Goal: Task Accomplishment & Management: Manage account settings

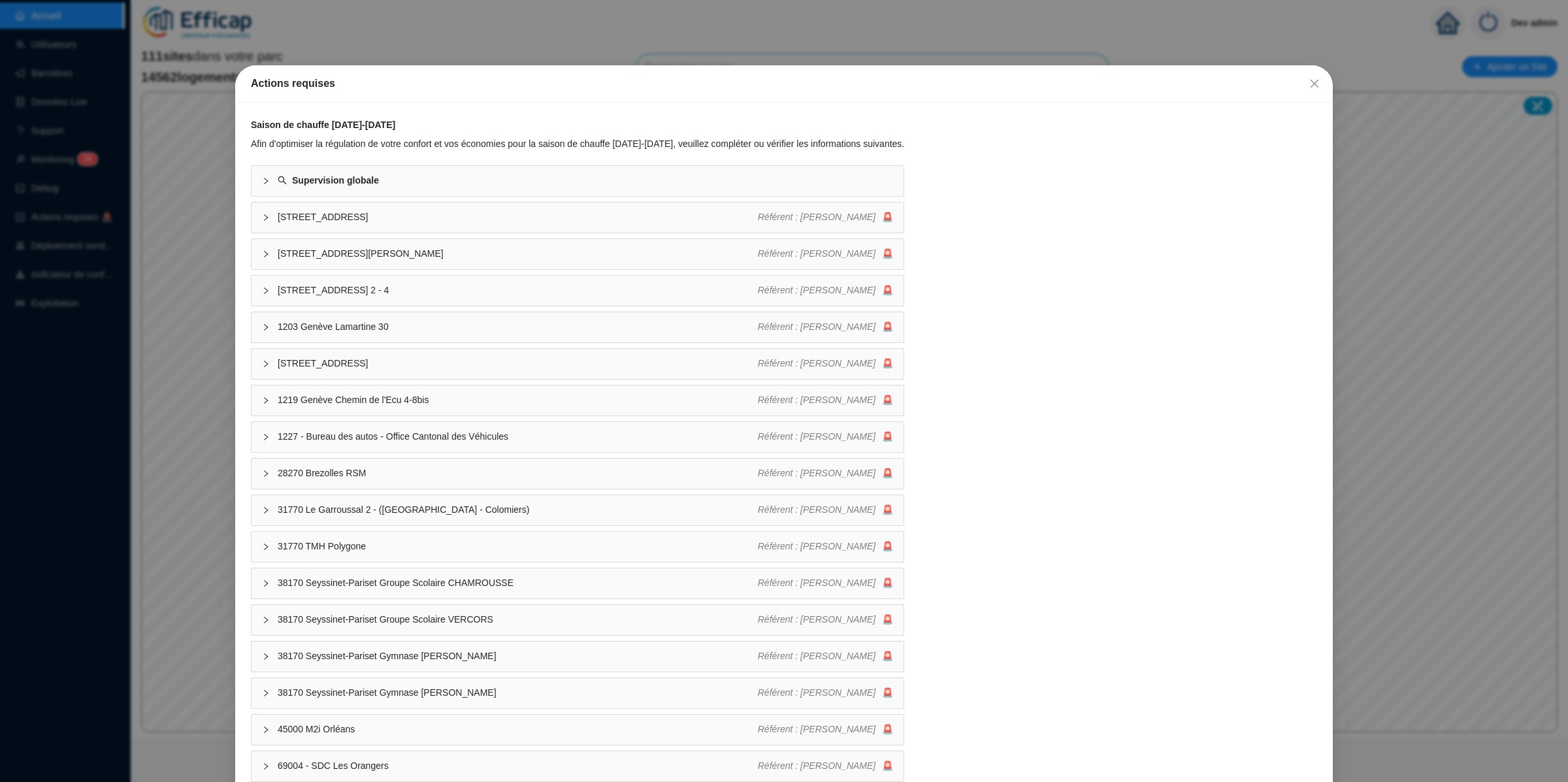
click at [75, 160] on div "Actions requises Saison de chauffe 2025-2026 Afin d'optimiser la régulation de …" at bounding box center [784, 391] width 1568 height 782
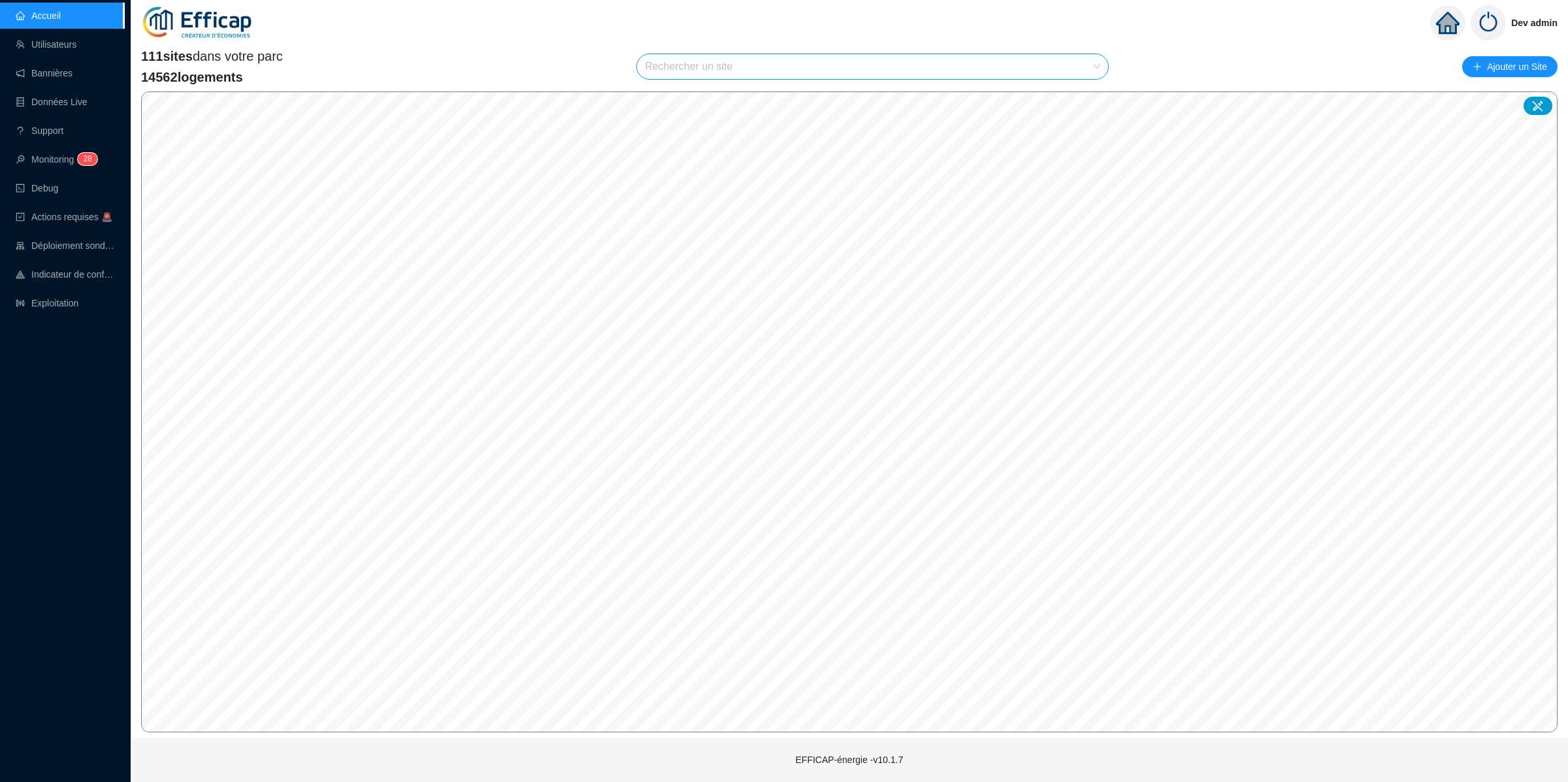
click at [861, 66] on input "search" at bounding box center [866, 66] width 444 height 25
click at [890, 66] on input "search" at bounding box center [866, 66] width 444 height 25
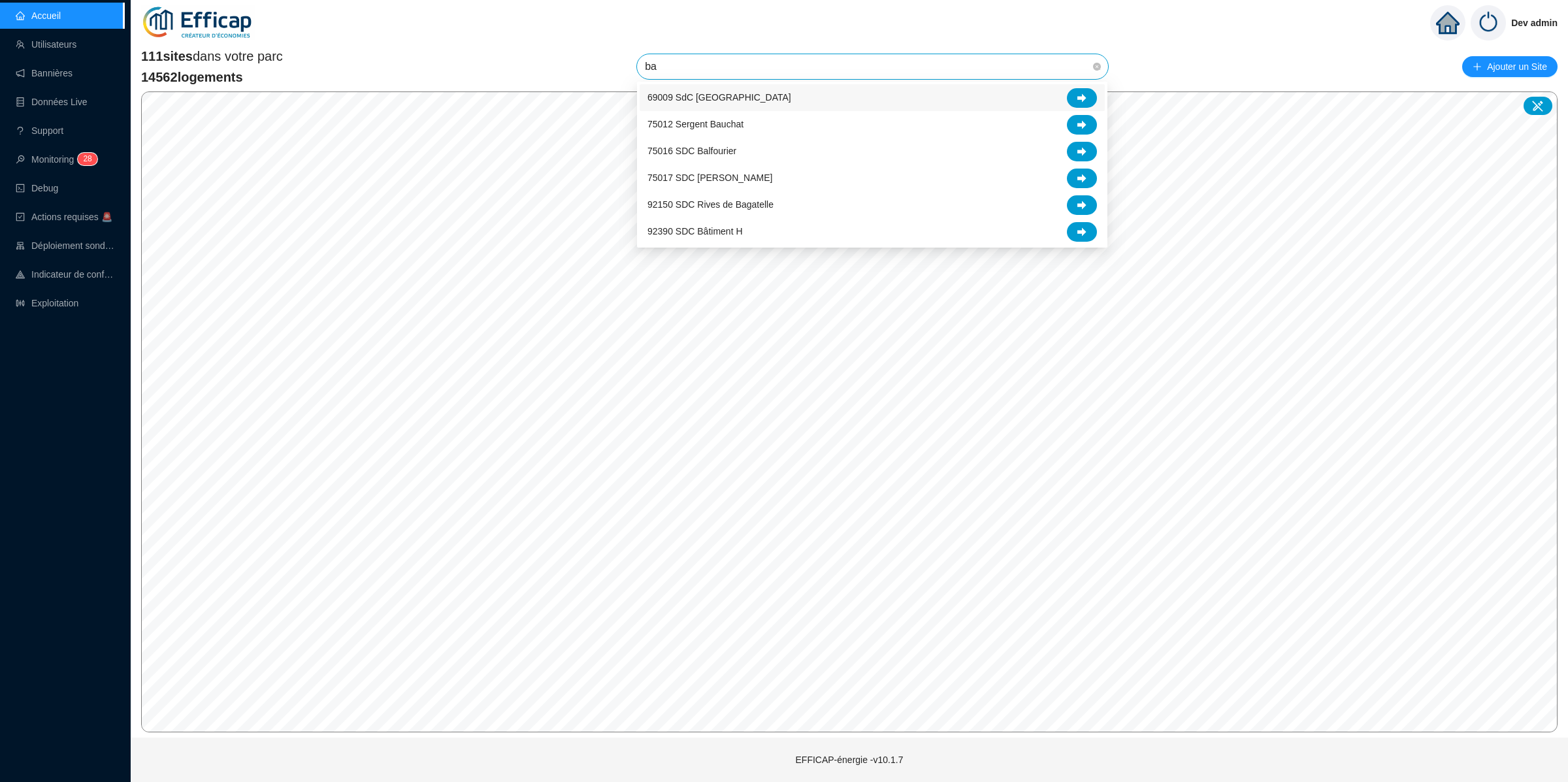
type input "bal"
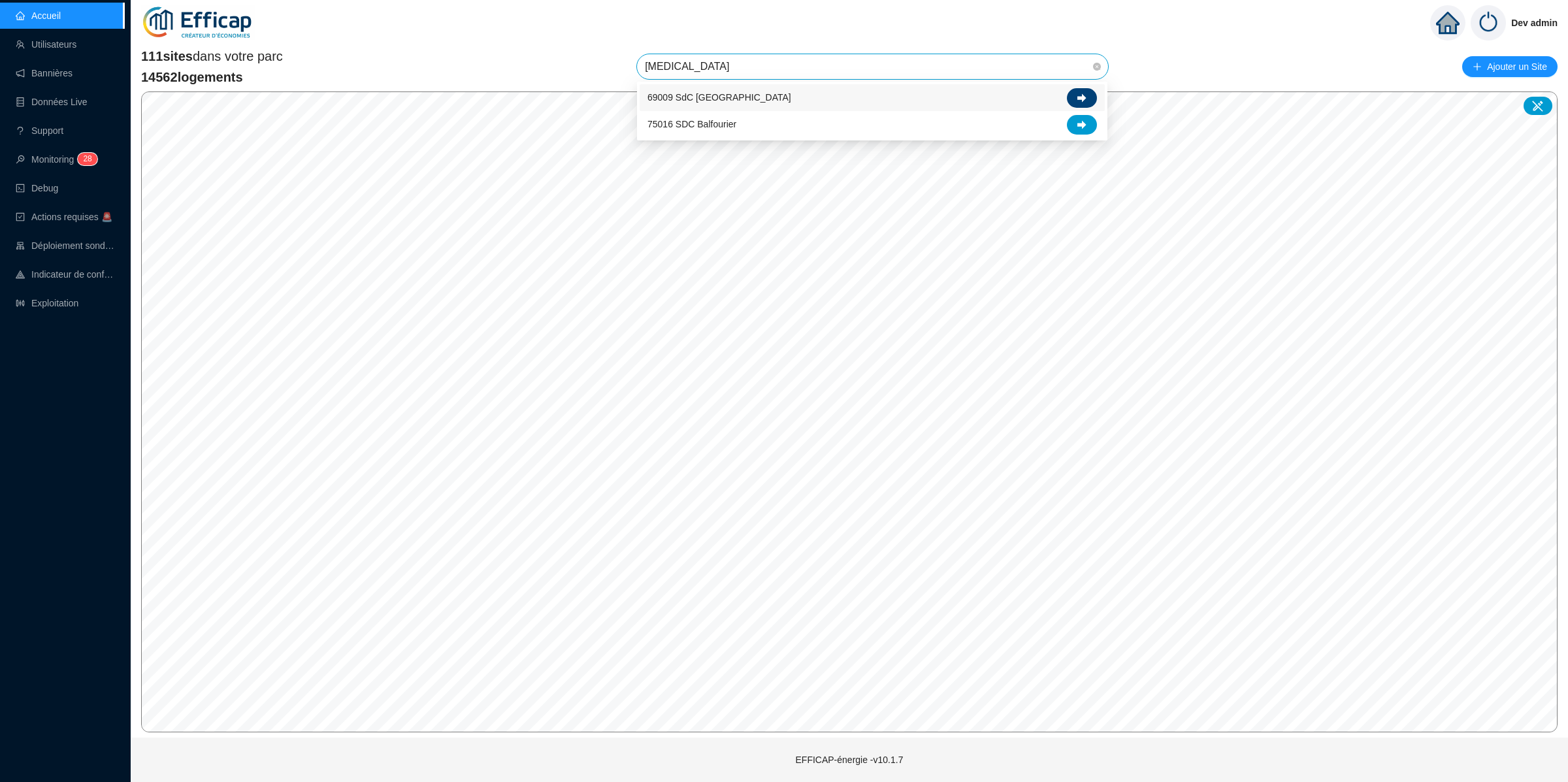
click at [1080, 96] on icon at bounding box center [1081, 97] width 9 height 9
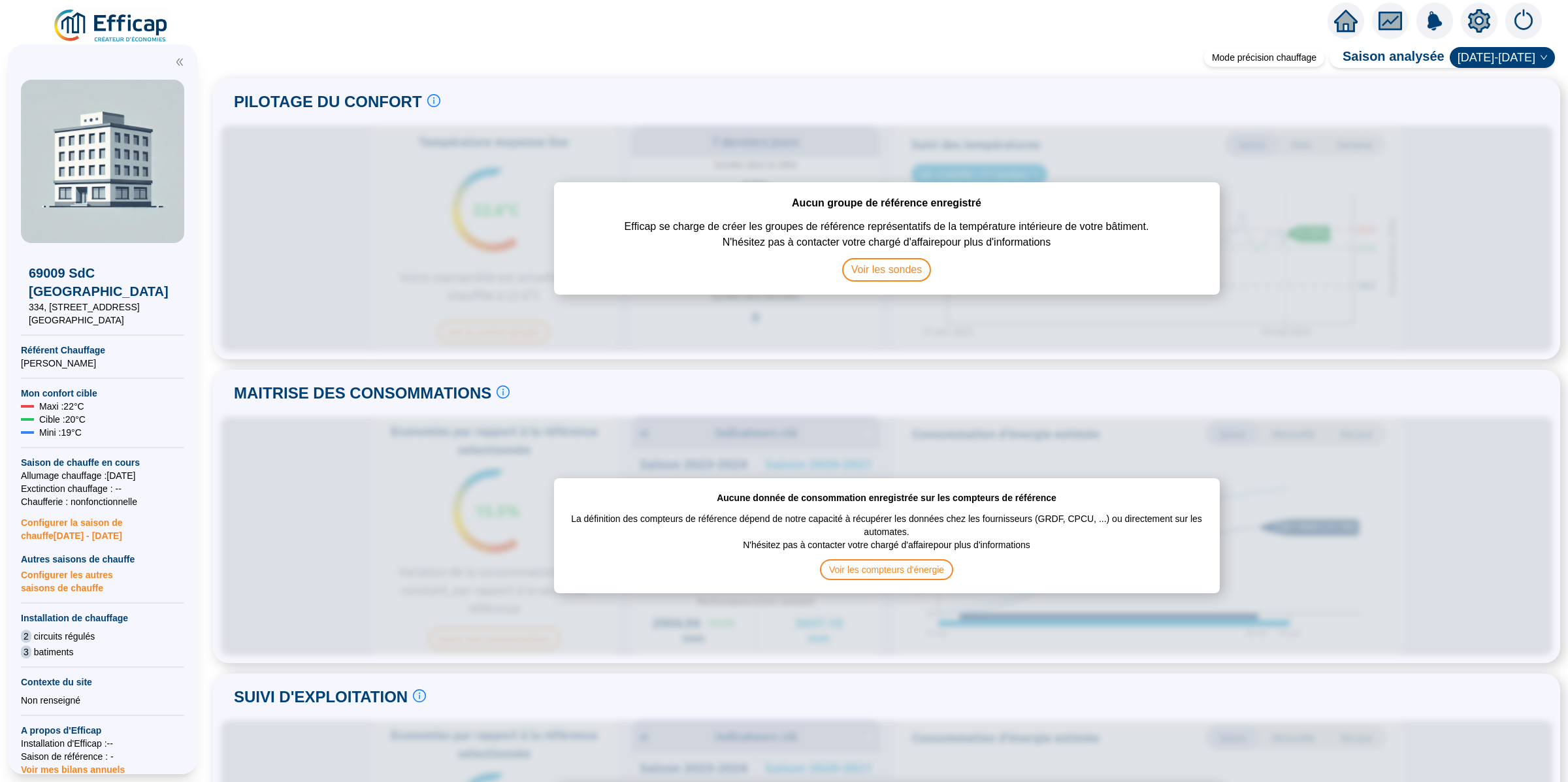
click at [1477, 15] on icon "setting" at bounding box center [1479, 20] width 22 height 21
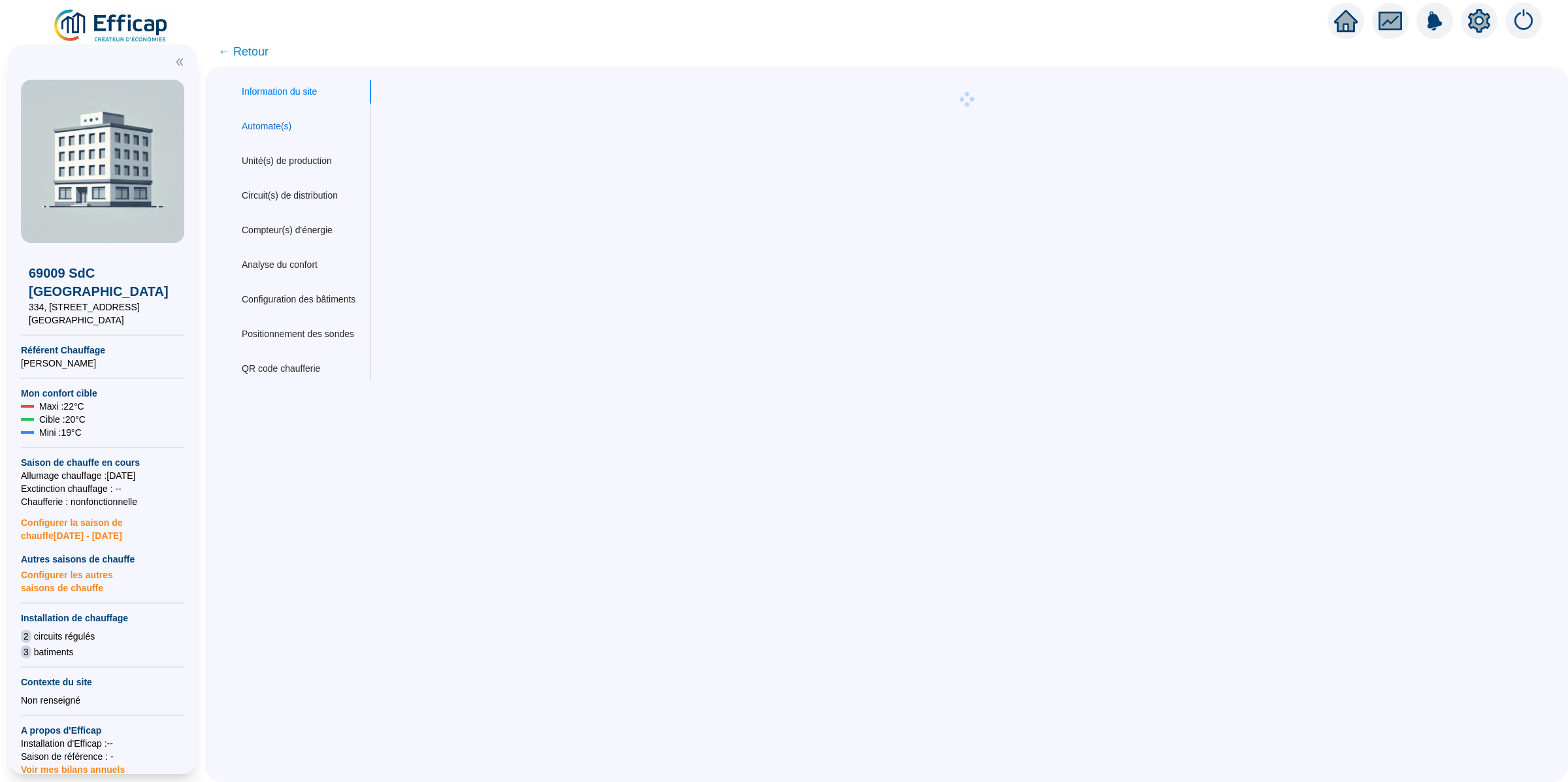
click at [251, 129] on div "Automate(s)" at bounding box center [266, 126] width 49 height 14
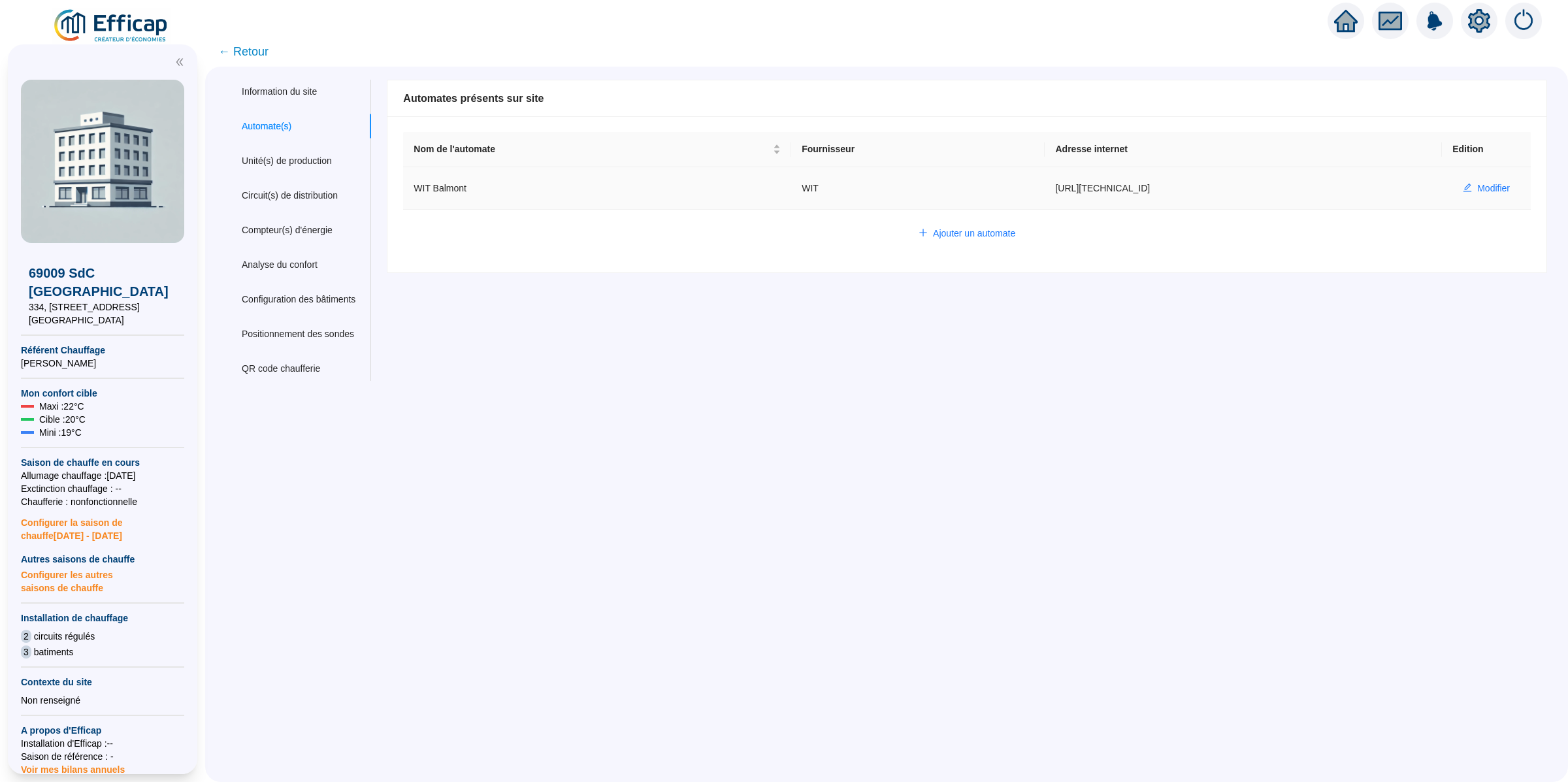
drag, startPoint x: 990, startPoint y: 186, endPoint x: 1088, endPoint y: 186, distance: 98.0
click at [1088, 186] on td "http://10.132.0.2:8080/balmont" at bounding box center [1243, 188] width 398 height 42
copy td "http://10.132.0.2:8080/"
click at [296, 158] on div "Unité(s) de production" at bounding box center [286, 161] width 90 height 14
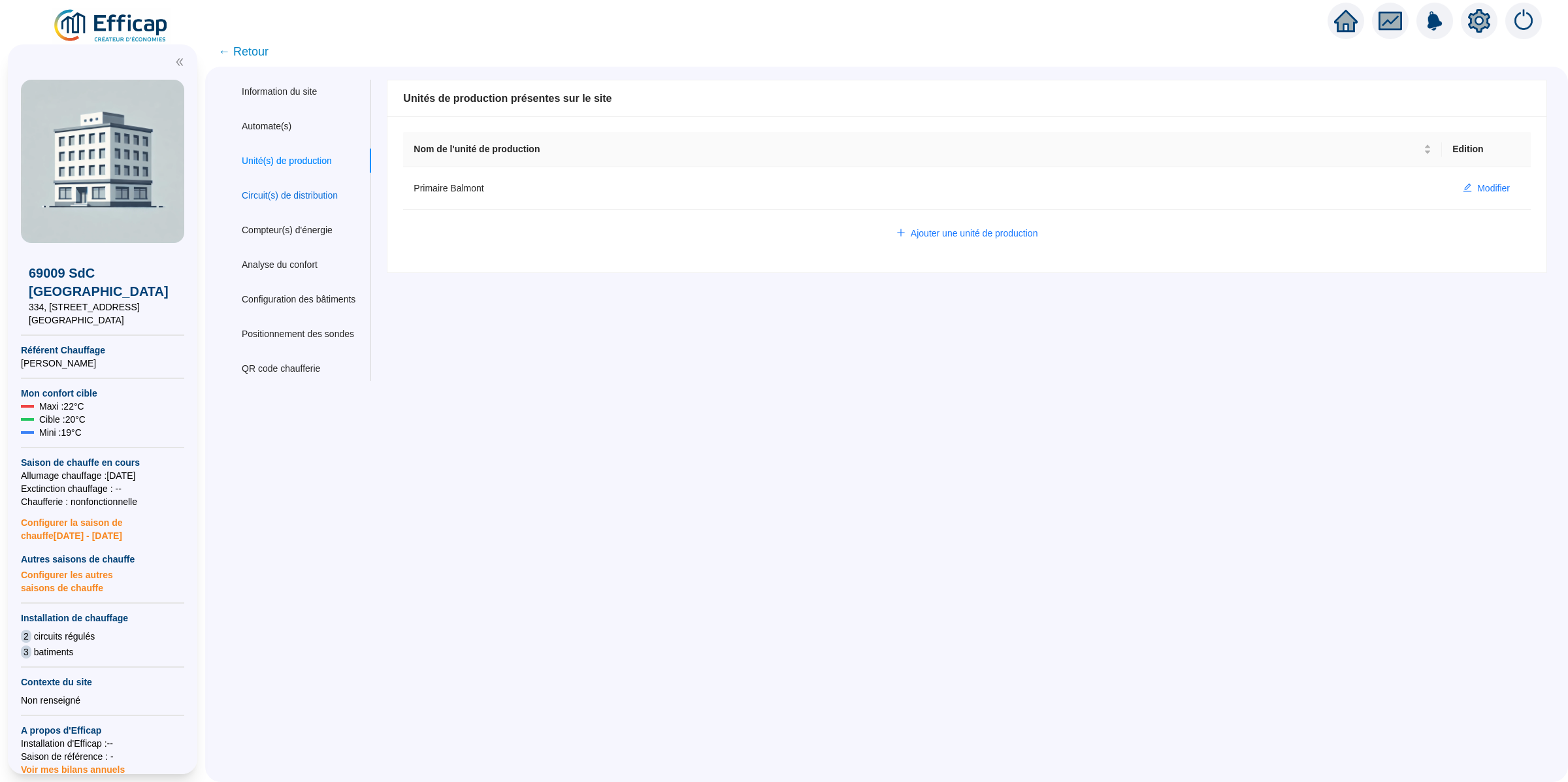
click at [302, 189] on div "Circuit(s) de distribution" at bounding box center [289, 195] width 96 height 14
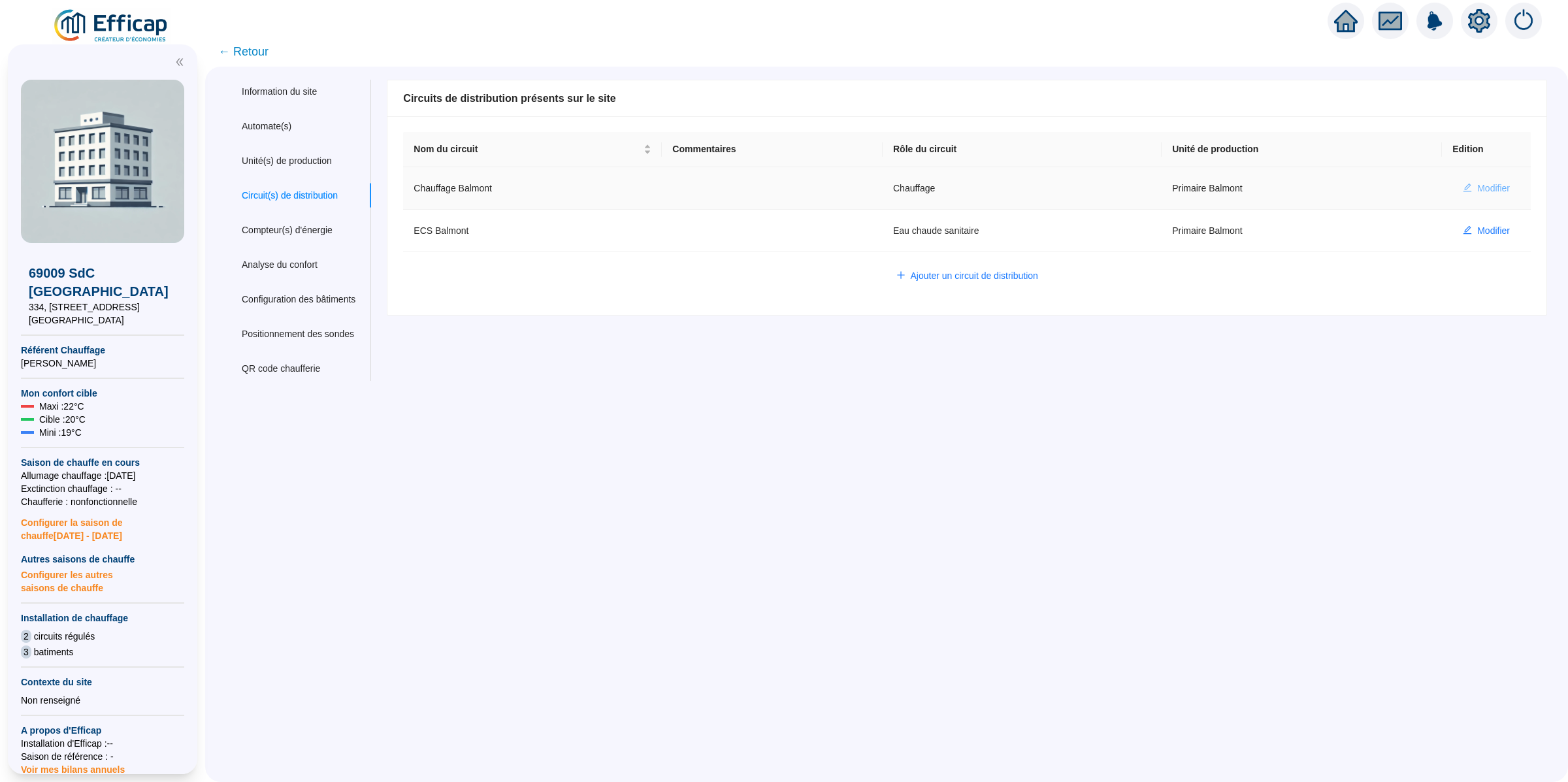
click at [1468, 194] on span "button" at bounding box center [1467, 188] width 9 height 14
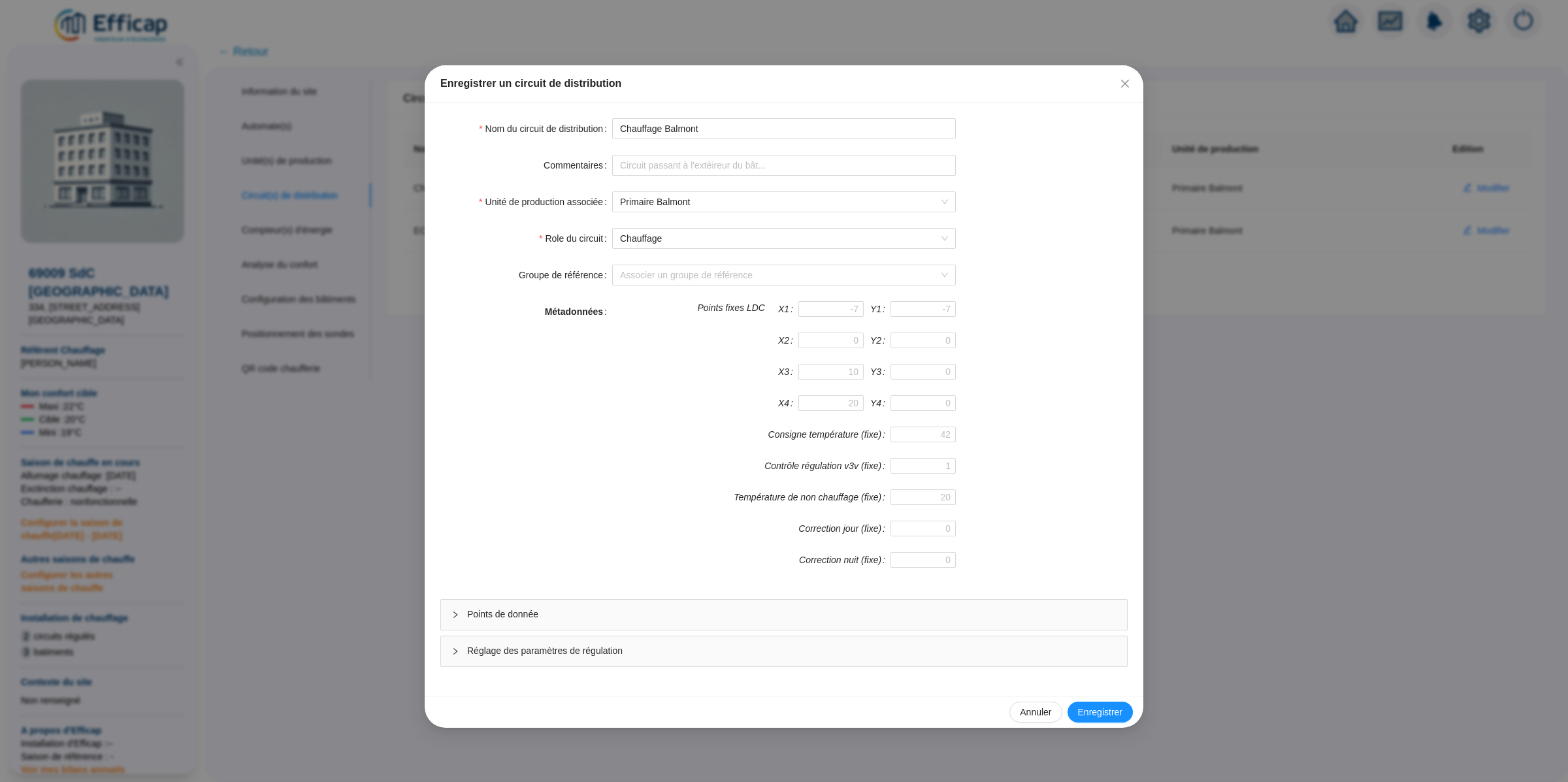
click at [539, 611] on span "Points de donnée" at bounding box center [791, 615] width 649 height 14
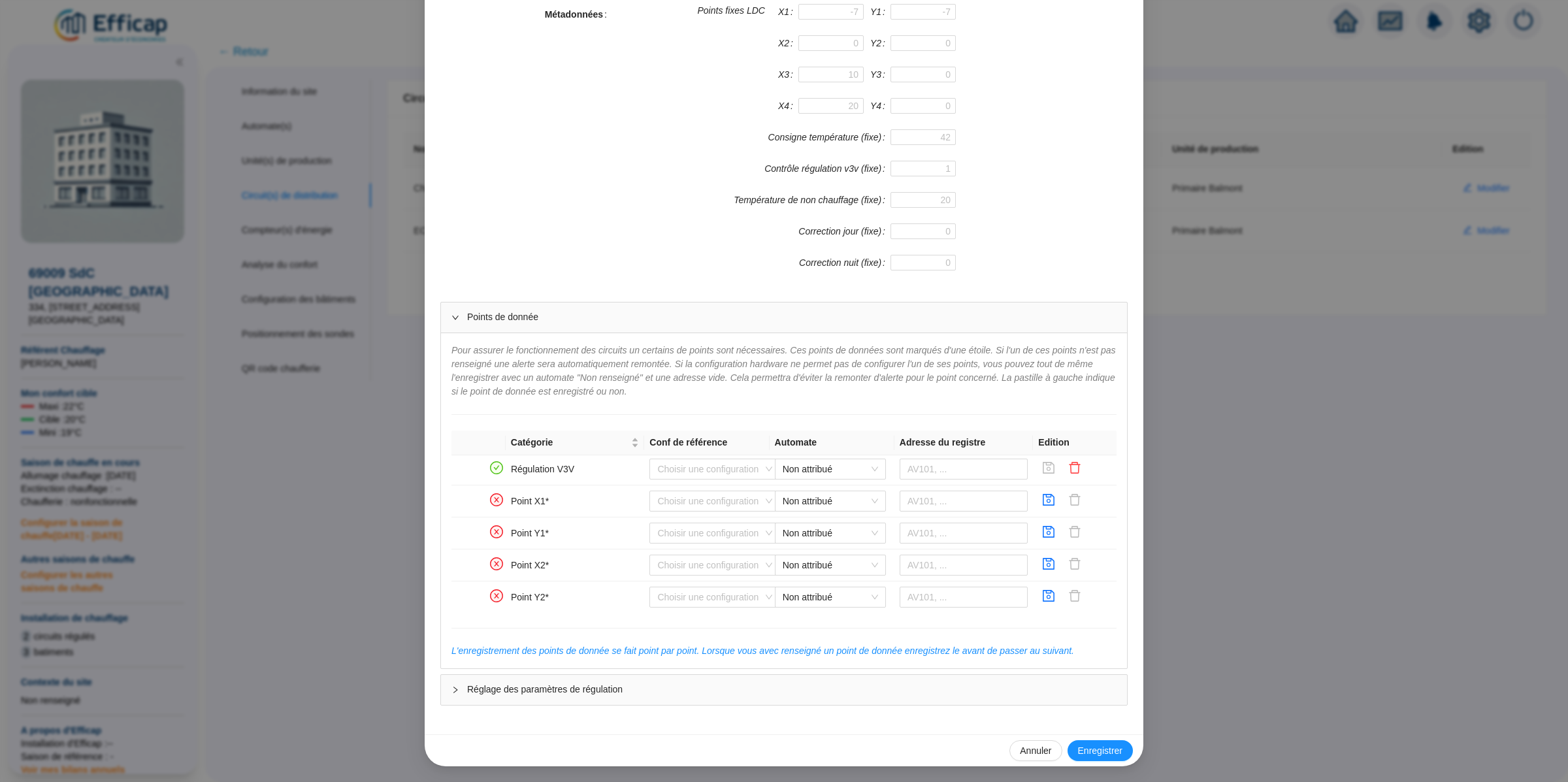
scroll to position [413, 0]
click at [807, 478] on span "Non attribué" at bounding box center [830, 469] width 96 height 20
click at [833, 497] on div "WIT Balmont" at bounding box center [830, 498] width 90 height 14
click at [942, 463] on input "text" at bounding box center [964, 469] width 129 height 21
paste input "321915"
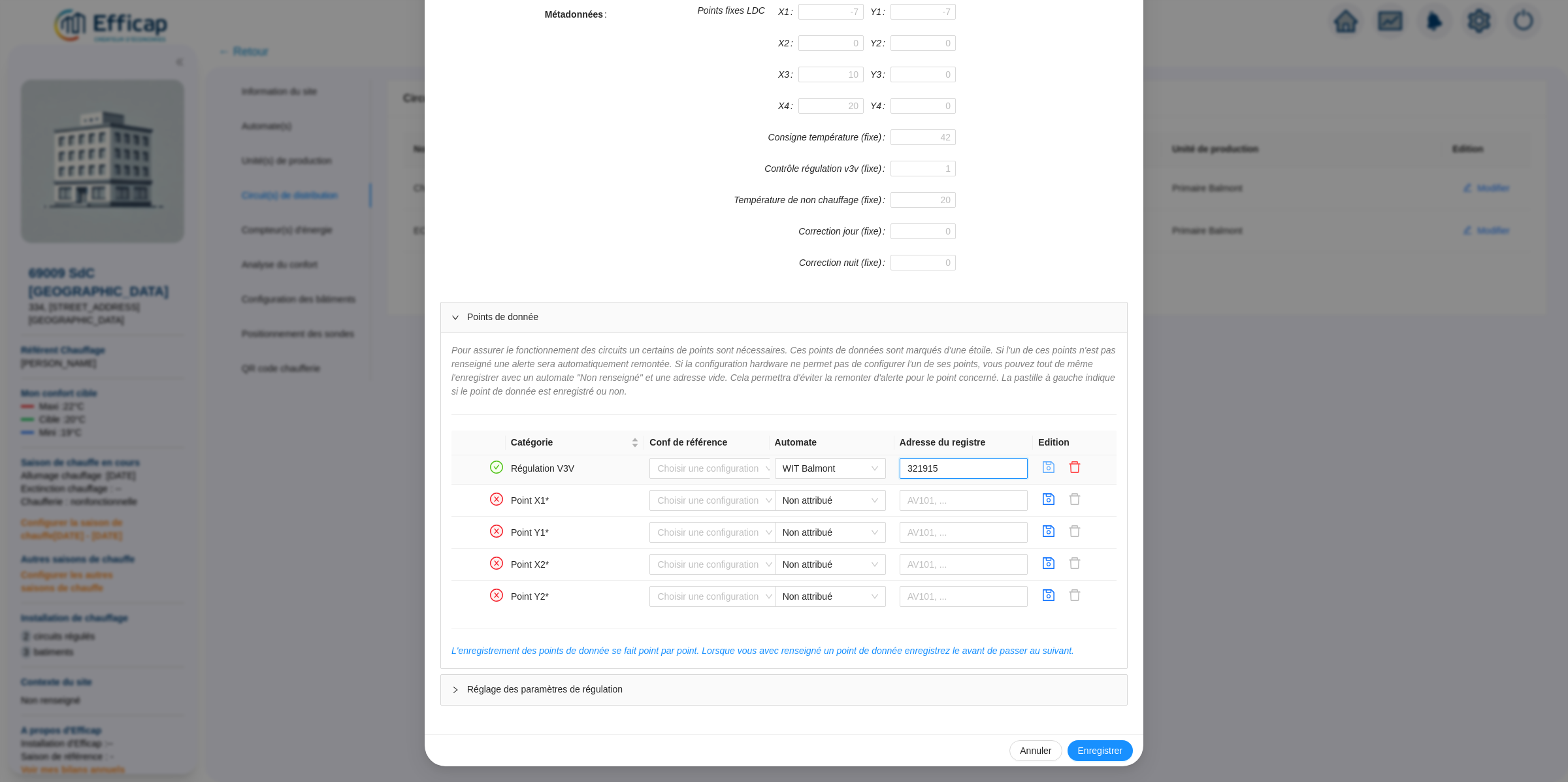
type input "321915"
click at [1050, 473] on icon "save" at bounding box center [1049, 467] width 12 height 12
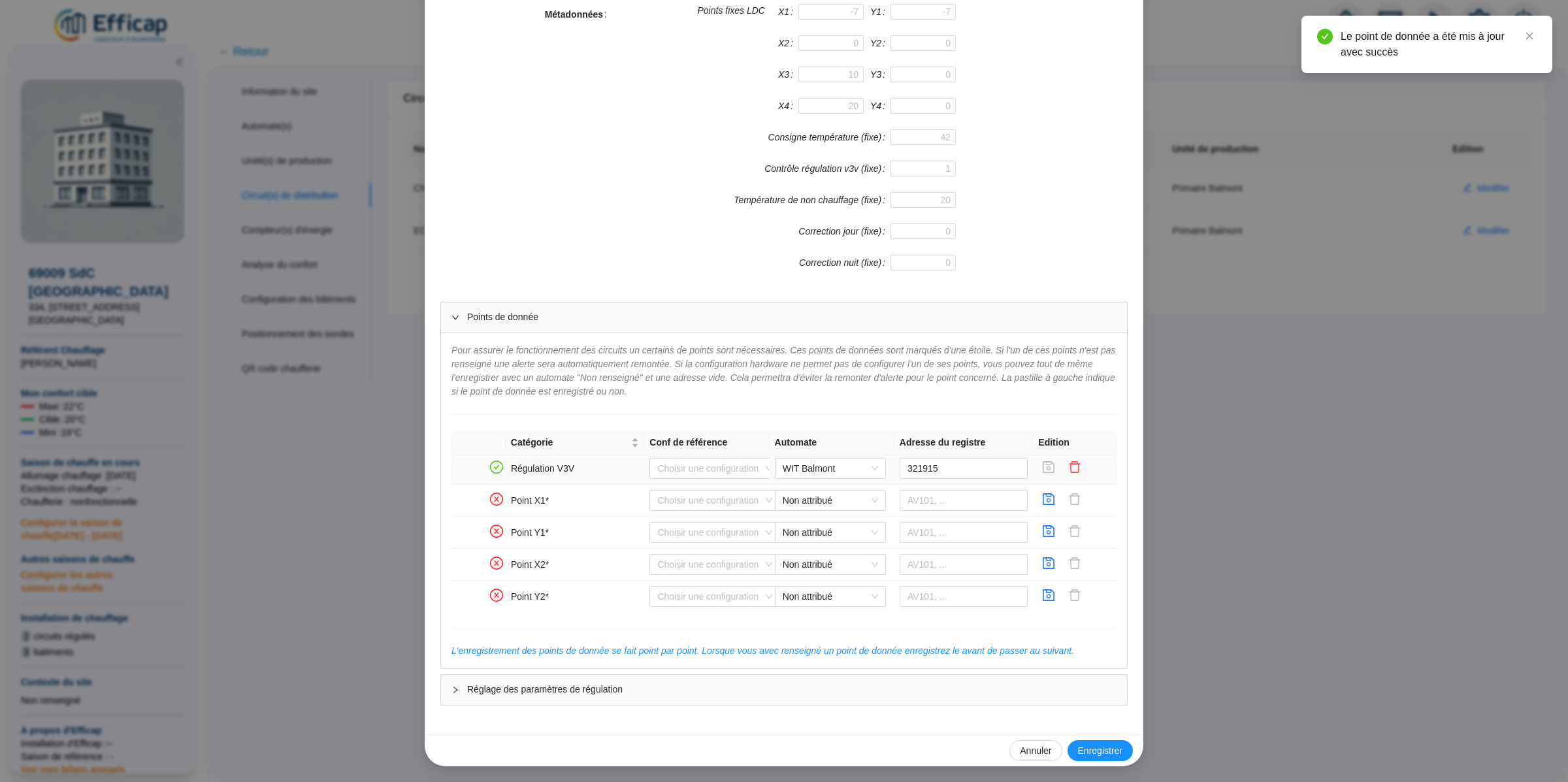
click at [841, 489] on td "Non attribué" at bounding box center [832, 501] width 125 height 32
click at [945, 470] on input "321915" at bounding box center [964, 469] width 129 height 21
click at [960, 497] on input "text" at bounding box center [964, 501] width 129 height 21
paste input "321915"
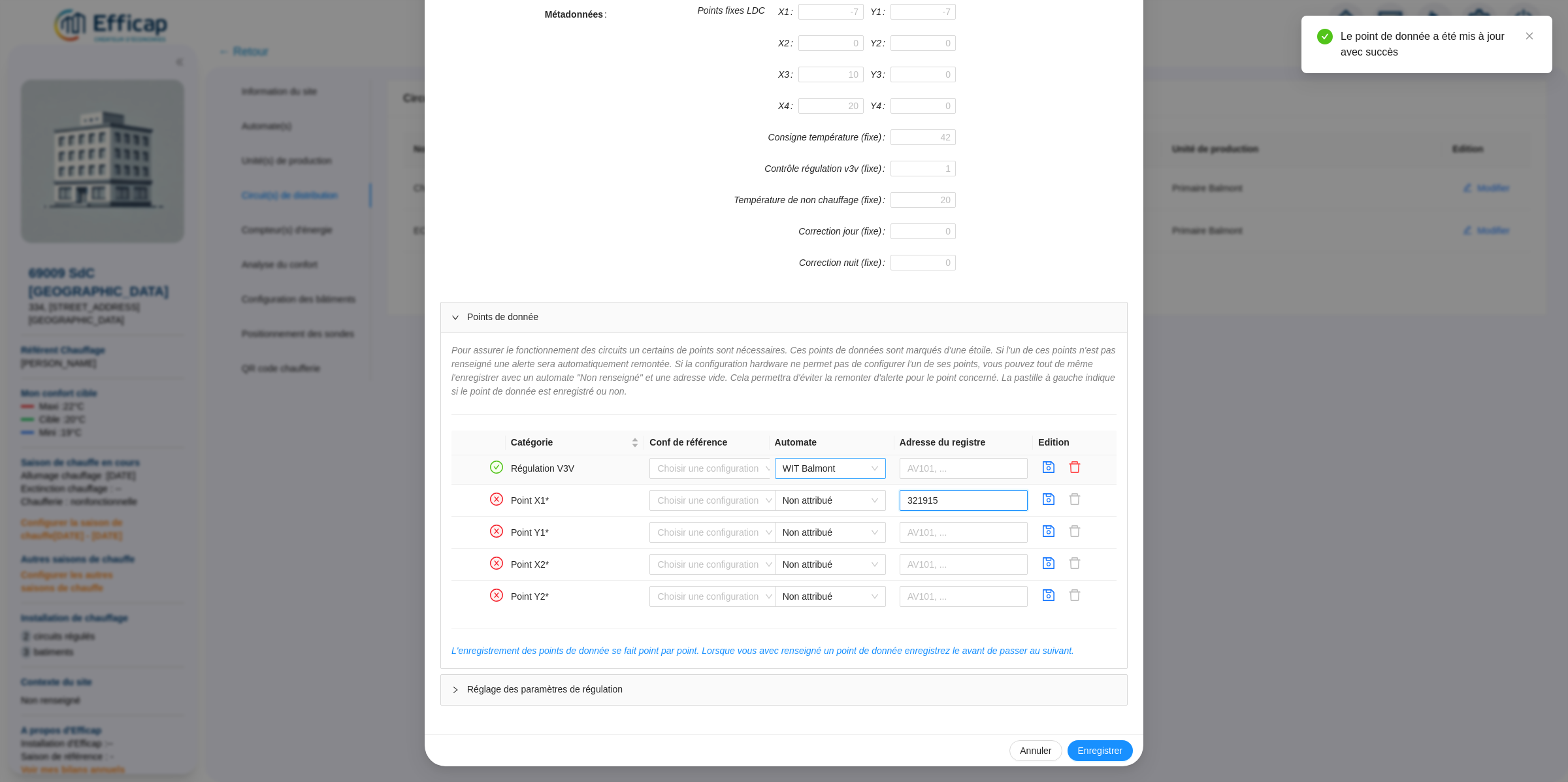
click at [854, 470] on span "WIT Balmont" at bounding box center [830, 469] width 96 height 20
type input "321915"
click at [843, 521] on div "Non attribué" at bounding box center [830, 520] width 90 height 14
click at [1042, 474] on icon "save" at bounding box center [1049, 467] width 13 height 13
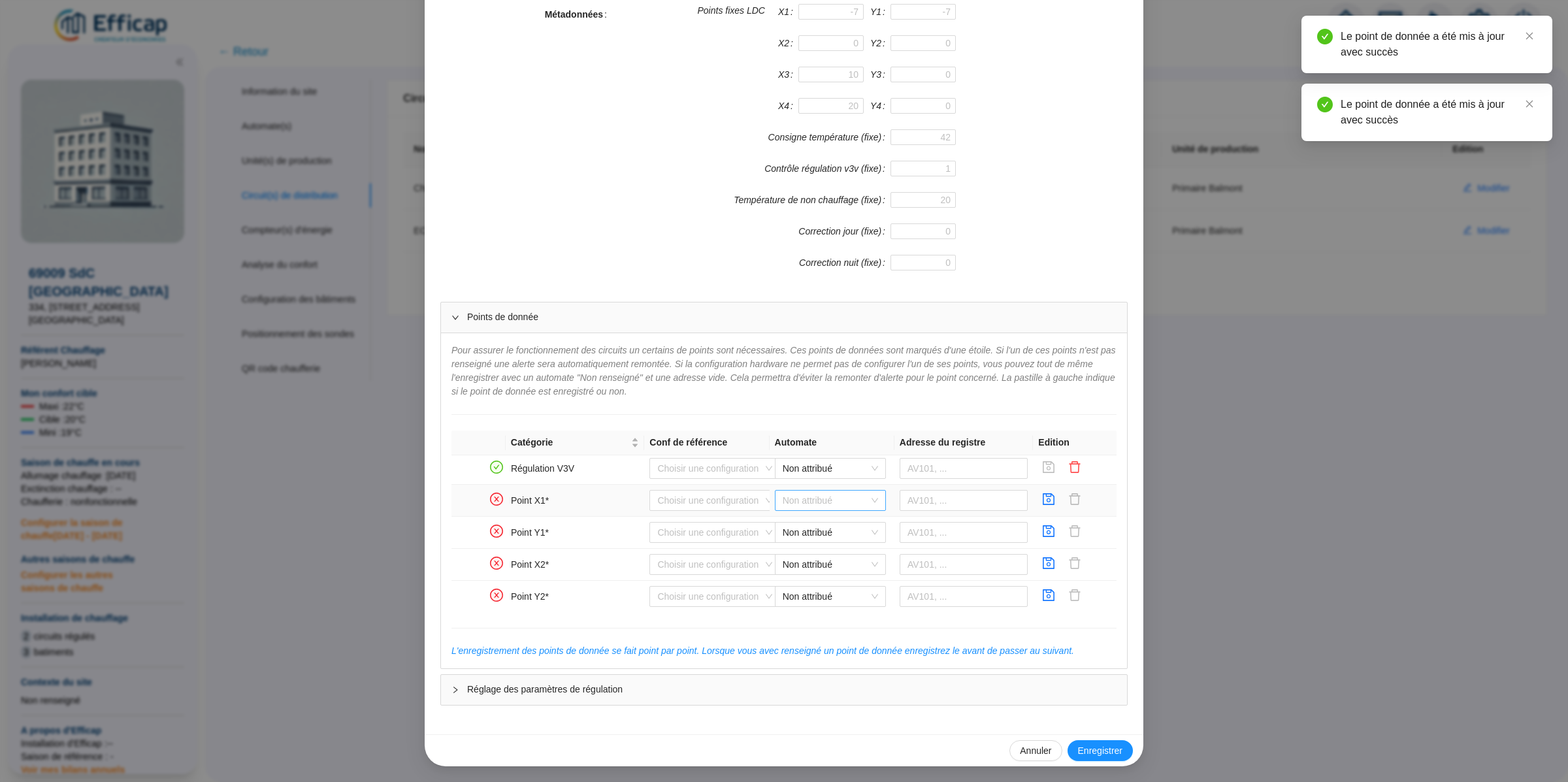
click at [841, 499] on span "Non attribué" at bounding box center [830, 501] width 96 height 20
click at [841, 536] on div "WIT Balmont" at bounding box center [830, 531] width 90 height 14
click at [991, 506] on input "text" at bounding box center [964, 501] width 129 height 21
paste input "321915"
type input "321915"
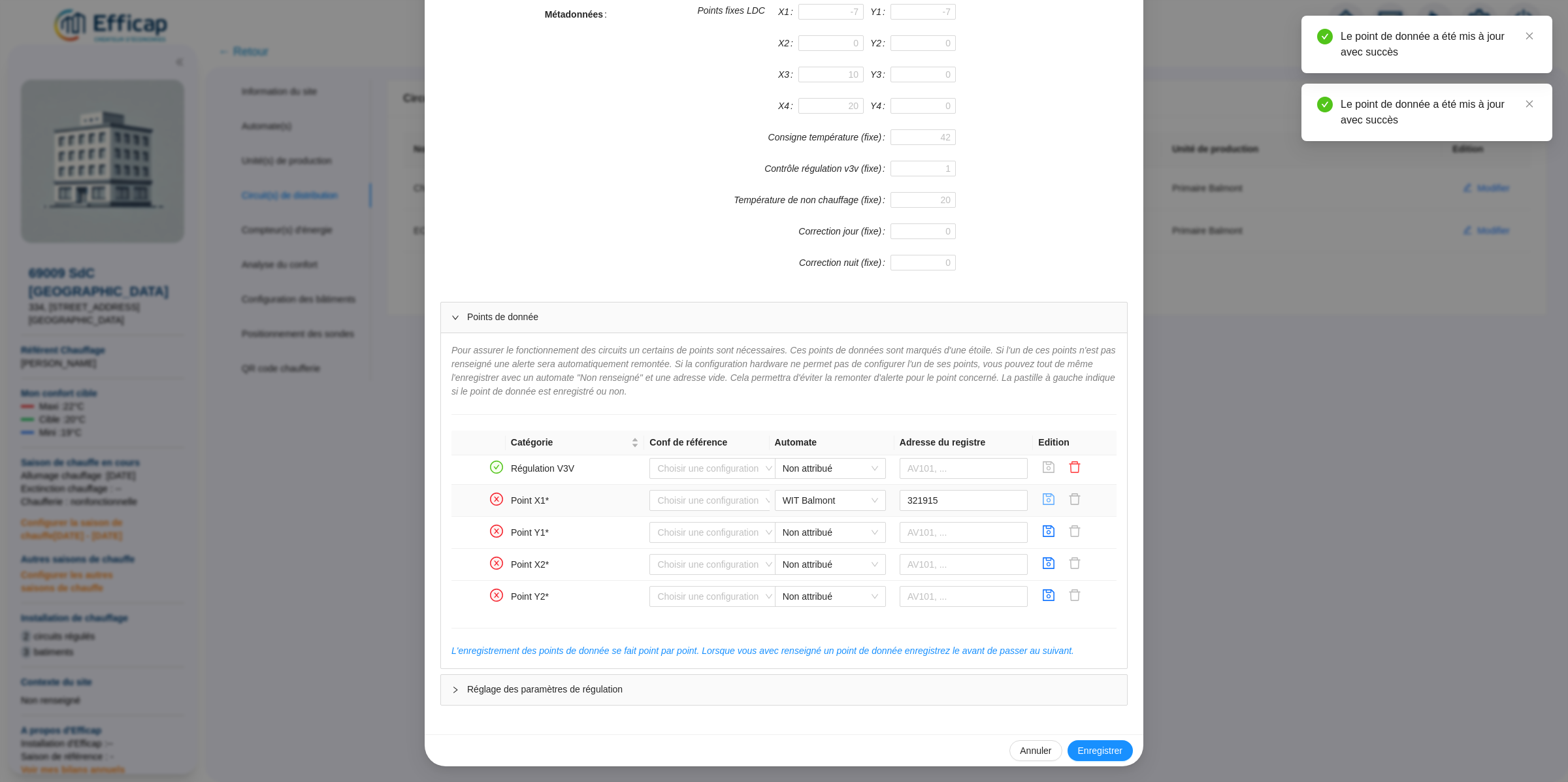
click at [1050, 505] on icon "save" at bounding box center [1049, 499] width 12 height 12
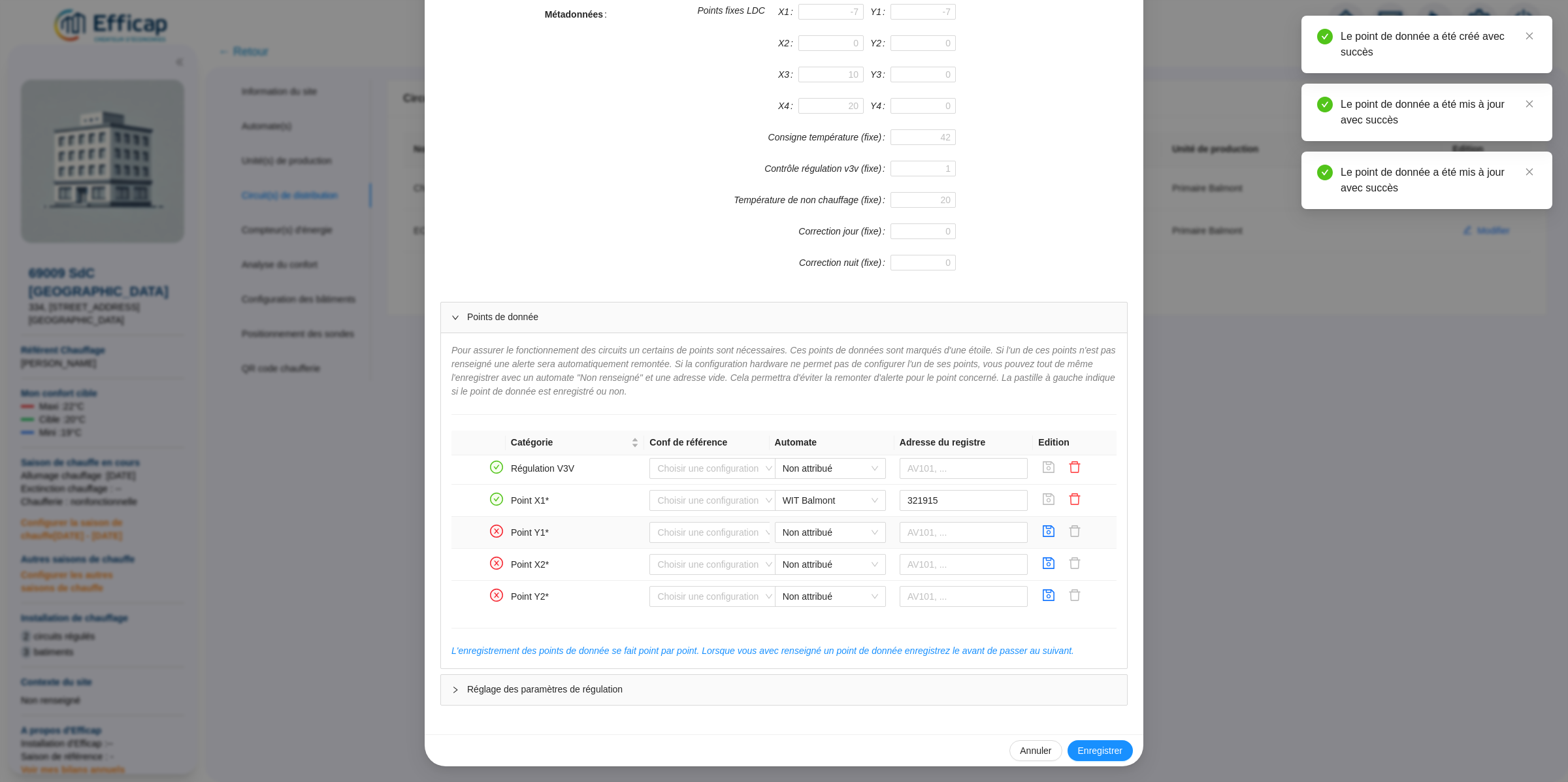
click at [820, 549] on td "Non attribué" at bounding box center [832, 533] width 125 height 32
click at [813, 526] on div "Non attribué" at bounding box center [829, 532] width 111 height 21
click at [813, 557] on div "WIT Balmont" at bounding box center [830, 564] width 90 height 14
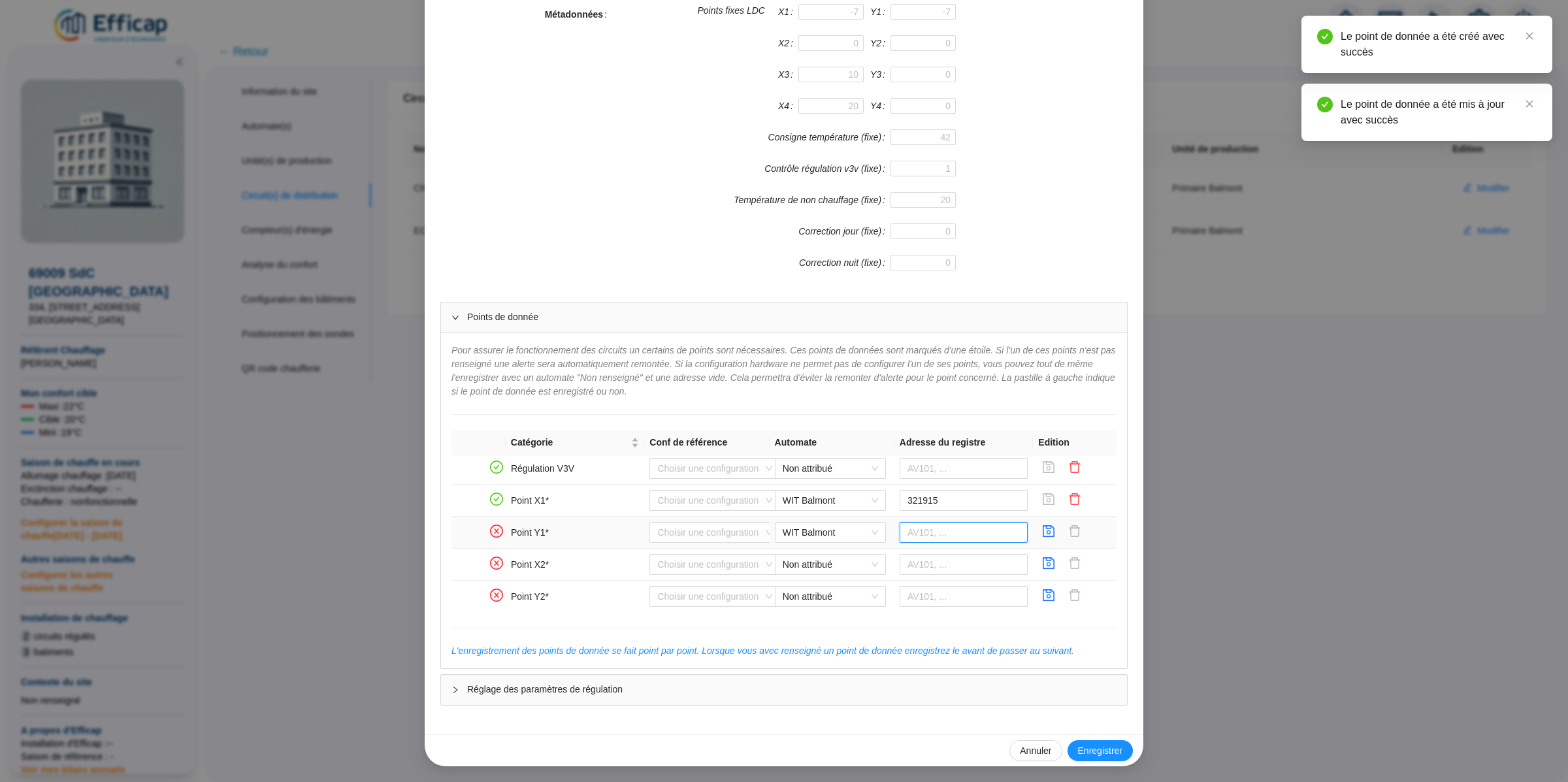
click at [925, 536] on input "text" at bounding box center [964, 532] width 129 height 21
paste input "321966"
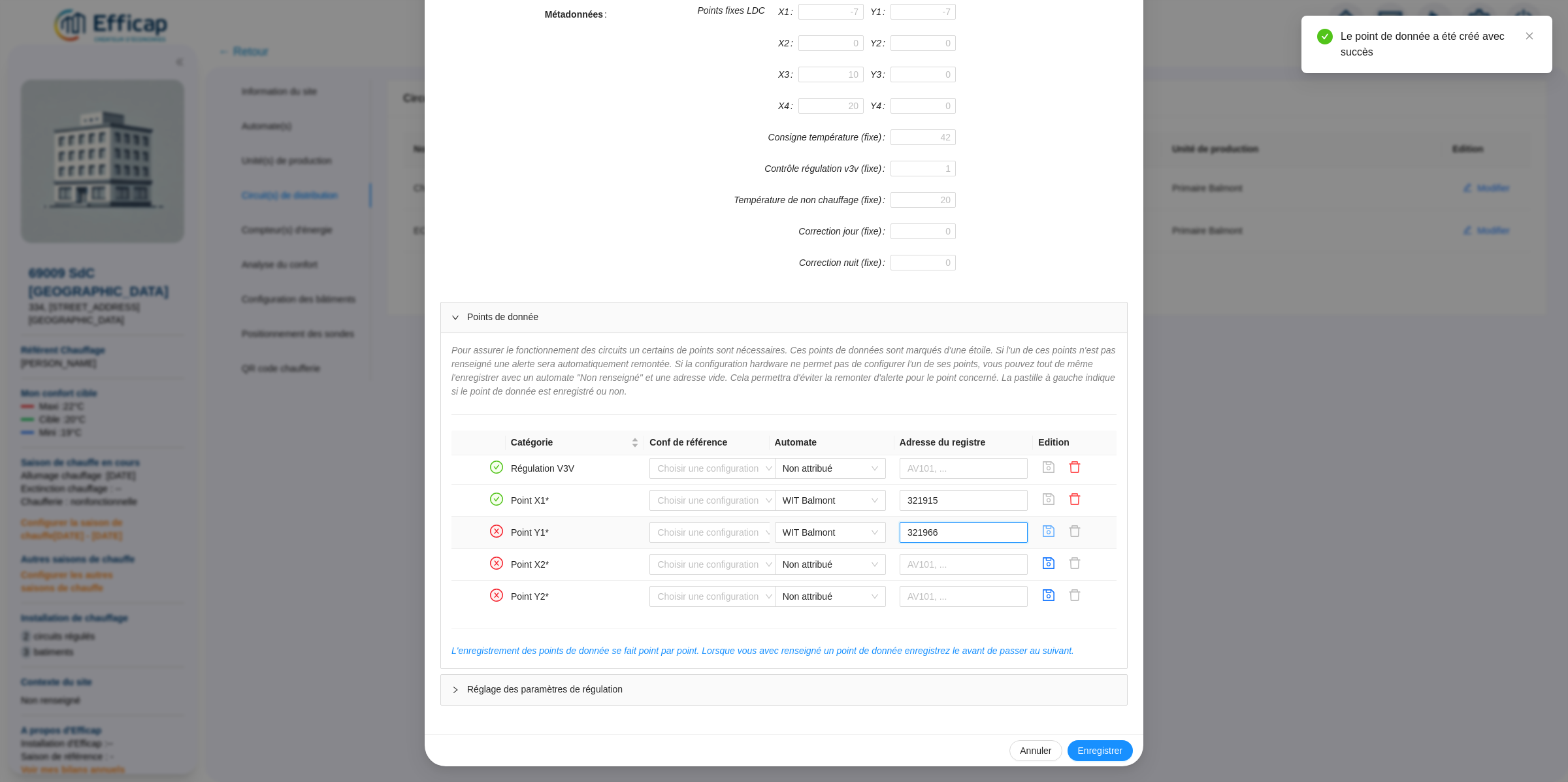
type input "321966"
click at [1050, 536] on icon "save" at bounding box center [1049, 531] width 12 height 12
click at [839, 566] on span "Non attribué" at bounding box center [830, 564] width 96 height 20
click at [847, 594] on div "WIT Balmont" at bounding box center [830, 596] width 90 height 14
click at [961, 562] on input "text" at bounding box center [964, 564] width 129 height 21
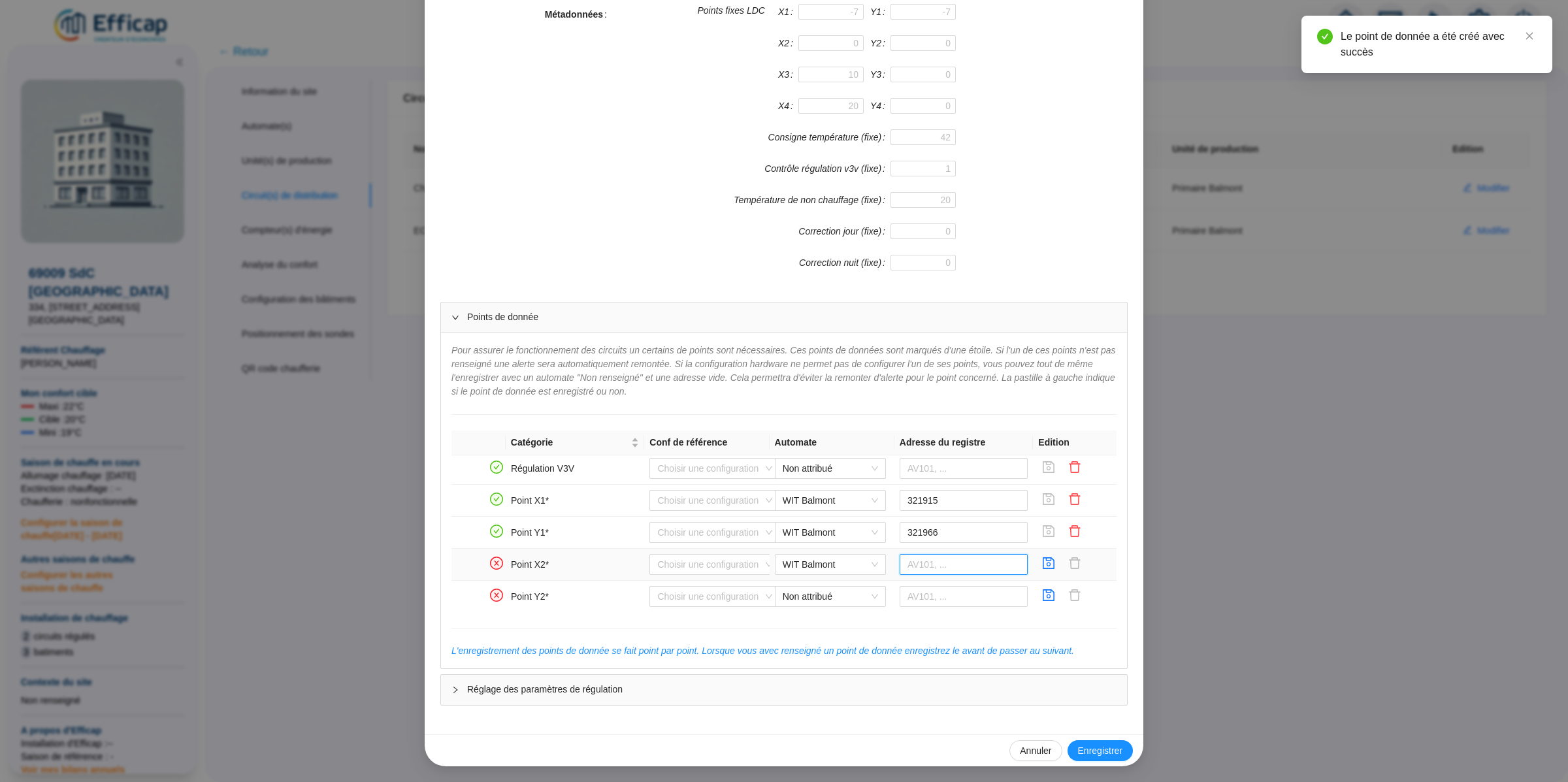
paste input "322017"
type input "322017"
click at [1050, 569] on icon "save" at bounding box center [1049, 563] width 12 height 12
click at [843, 595] on span "Non attribué" at bounding box center [830, 596] width 96 height 20
click at [843, 623] on div "WIT Balmont" at bounding box center [830, 628] width 90 height 14
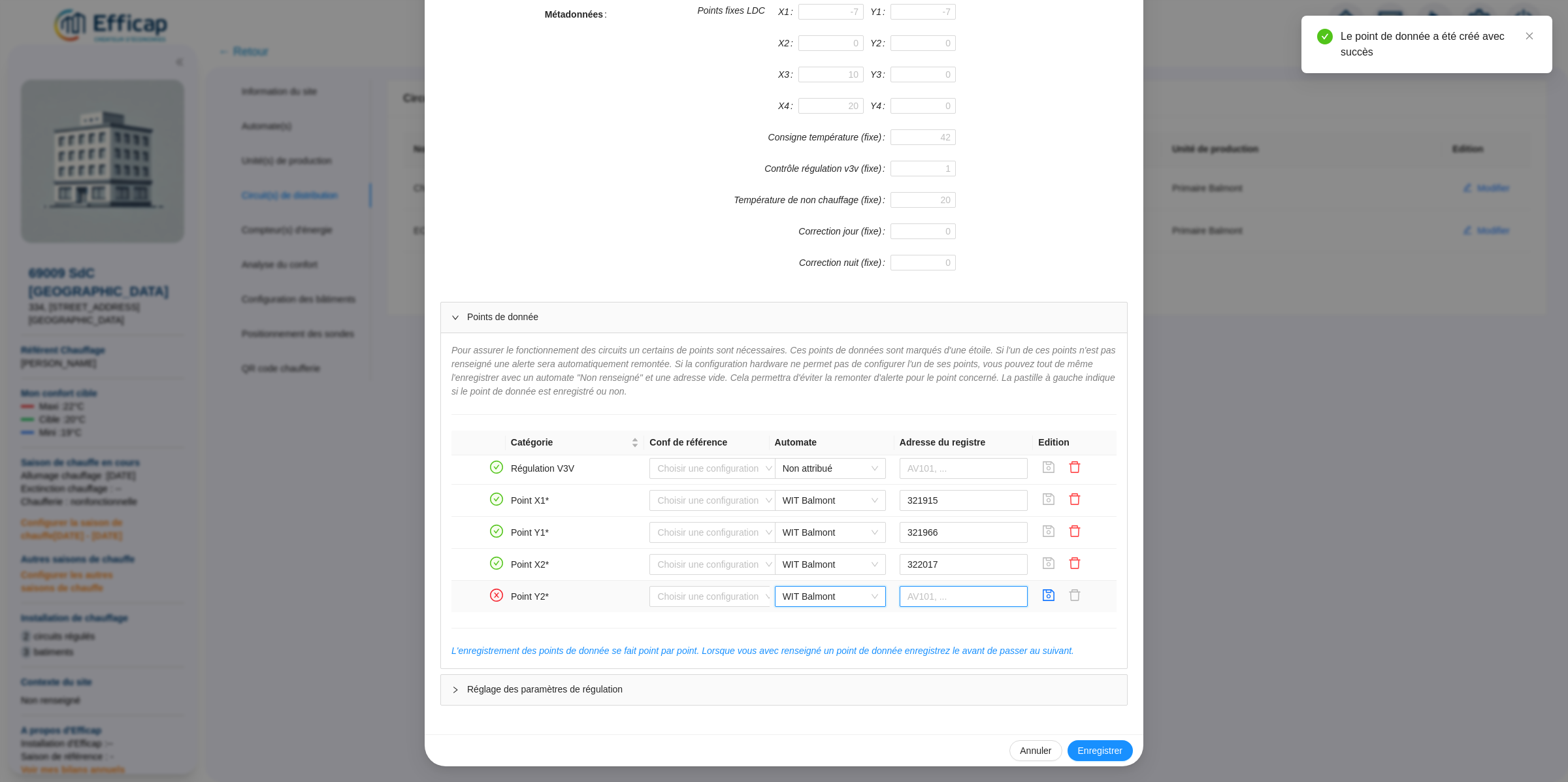
click at [934, 600] on input "text" at bounding box center [964, 596] width 129 height 21
paste input "322068"
type input "322068"
click at [1053, 597] on icon "save" at bounding box center [1049, 595] width 12 height 12
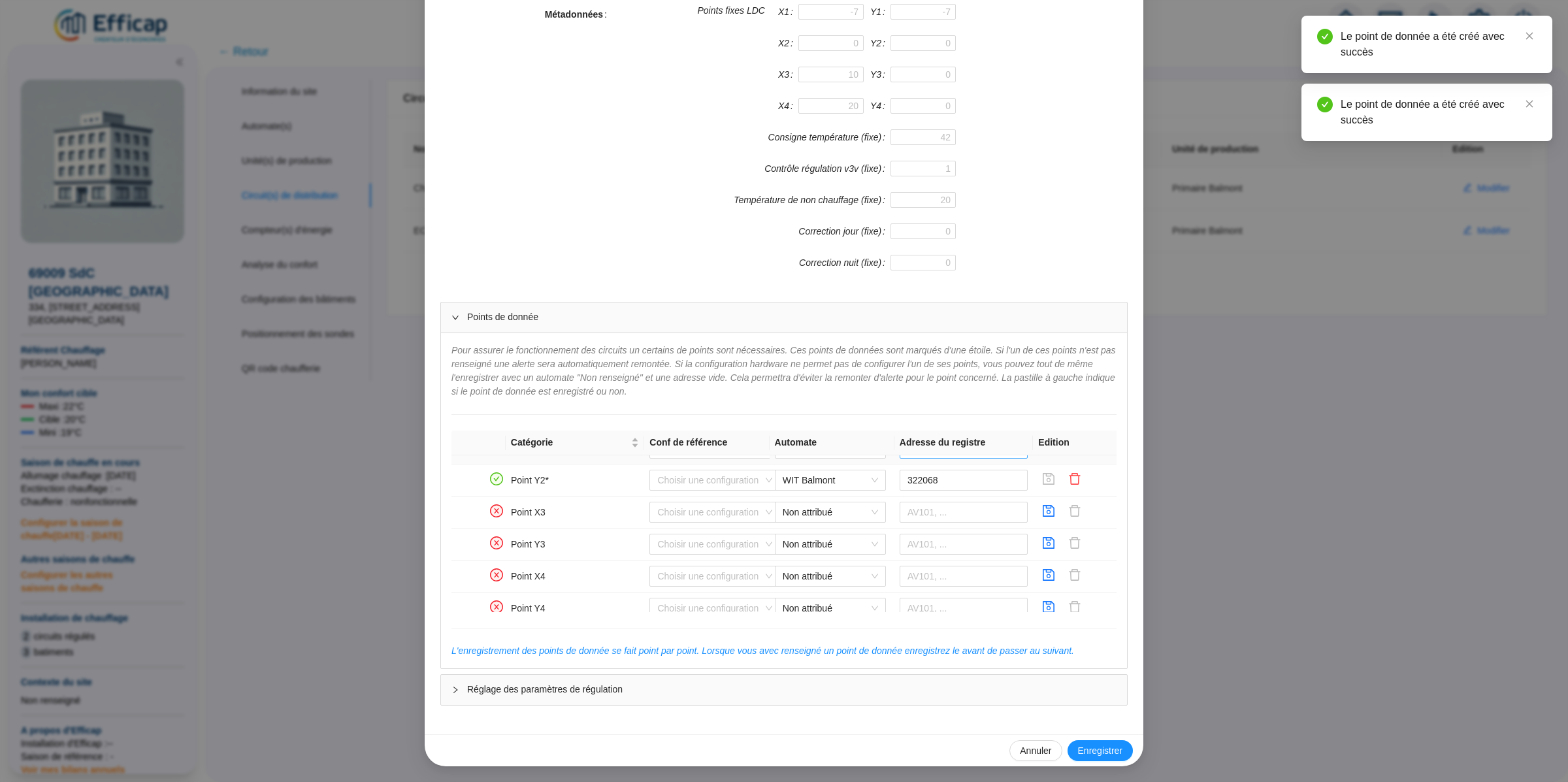
scroll to position [532, 0]
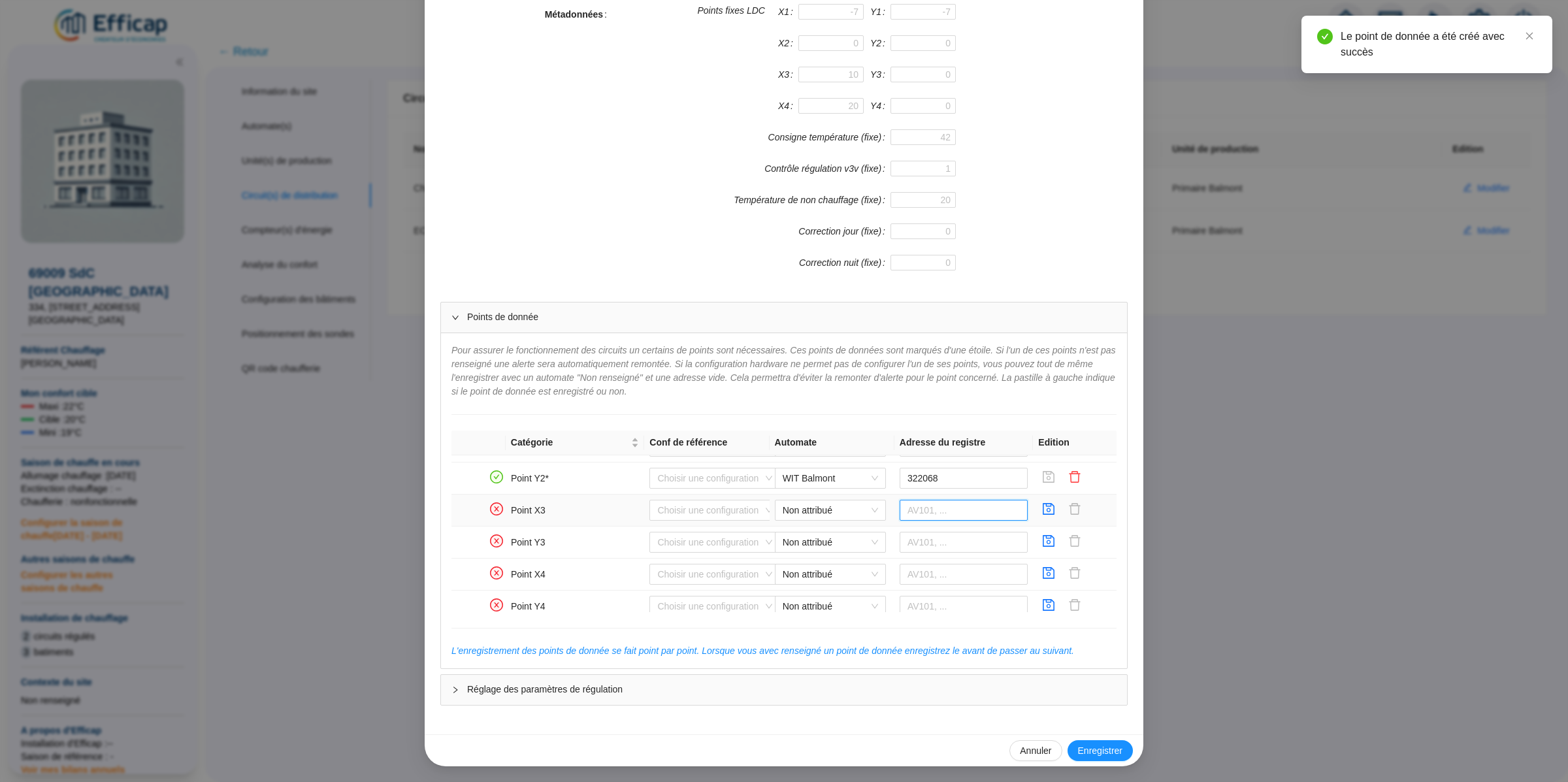
click at [943, 514] on input "text" at bounding box center [964, 510] width 129 height 21
paste input "322119"
click at [841, 518] on span "Non attribué" at bounding box center [830, 510] width 96 height 20
type input "322119"
click at [841, 539] on div "WIT Balmont" at bounding box center [830, 542] width 90 height 14
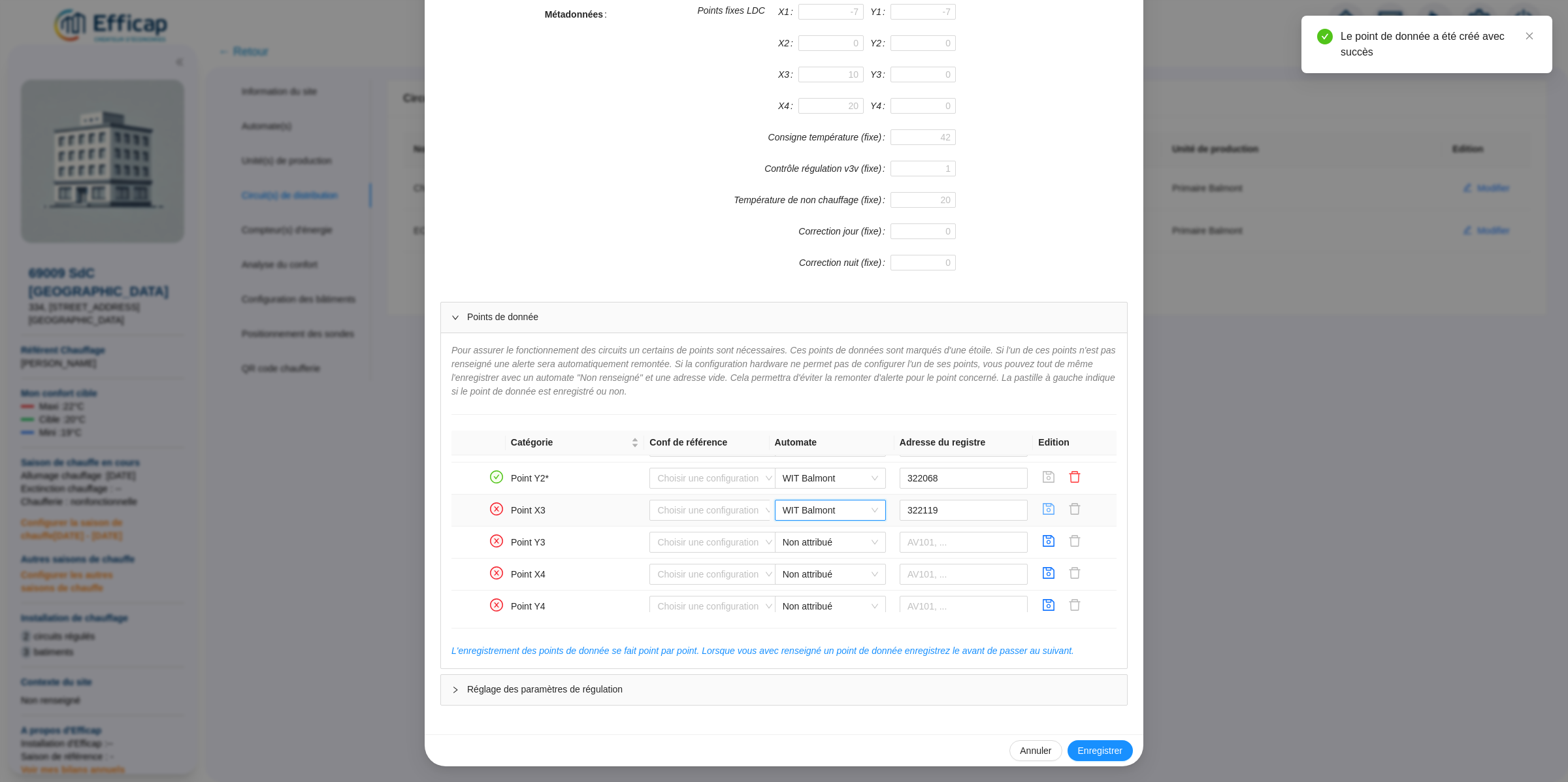
click at [1048, 515] on icon "save" at bounding box center [1049, 509] width 12 height 12
click at [857, 546] on span "Non attribué" at bounding box center [830, 542] width 96 height 20
click at [836, 579] on div "WIT Balmont" at bounding box center [830, 575] width 90 height 14
click at [962, 539] on input "text" at bounding box center [964, 542] width 129 height 21
paste input "322170"
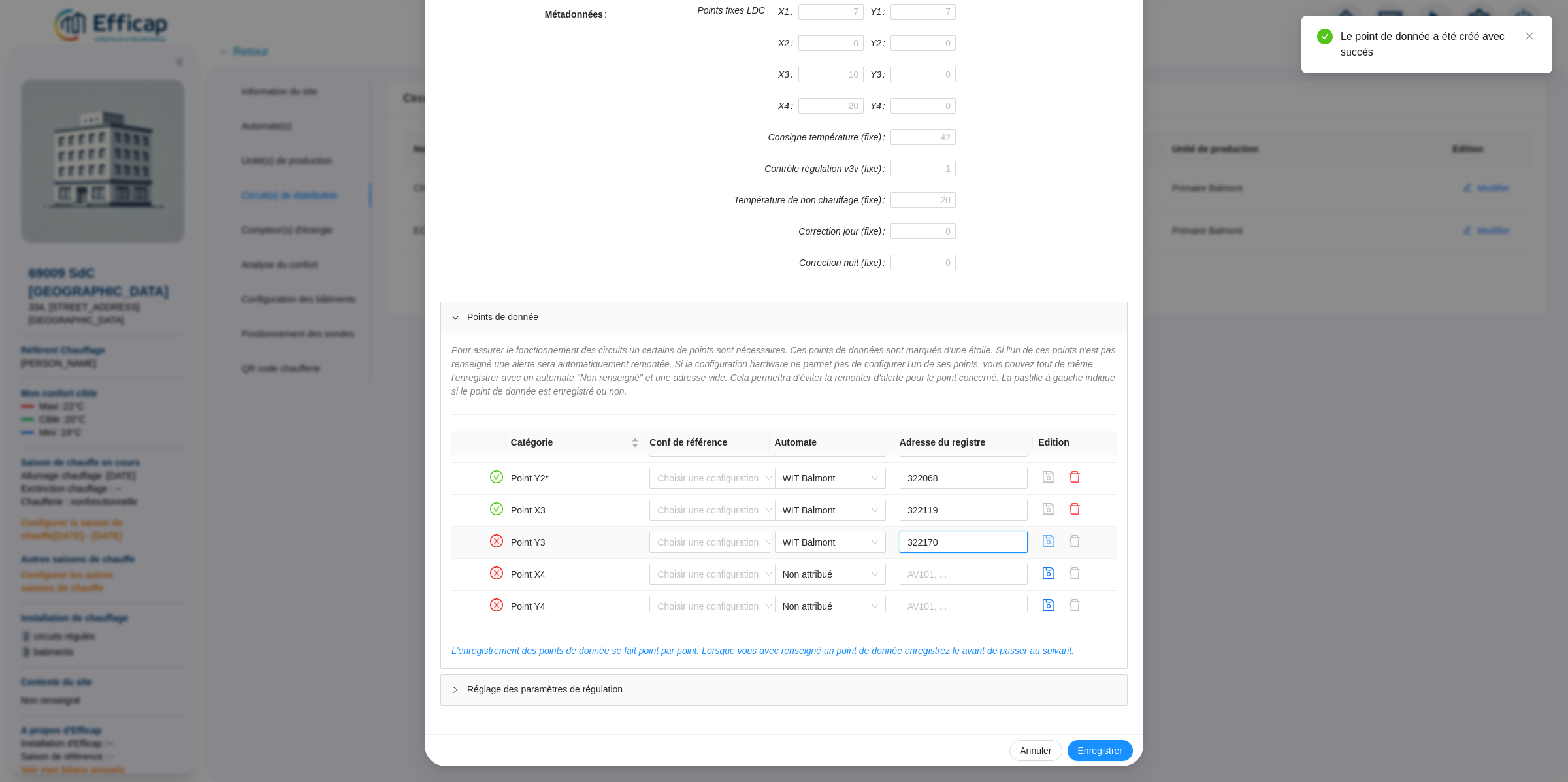
type input "322170"
click at [1045, 548] on icon "save" at bounding box center [1049, 541] width 13 height 13
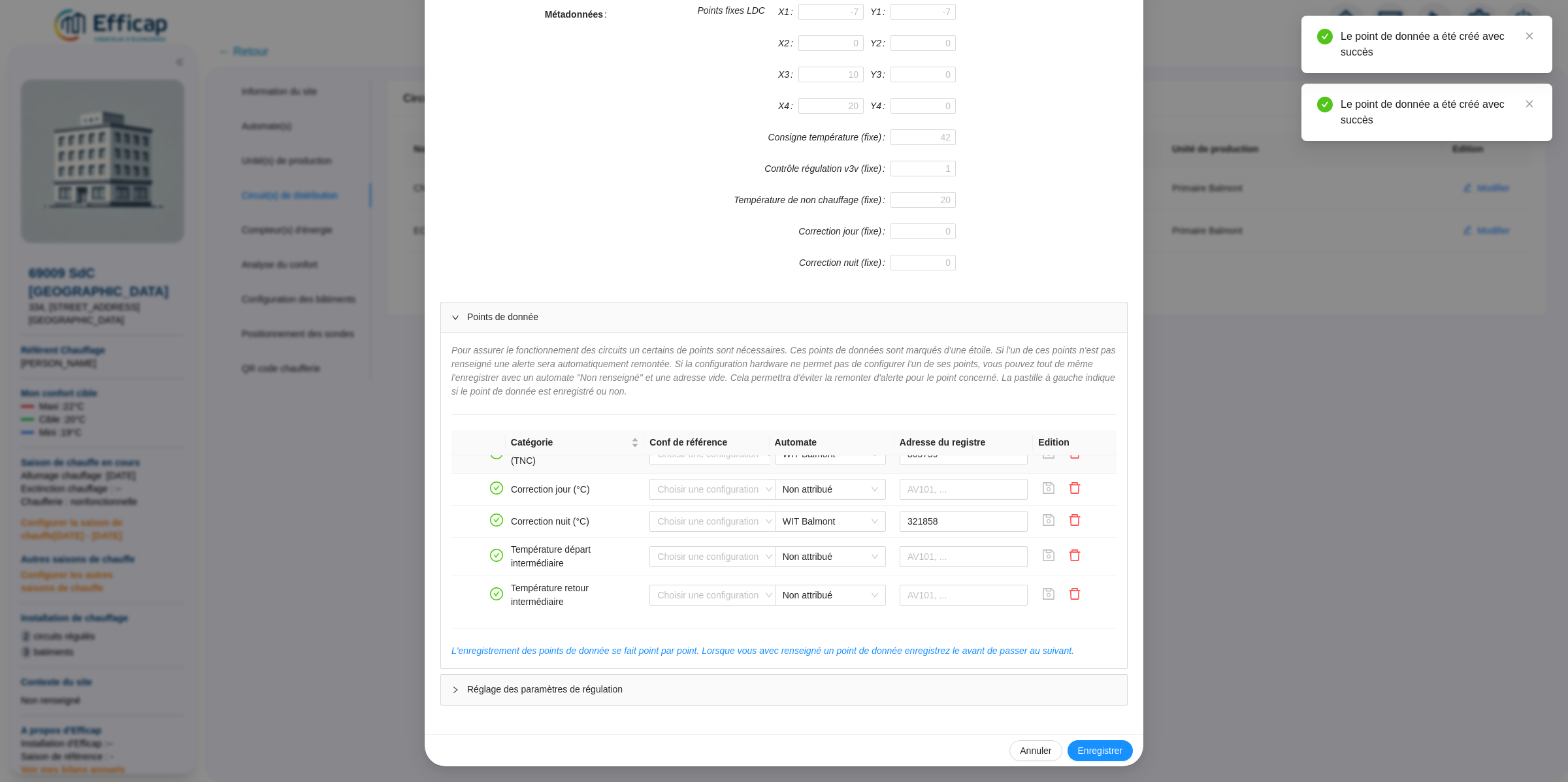
scroll to position [886, 0]
click at [323, 521] on div "Enregistrer un circuit de distribution Nom du circuit de distribution Chauffage…" at bounding box center [784, 391] width 1568 height 782
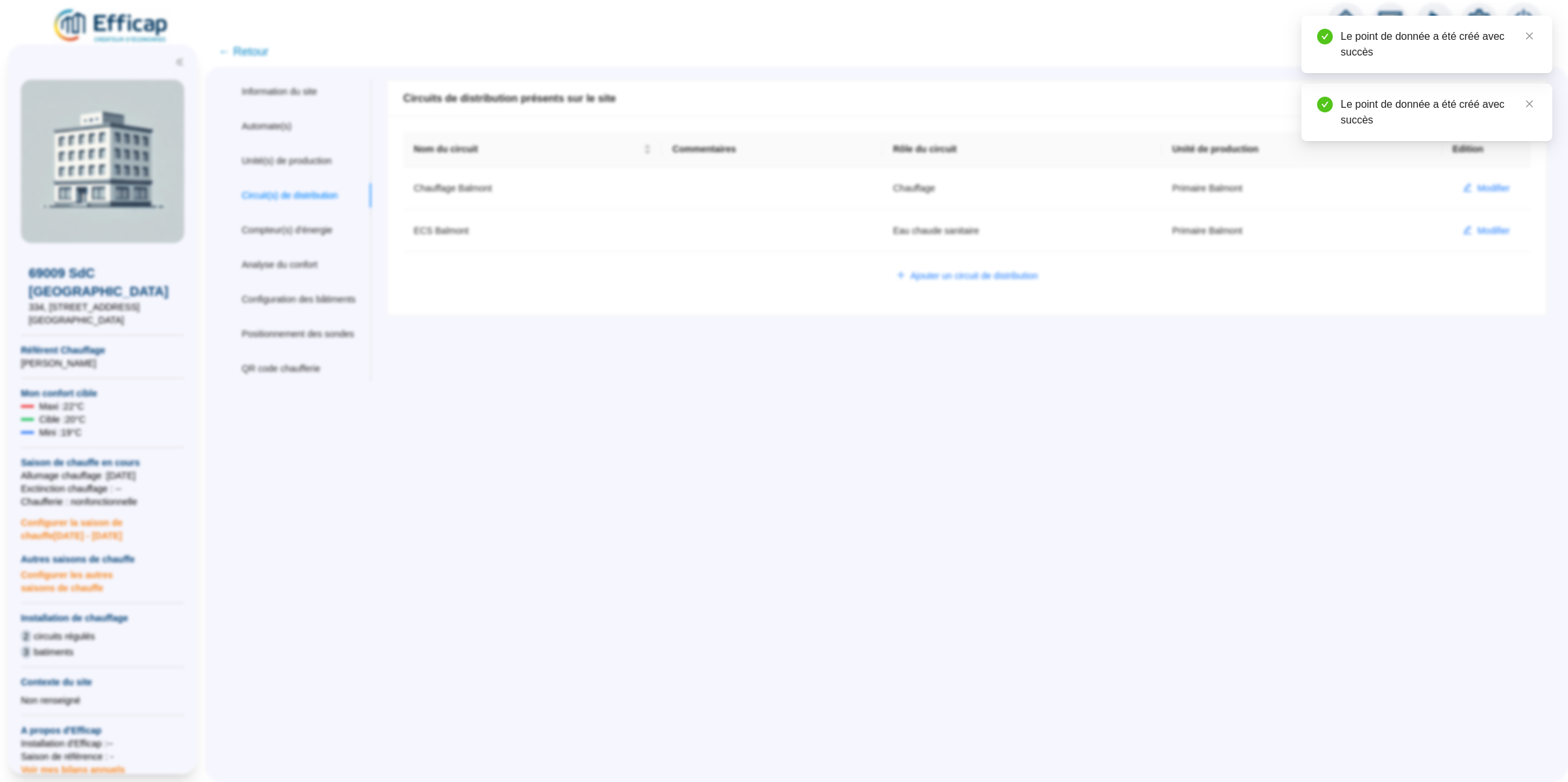
scroll to position [236, 0]
click at [1479, 233] on span "Modifier" at bounding box center [1493, 230] width 33 height 14
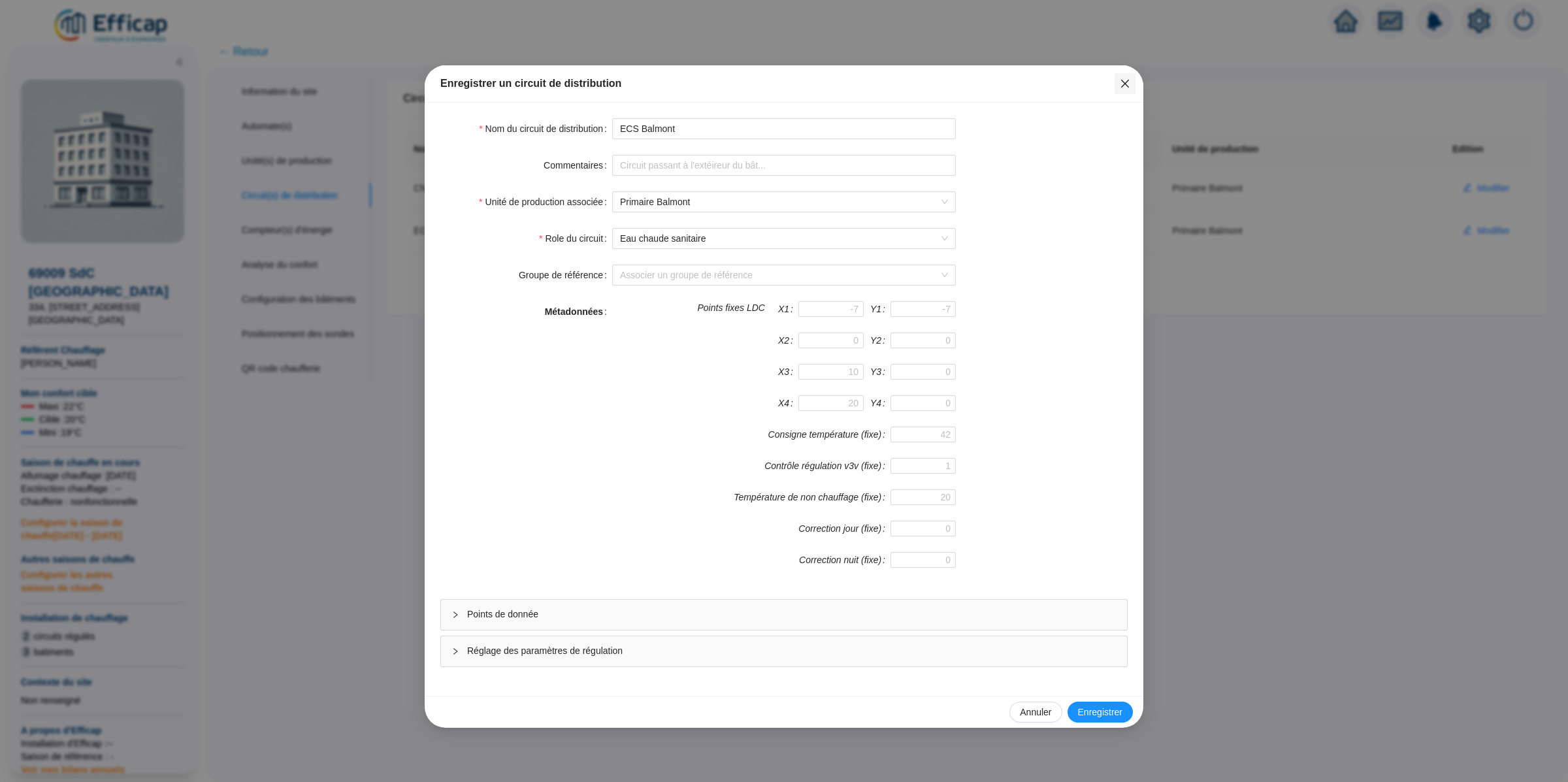
click at [1124, 79] on icon "close" at bounding box center [1124, 83] width 10 height 10
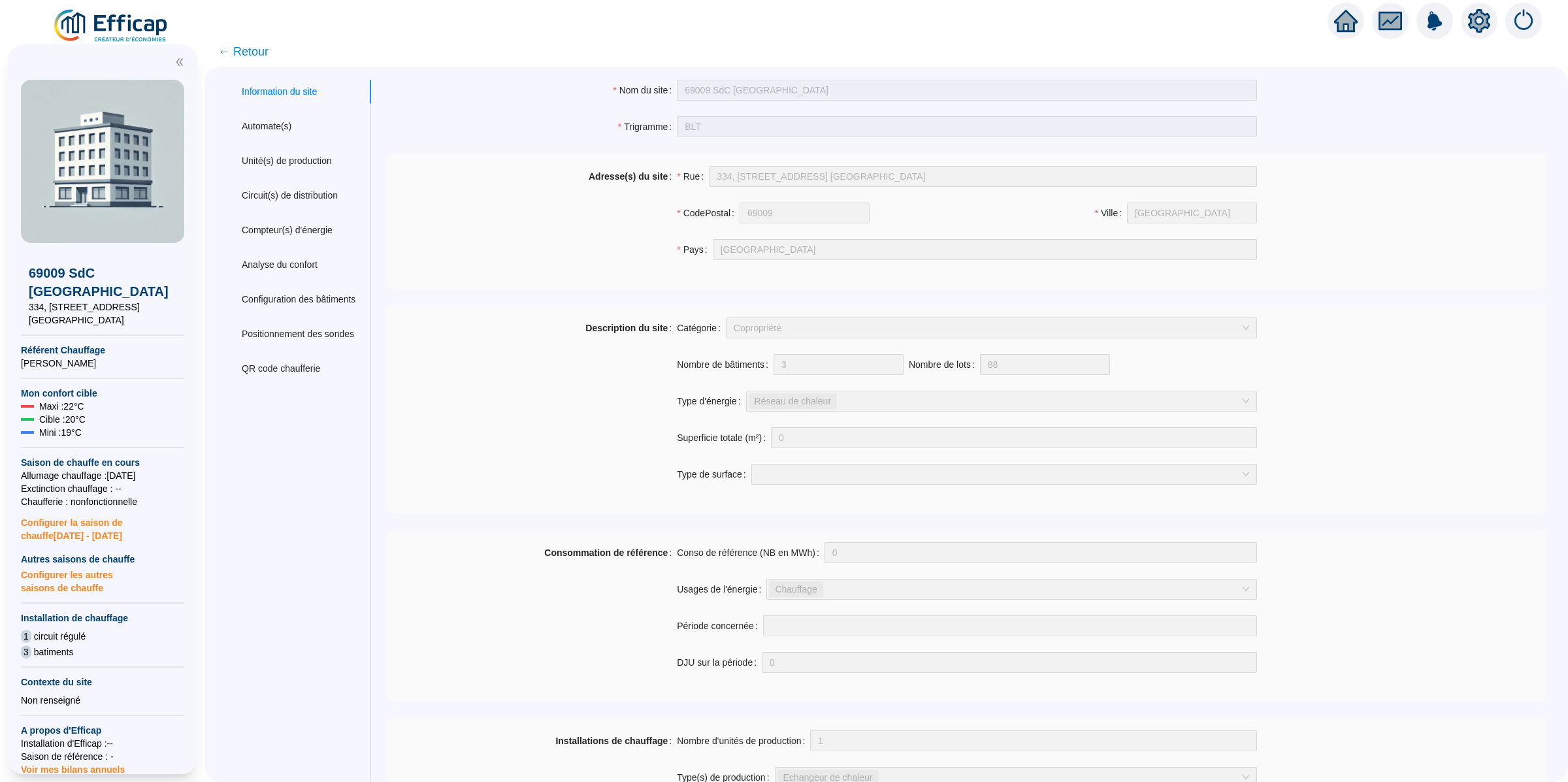
click at [233, 43] on span "← Retour" at bounding box center [243, 51] width 50 height 18
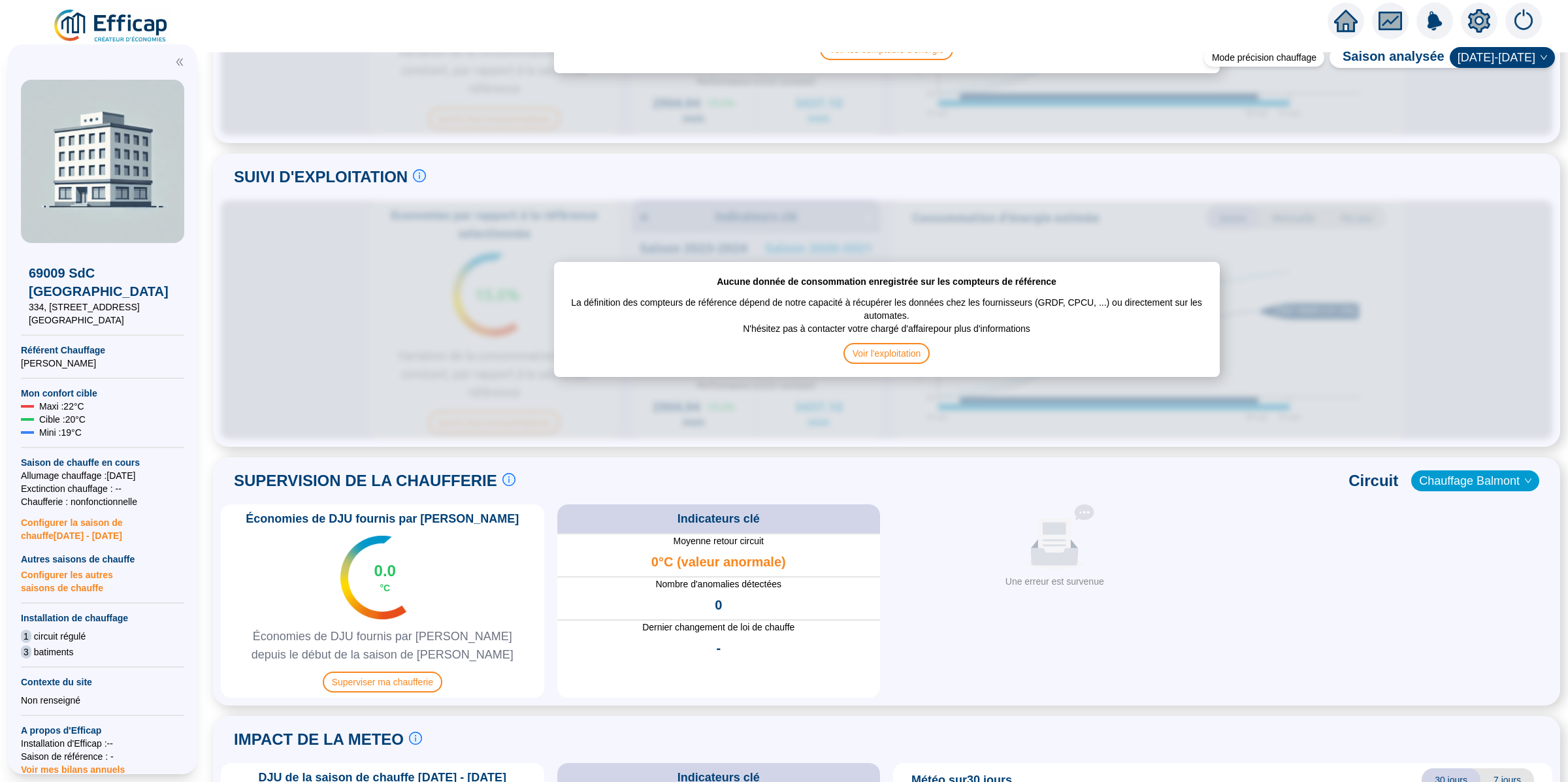
scroll to position [615, 0]
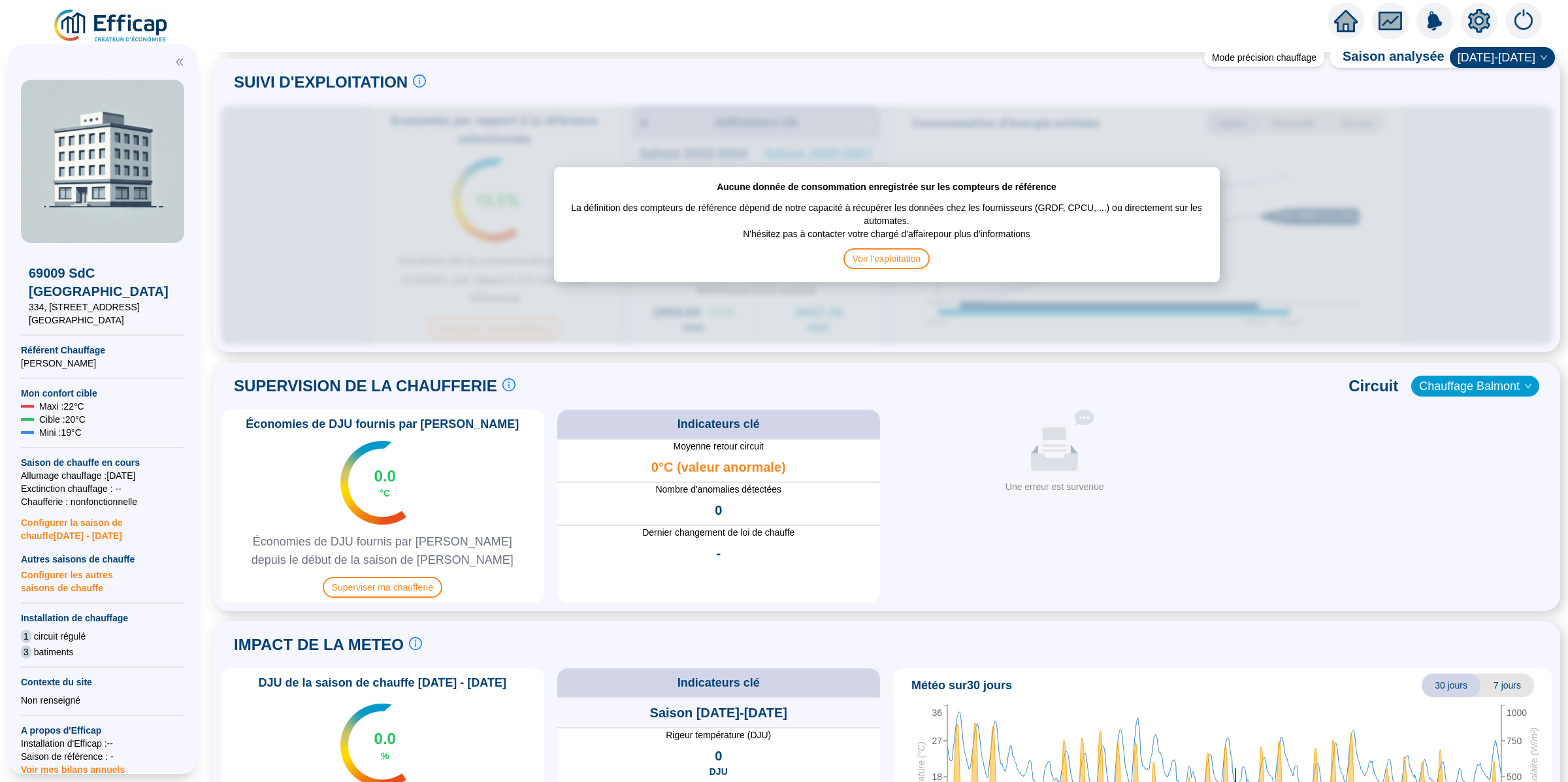
click at [414, 599] on div "Économies de DJU fournis par Efficap 0.0 °C Économies de DJU fournis par Effica…" at bounding box center [382, 506] width 323 height 194
click at [415, 590] on span "Superviser ma chaufferie" at bounding box center [382, 587] width 120 height 21
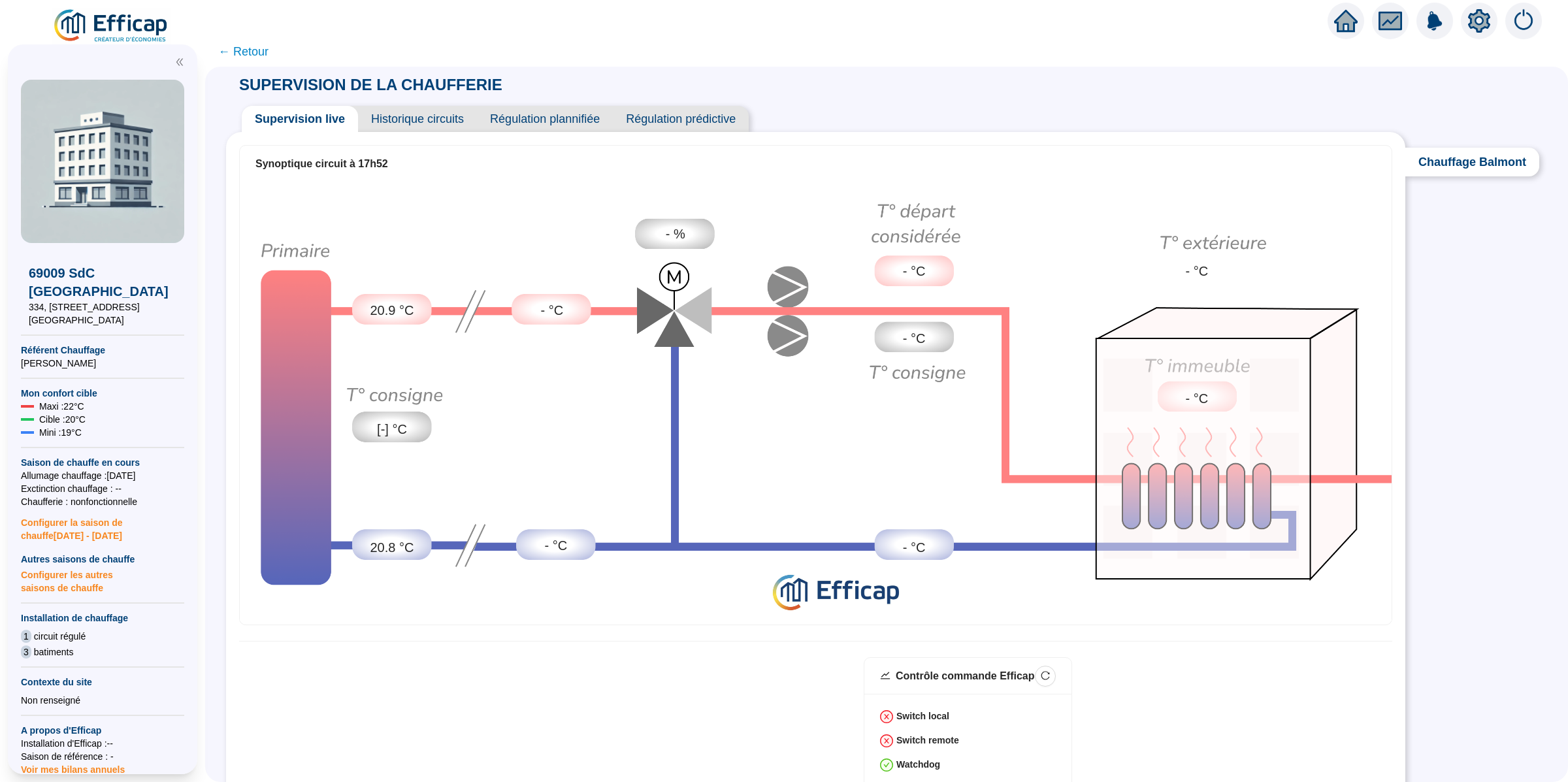
click at [404, 116] on span "Historique circuits" at bounding box center [417, 119] width 119 height 26
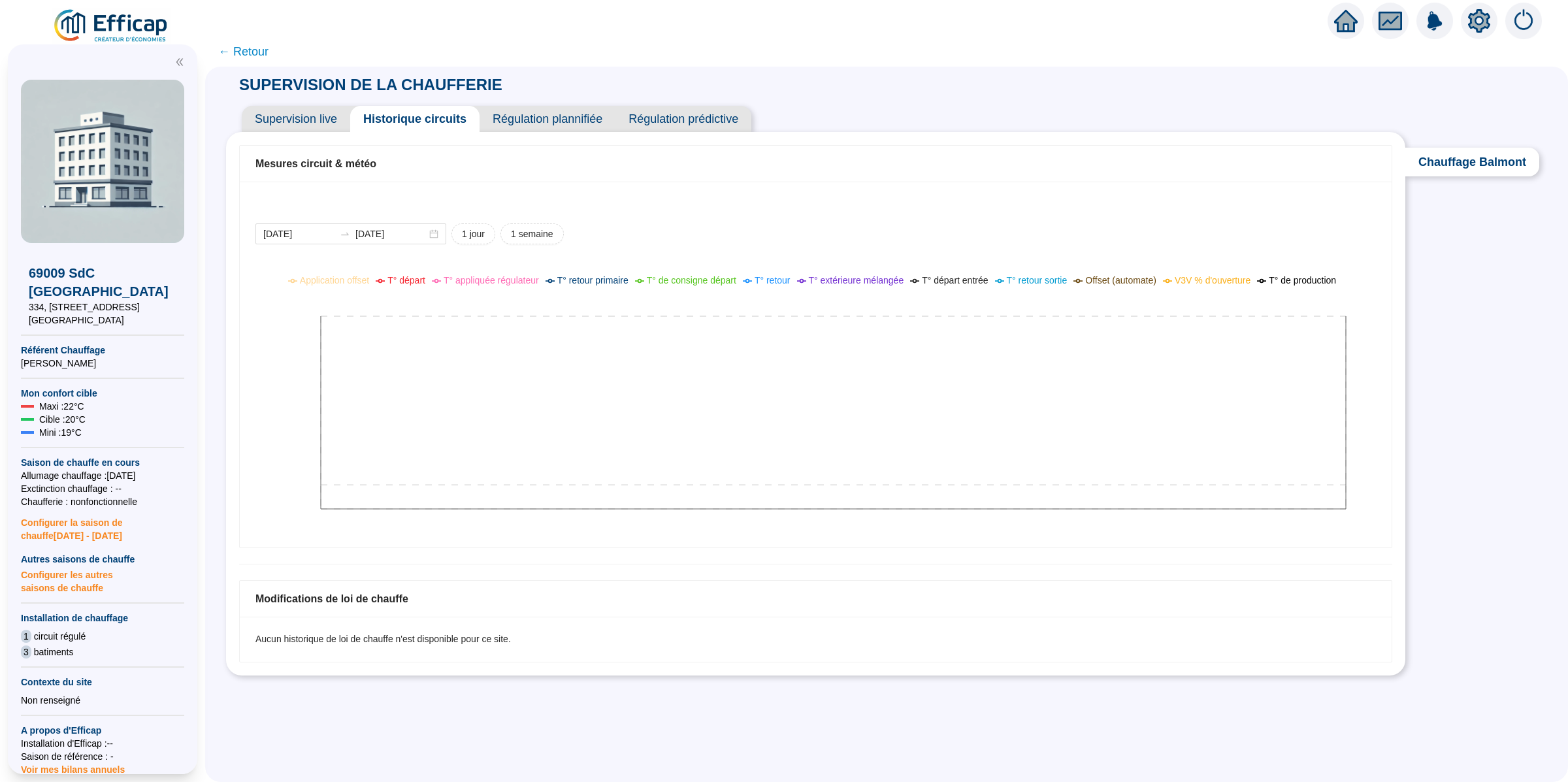
click at [127, 38] on div "69009 SdC Balmont Ouest 334, 335, 336, rue du Doyen G. CHAPAS Référent Chauffag…" at bounding box center [102, 410] width 205 height 746
click at [108, 26] on img at bounding box center [112, 26] width 118 height 37
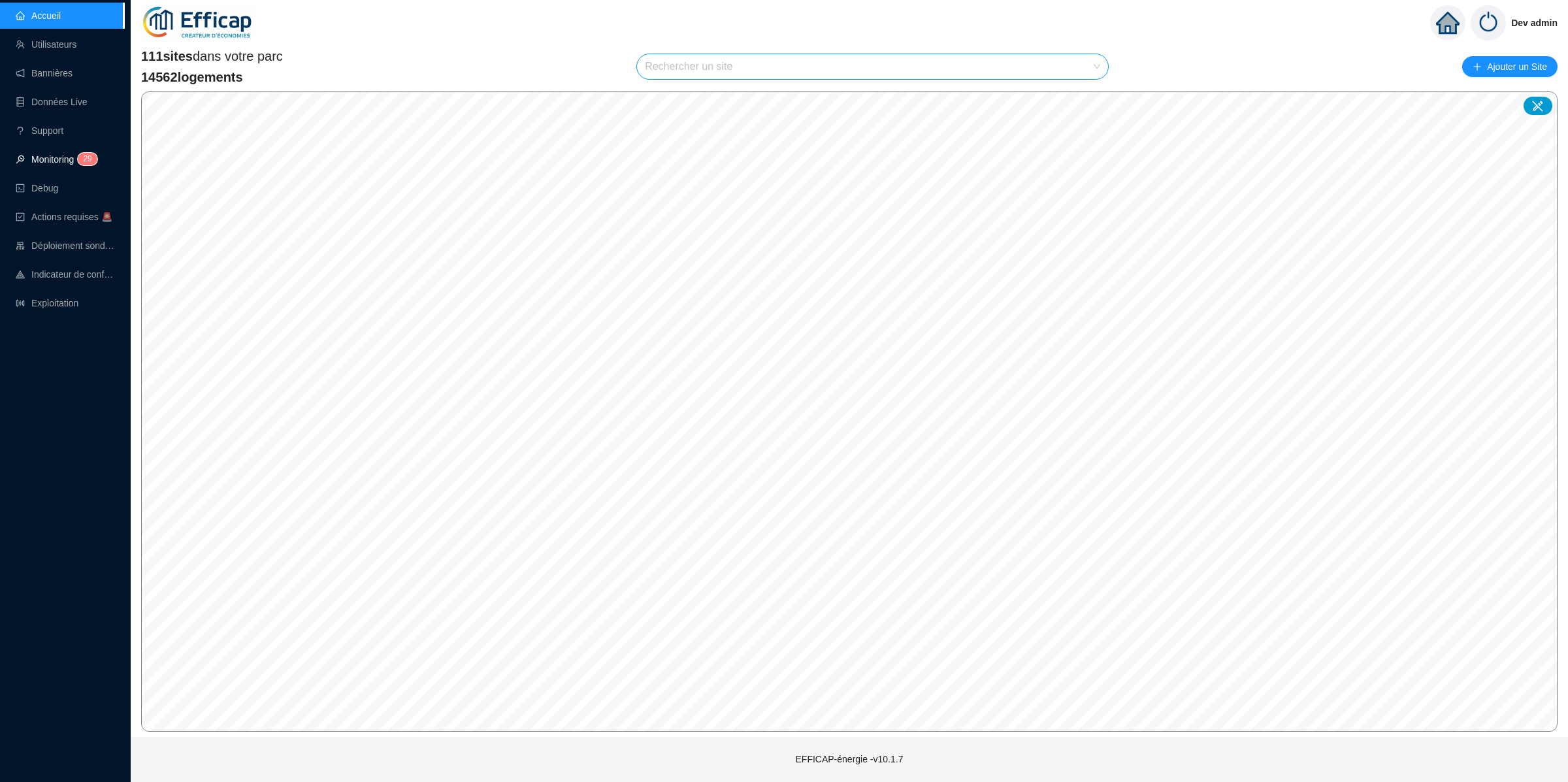
click at [93, 160] on link "Monitoring 2 9" at bounding box center [55, 159] width 78 height 10
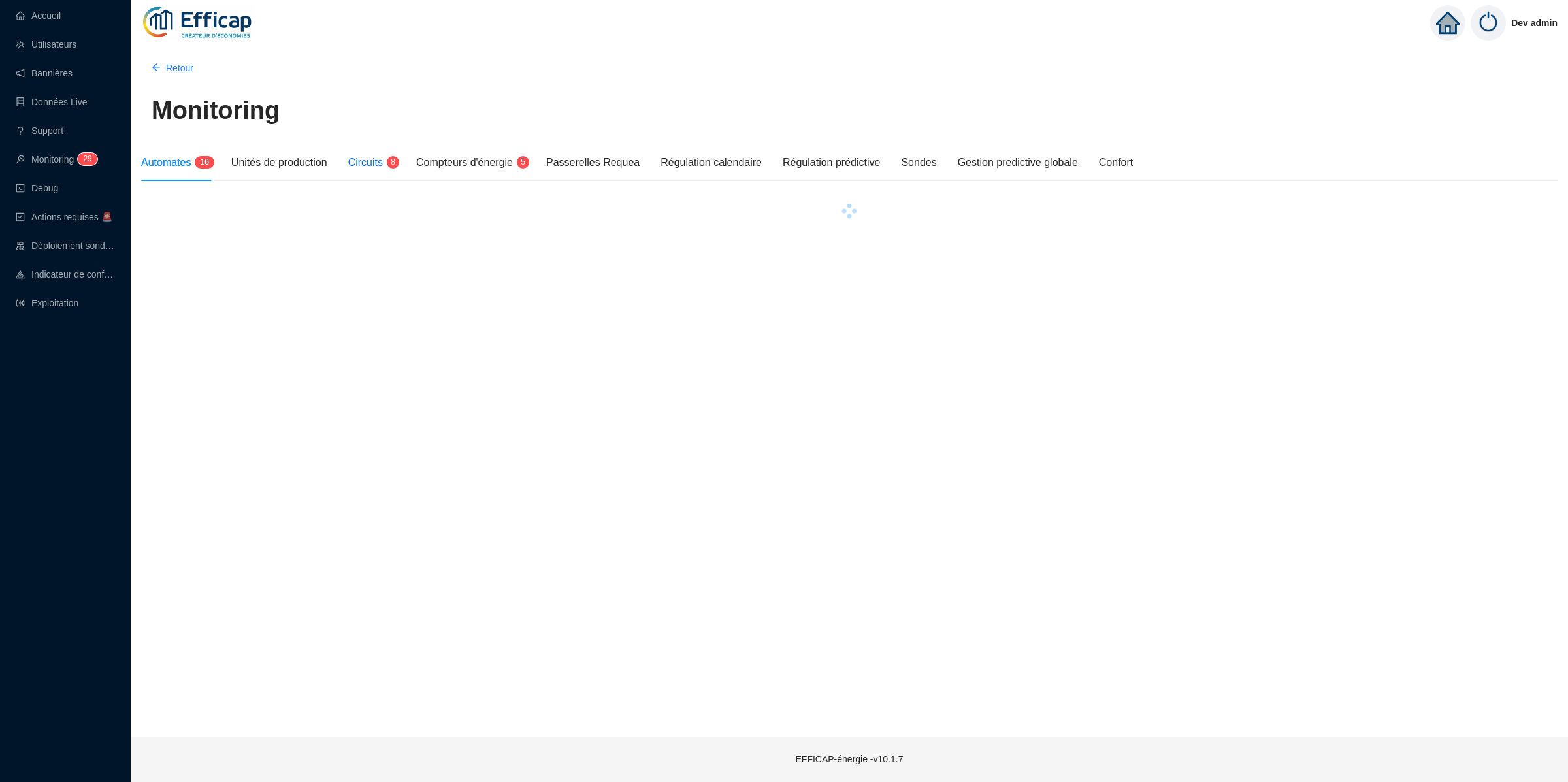
click at [377, 164] on span "Circuits" at bounding box center [365, 163] width 34 height 11
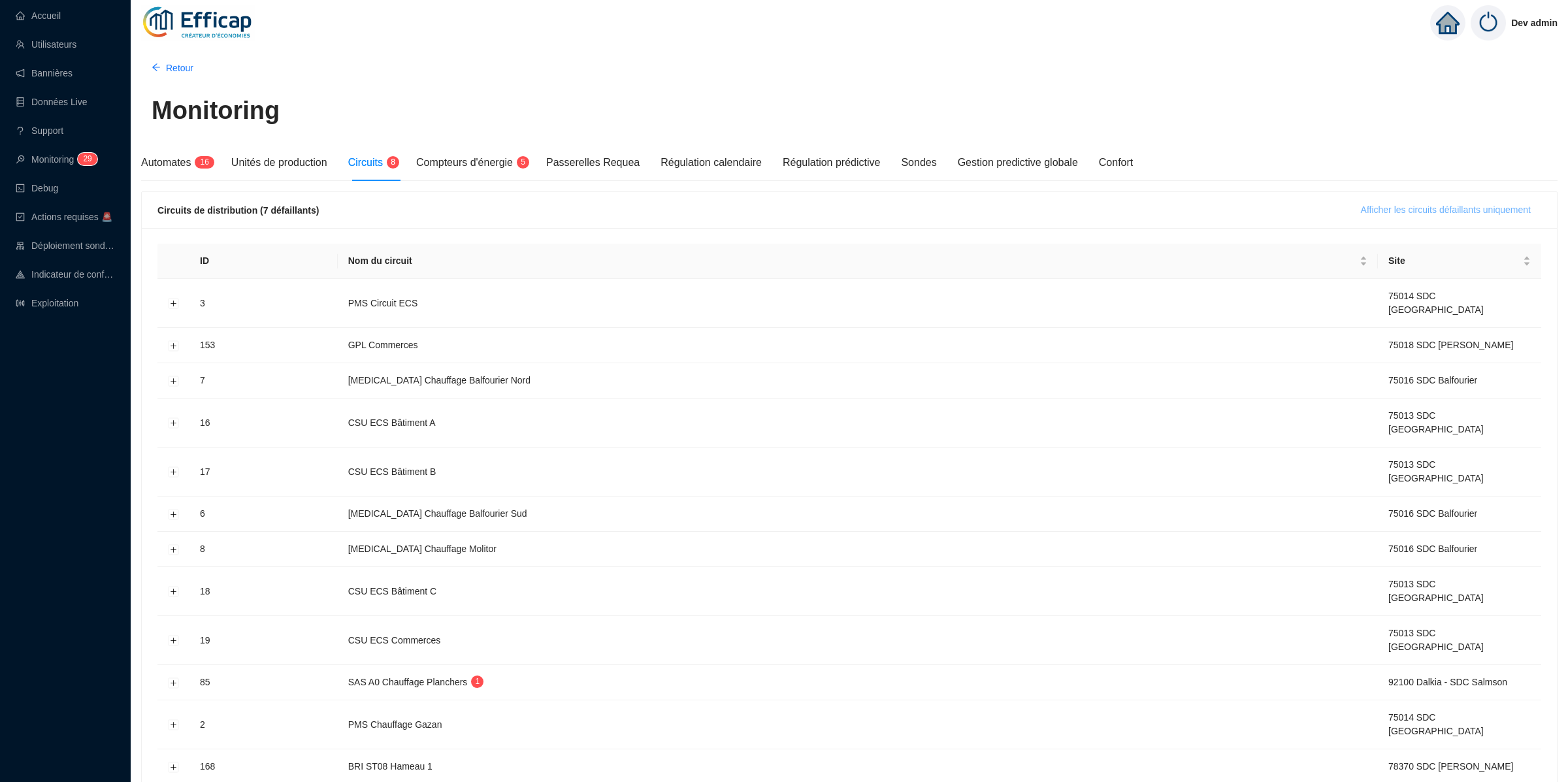
click at [1495, 203] on span "Afficher les circuits défaillants uniquement" at bounding box center [1445, 210] width 170 height 14
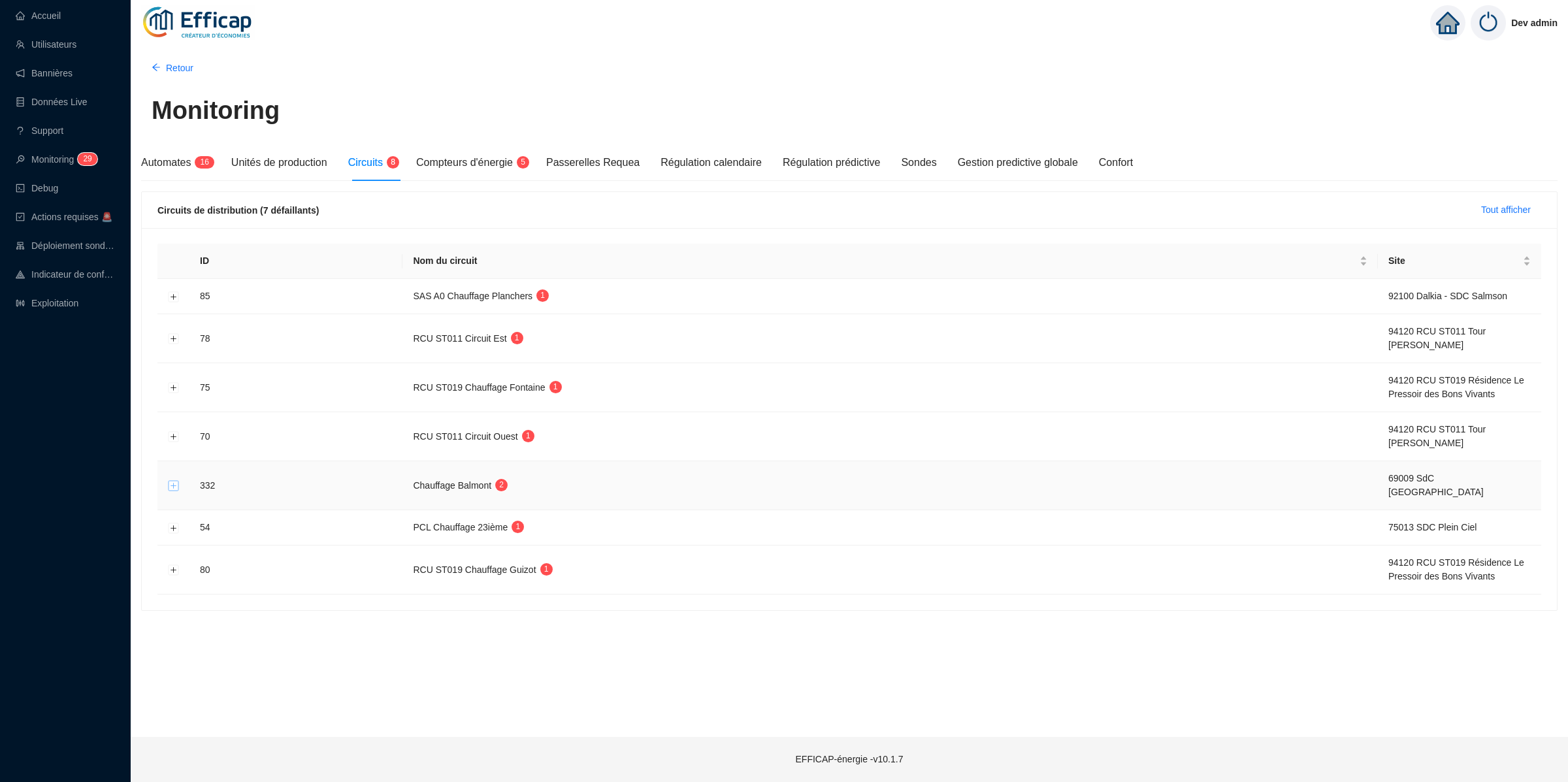
click at [171, 481] on button "Développer la ligne" at bounding box center [174, 485] width 10 height 10
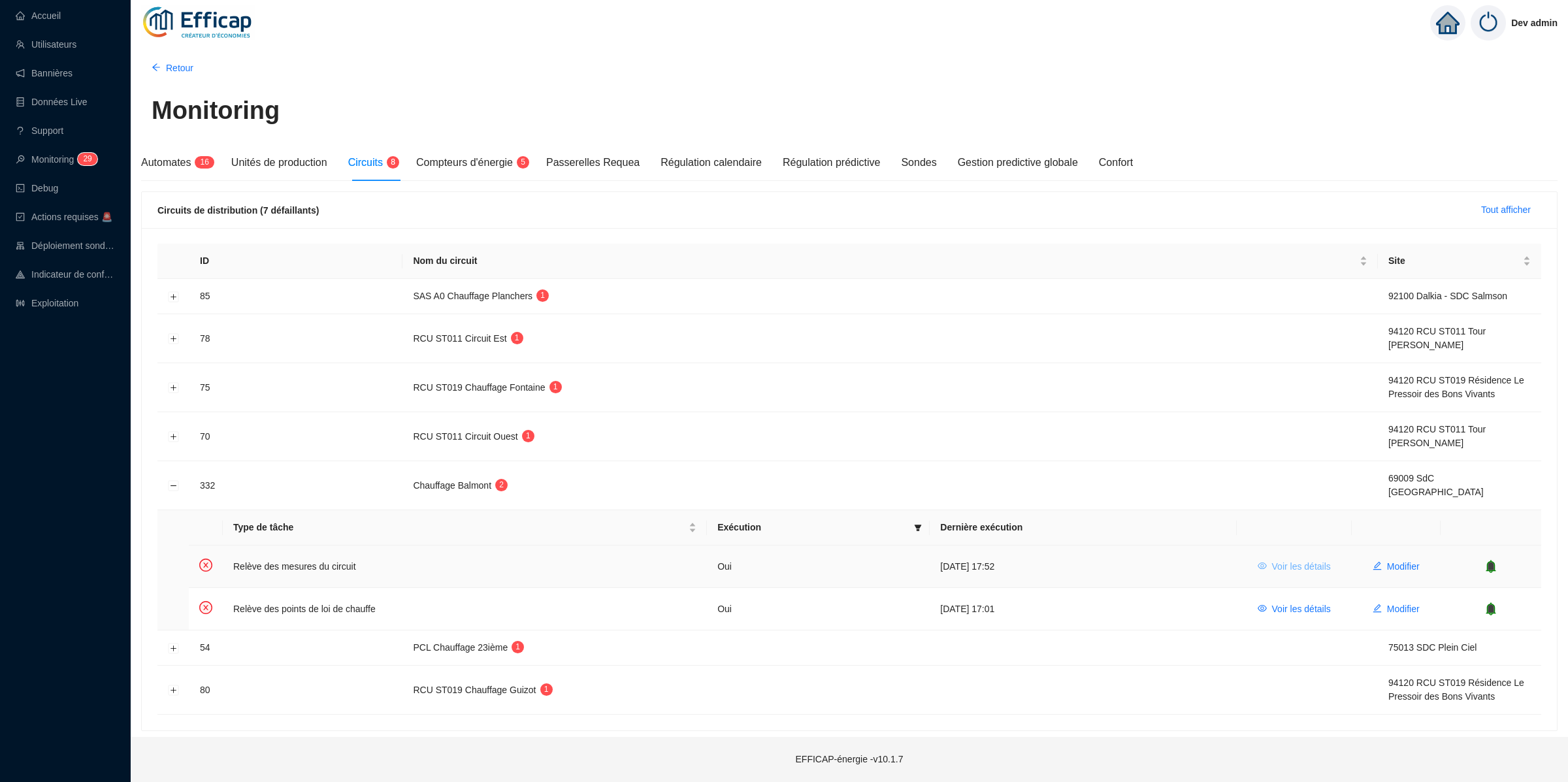
click at [1307, 560] on span "Voir les détails" at bounding box center [1301, 567] width 59 height 14
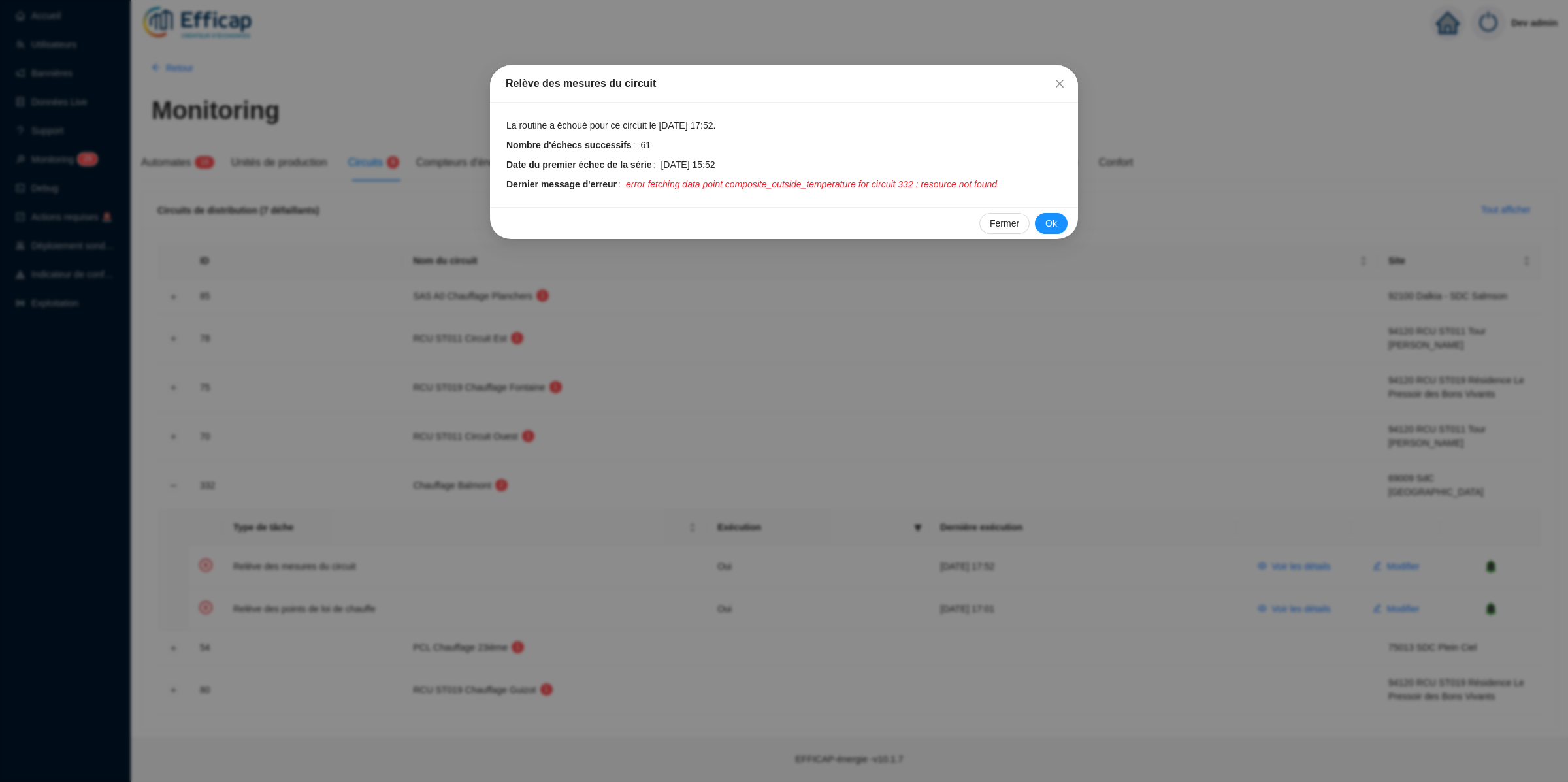
click at [457, 316] on div "Relève des mesures du circuit La routine a échoué pour ce circuit le 15 sept. 2…" at bounding box center [784, 391] width 1568 height 782
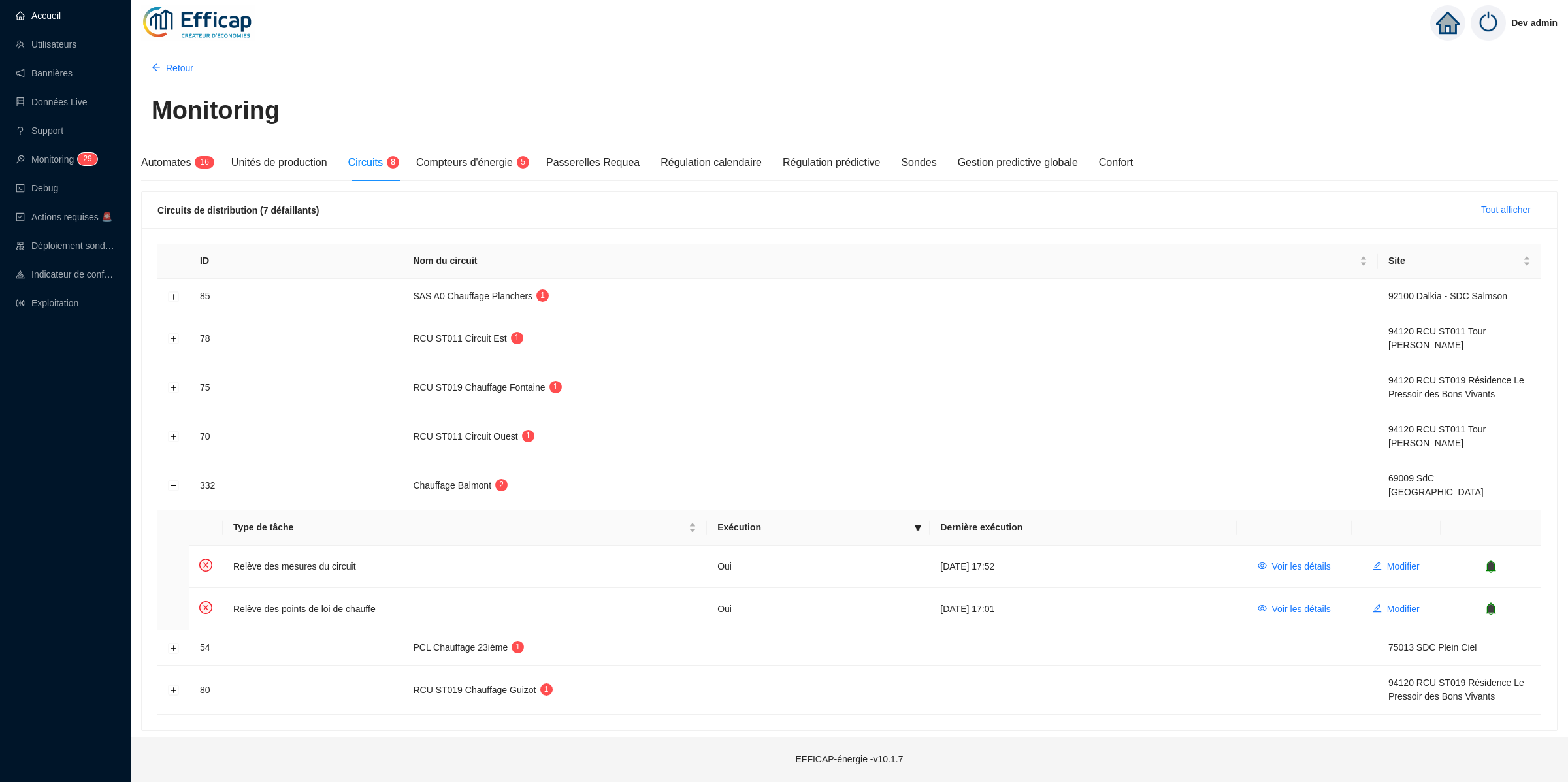
click at [61, 21] on link "Accueil" at bounding box center [38, 15] width 45 height 10
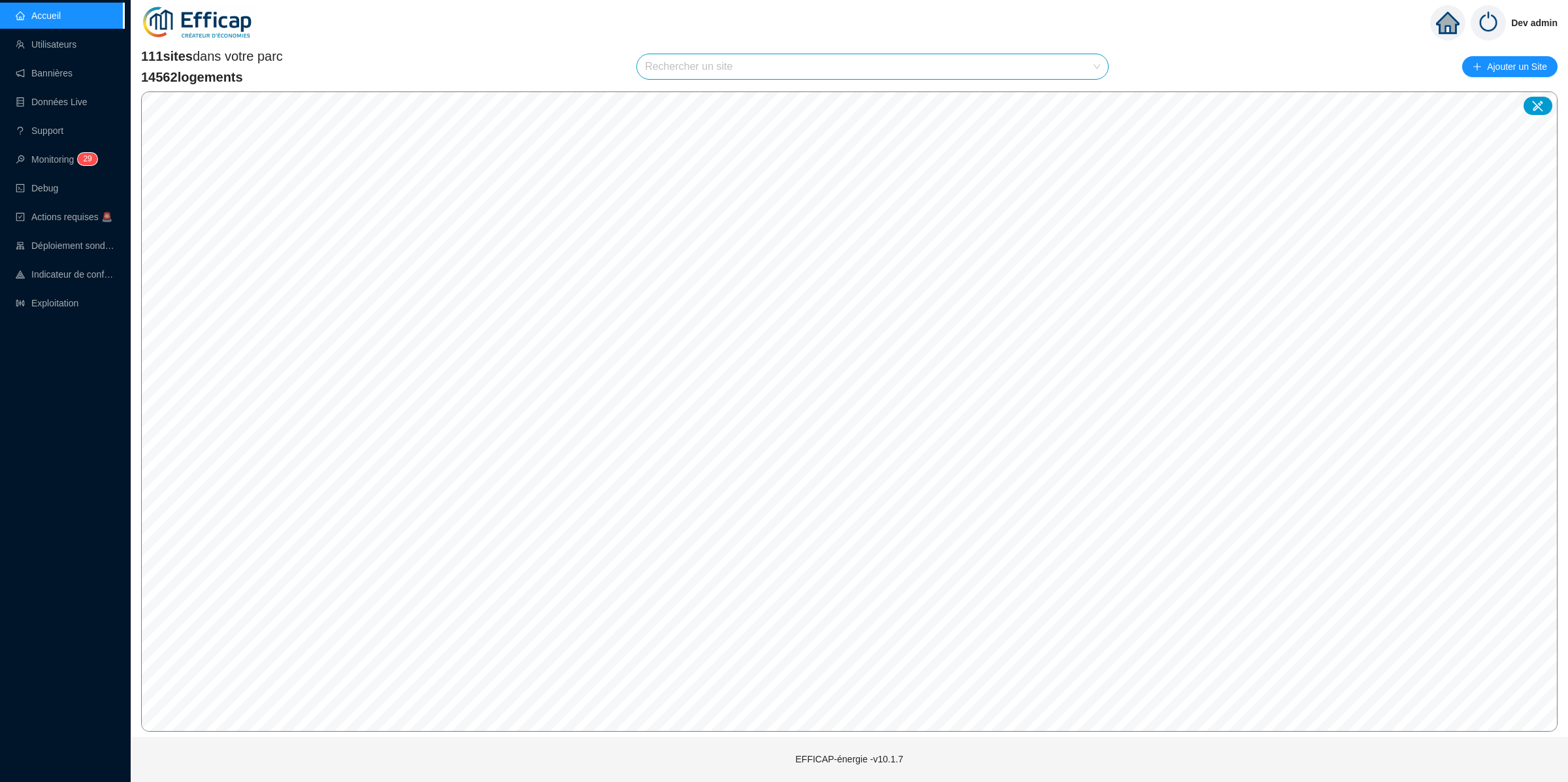
click at [829, 70] on input "search" at bounding box center [866, 66] width 444 height 25
click at [954, 65] on input "search" at bounding box center [866, 66] width 444 height 25
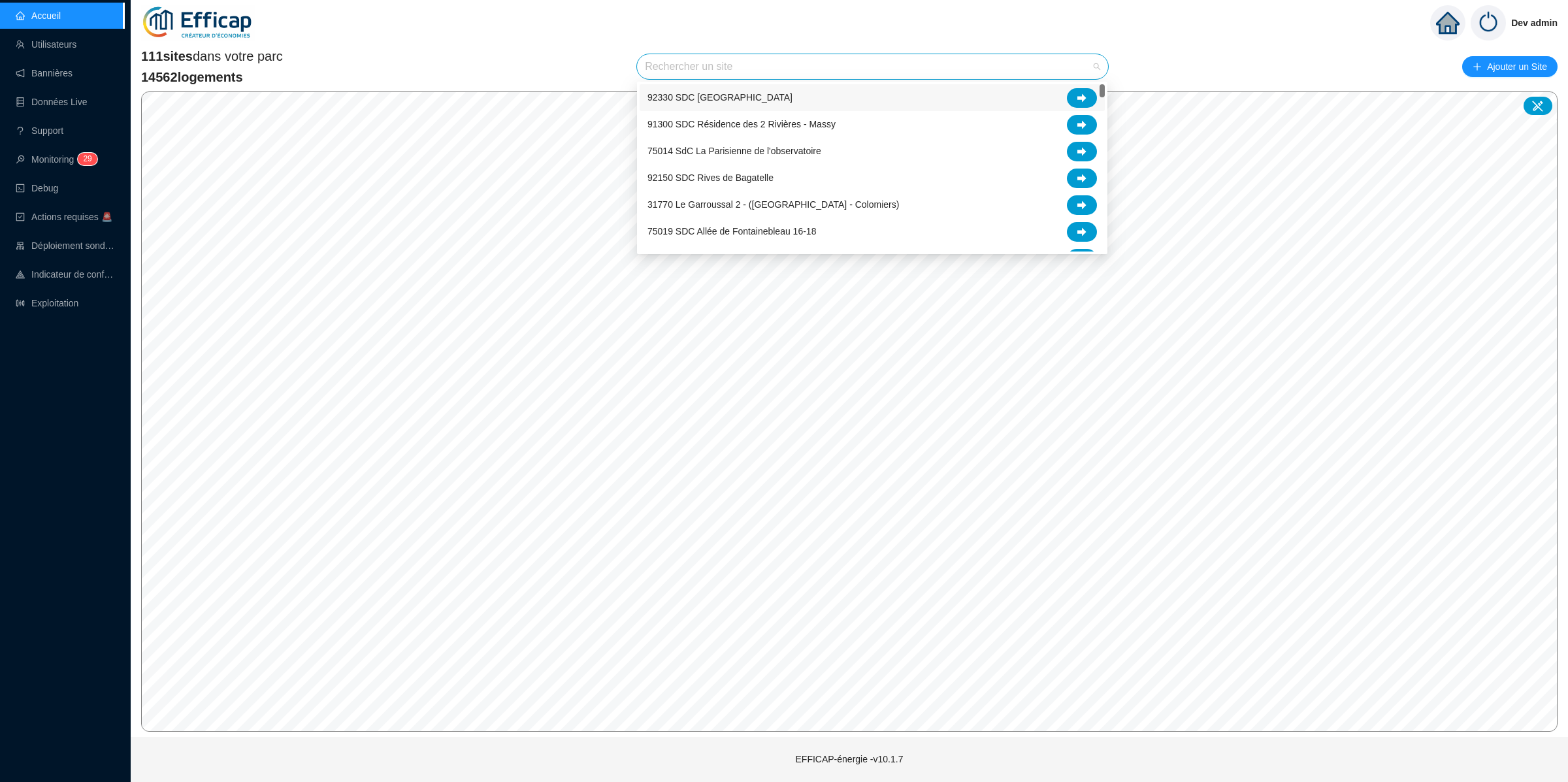
type input "f"
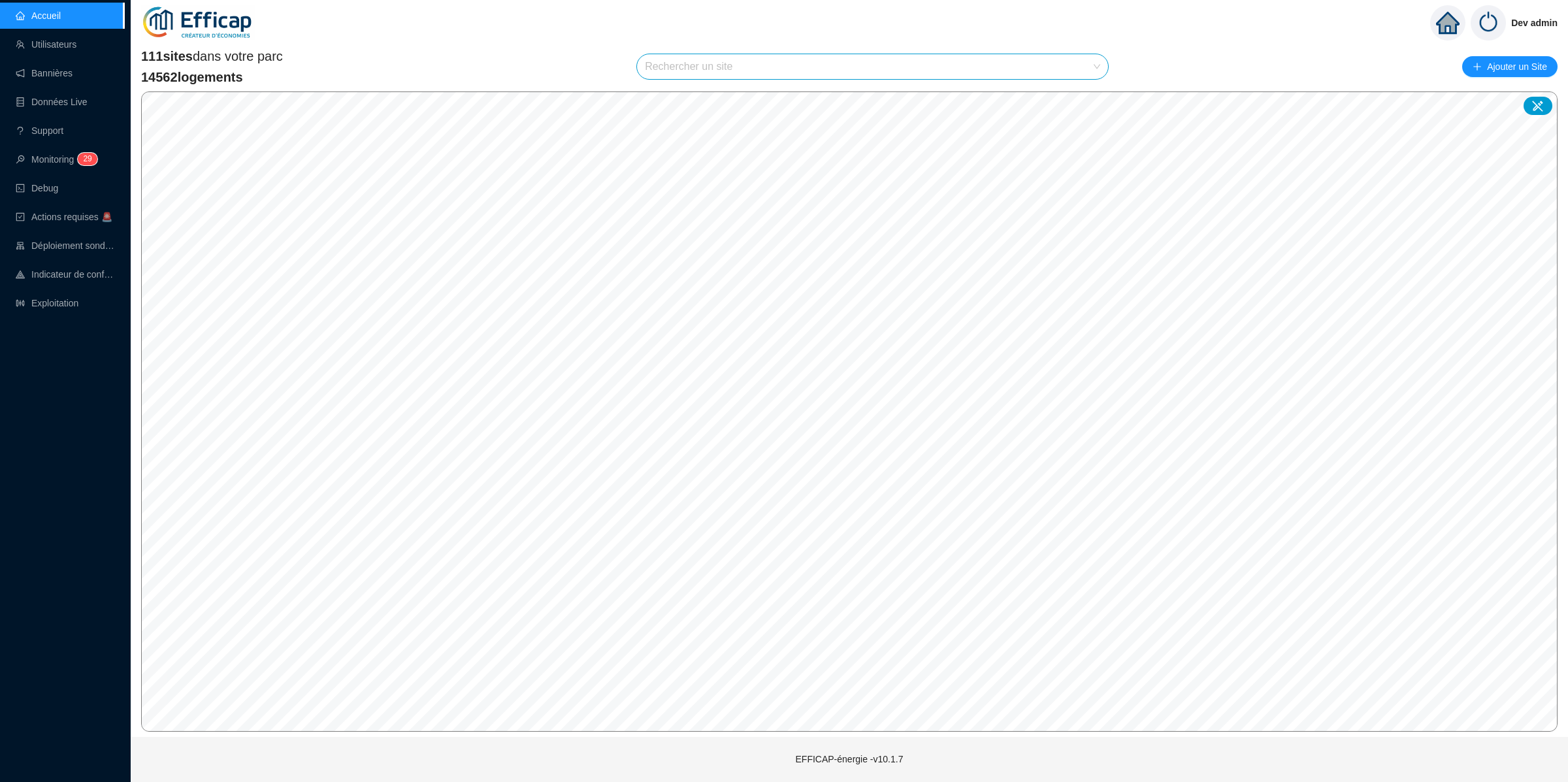
click at [931, 71] on input "search" at bounding box center [866, 66] width 444 height 25
type input "balmon"
click at [1064, 68] on span "69009 SdC [GEOGRAPHIC_DATA]" at bounding box center [872, 66] width 455 height 25
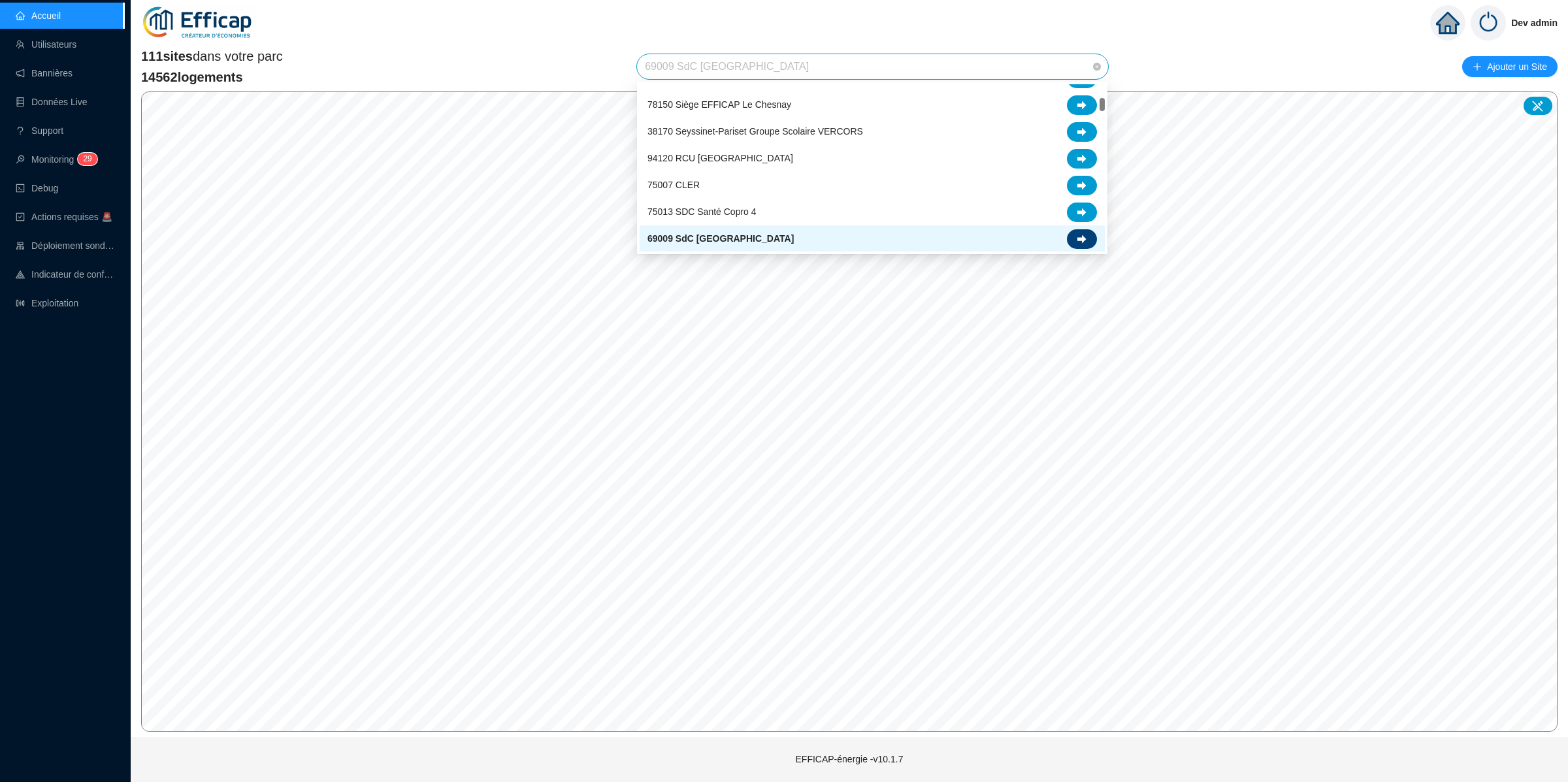
click at [1088, 233] on div at bounding box center [1082, 239] width 30 height 20
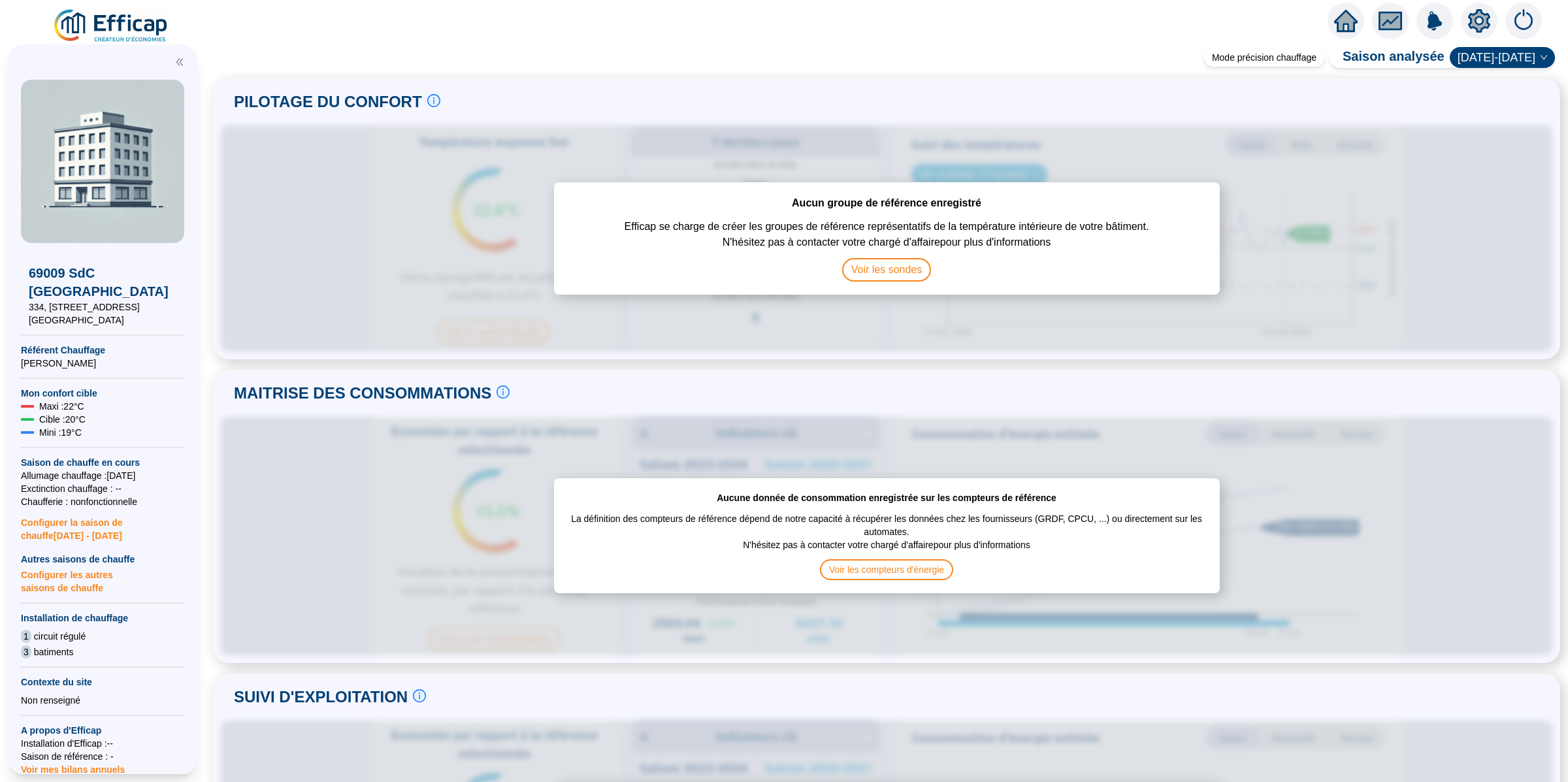
click at [1476, 22] on icon "setting" at bounding box center [1479, 20] width 9 height 9
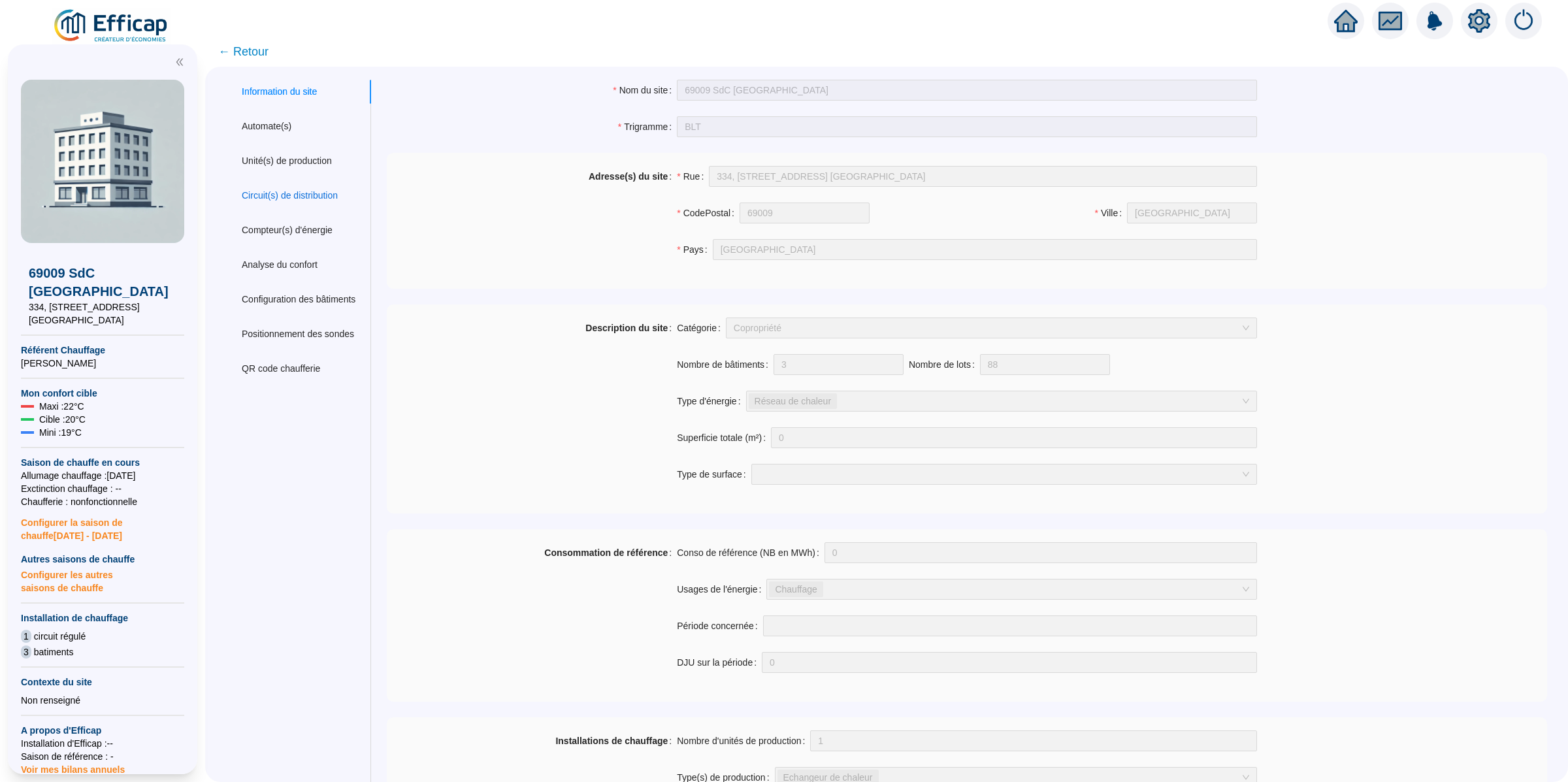
click at [316, 199] on div "Circuit(s) de distribution" at bounding box center [289, 195] width 96 height 14
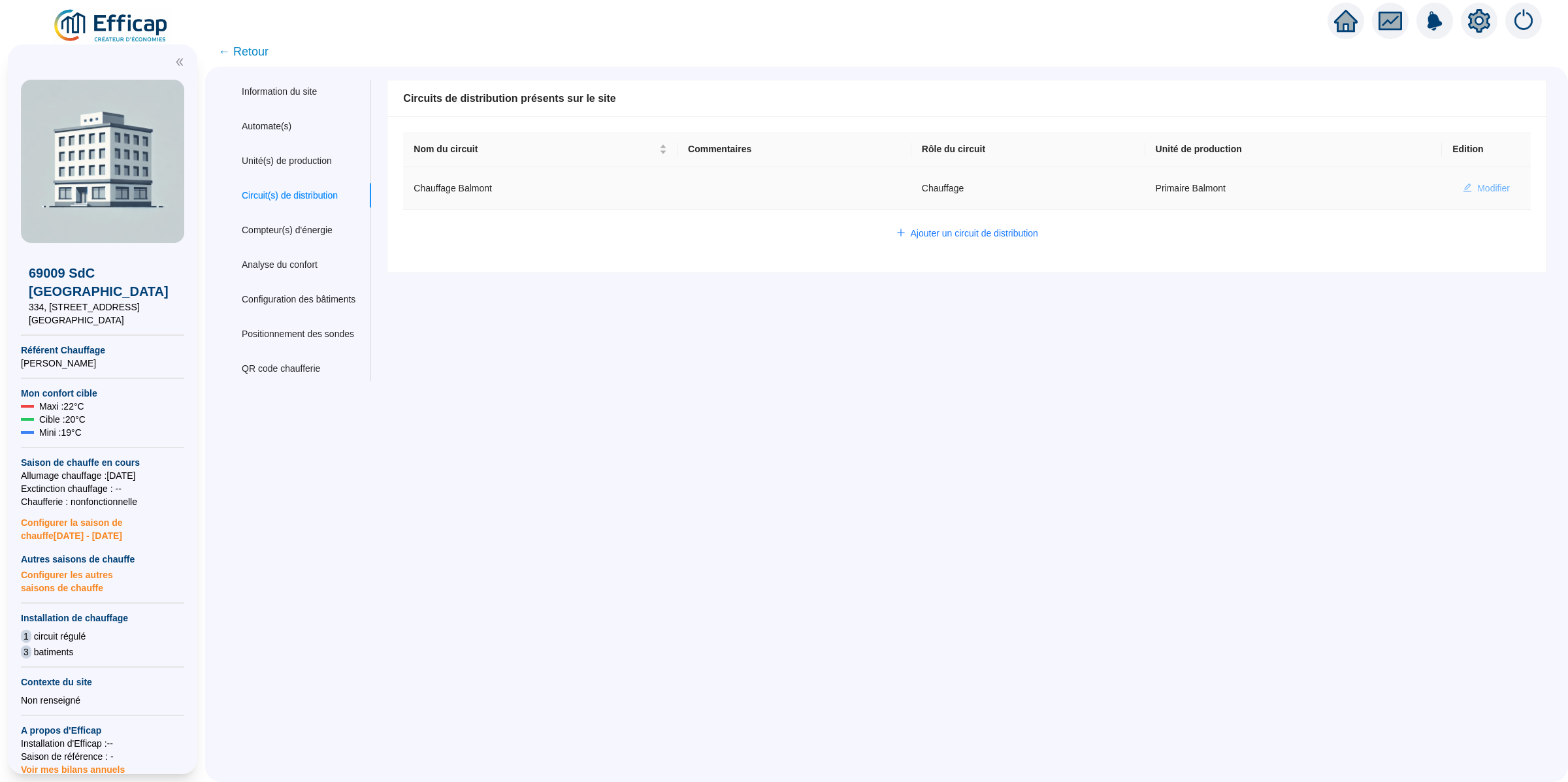
click at [1486, 187] on span "Modifier" at bounding box center [1493, 188] width 33 height 14
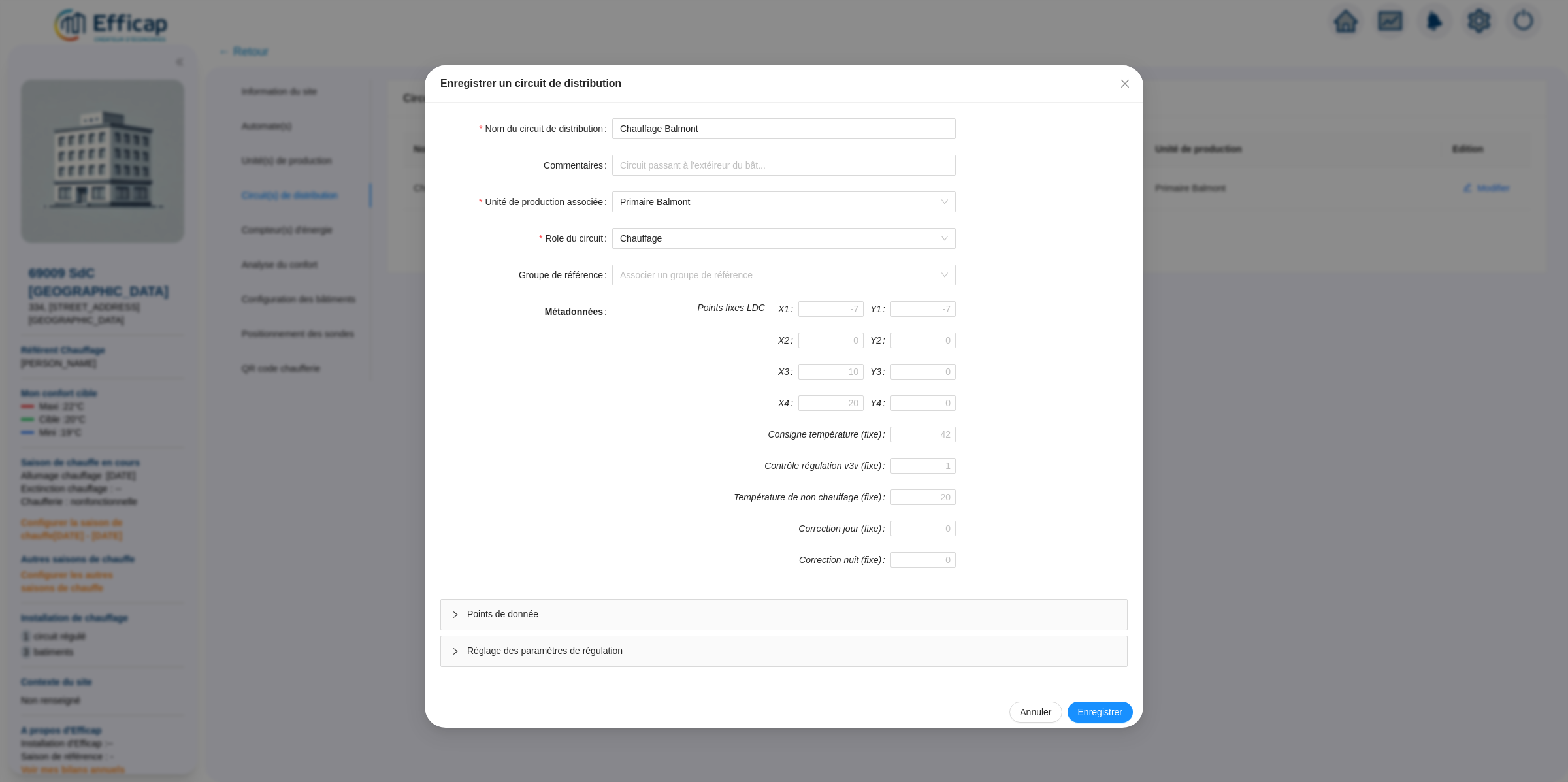
click at [546, 627] on div "Points de donnée" at bounding box center [783, 615] width 686 height 30
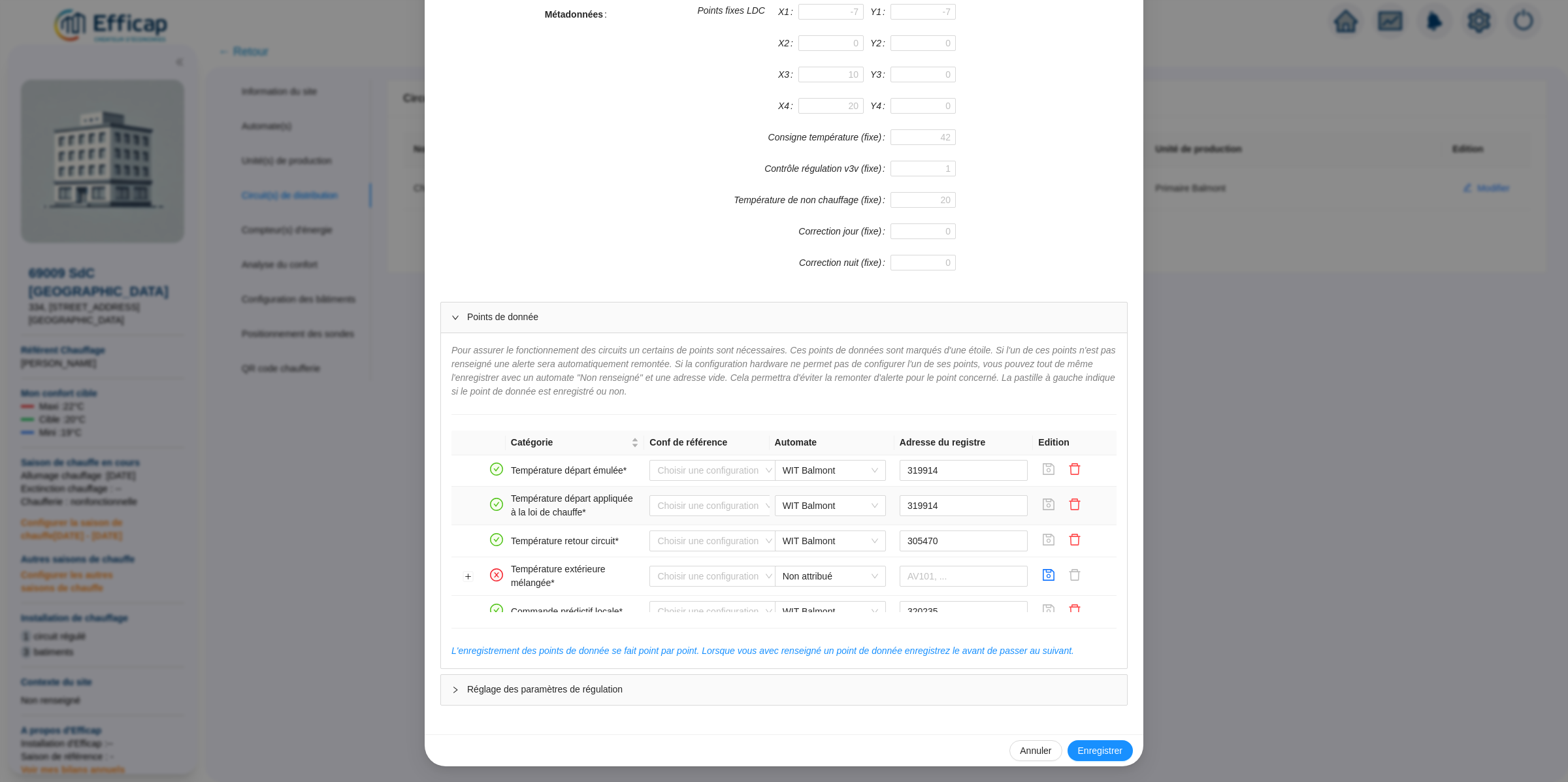
scroll to position [208, 0]
click at [821, 585] on div "Non attribué" at bounding box center [829, 575] width 111 height 21
click at [840, 604] on div "WIT Balmont" at bounding box center [830, 603] width 90 height 14
click at [945, 568] on input "text" at bounding box center [964, 575] width 129 height 21
paste input "320594"
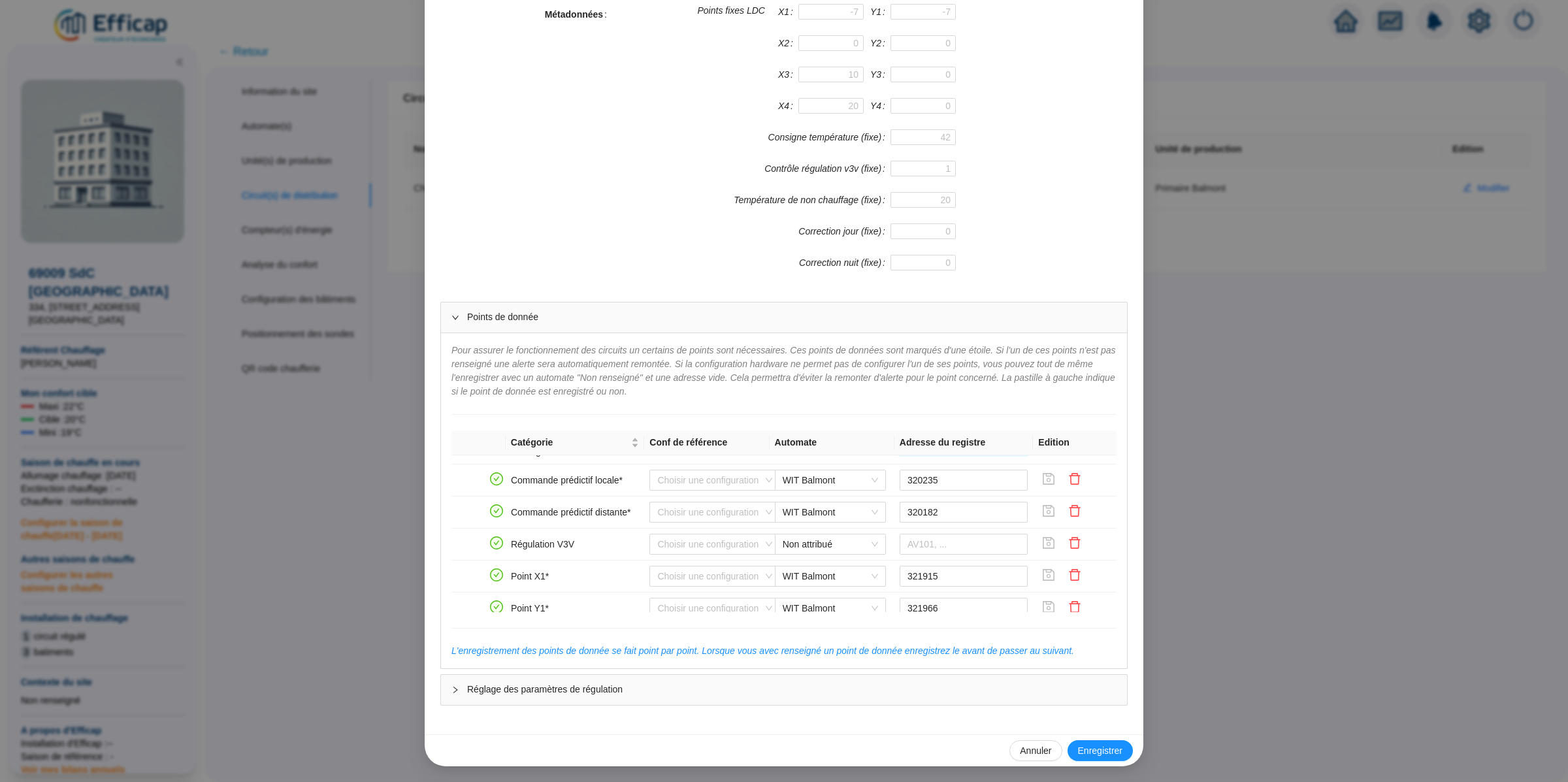
scroll to position [328, 0]
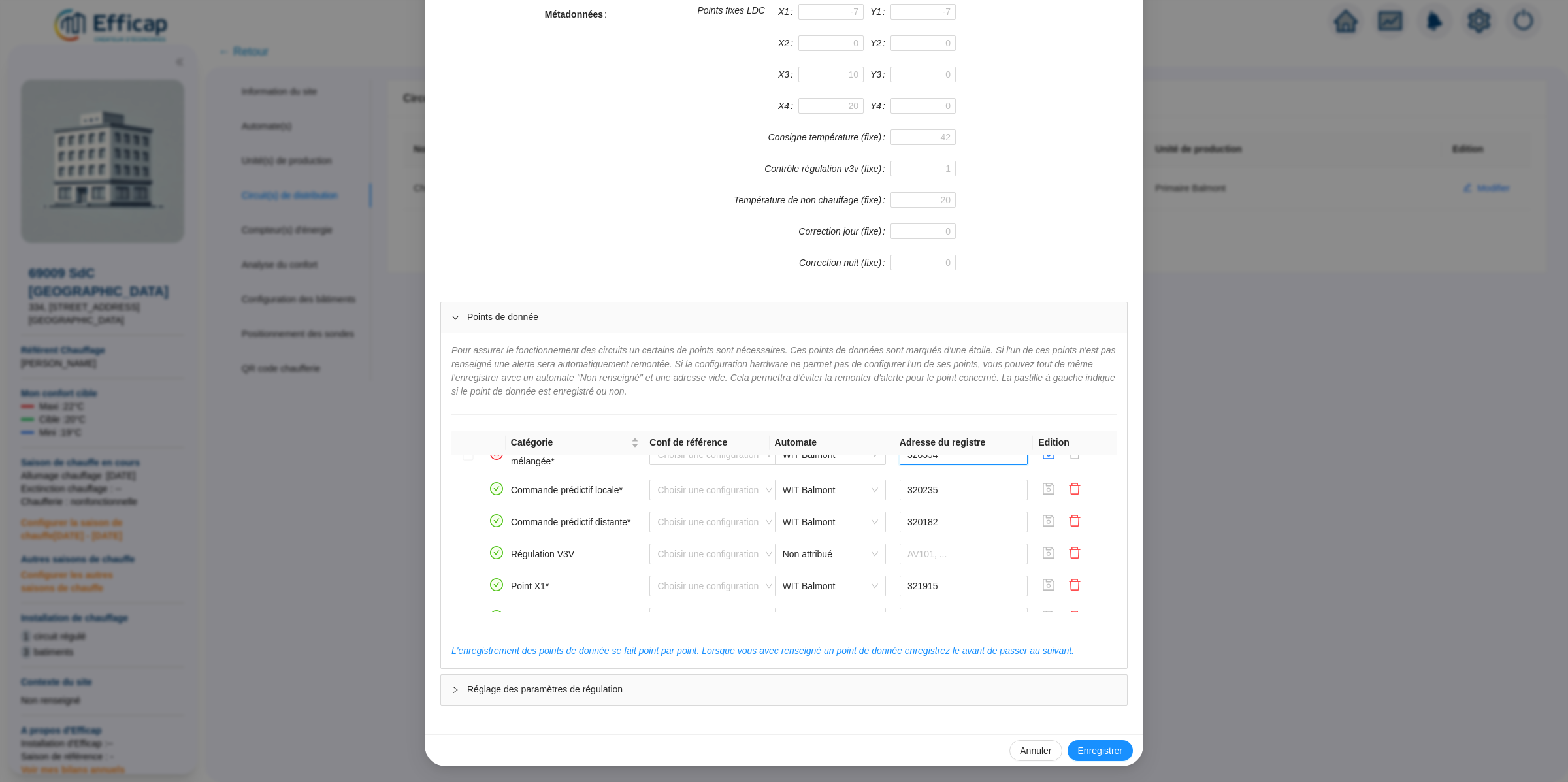
type input "320594"
click at [1048, 513] on icon "save" at bounding box center [1049, 511] width 12 height 12
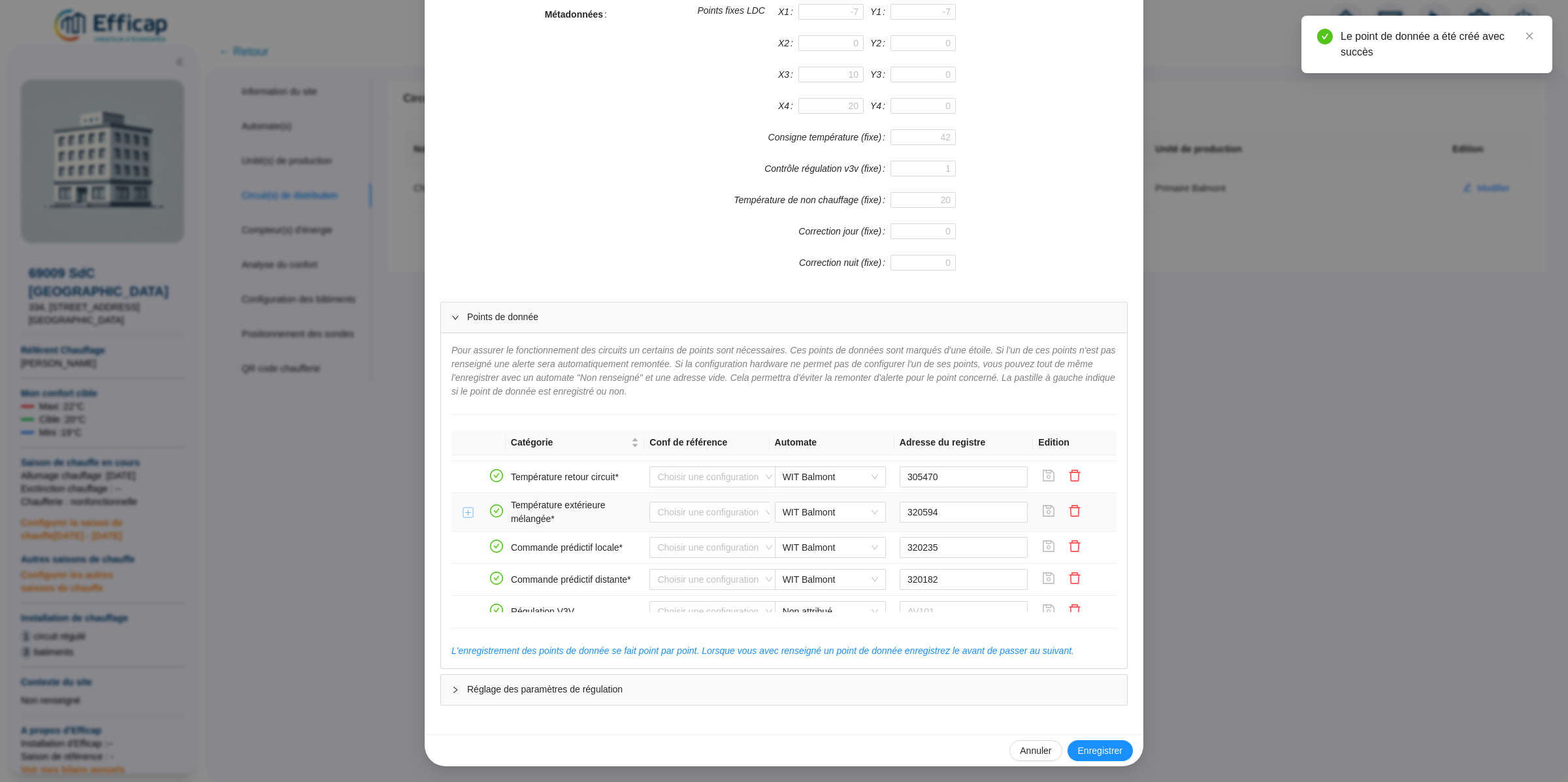
click at [468, 516] on button "Développer la ligne" at bounding box center [468, 513] width 10 height 10
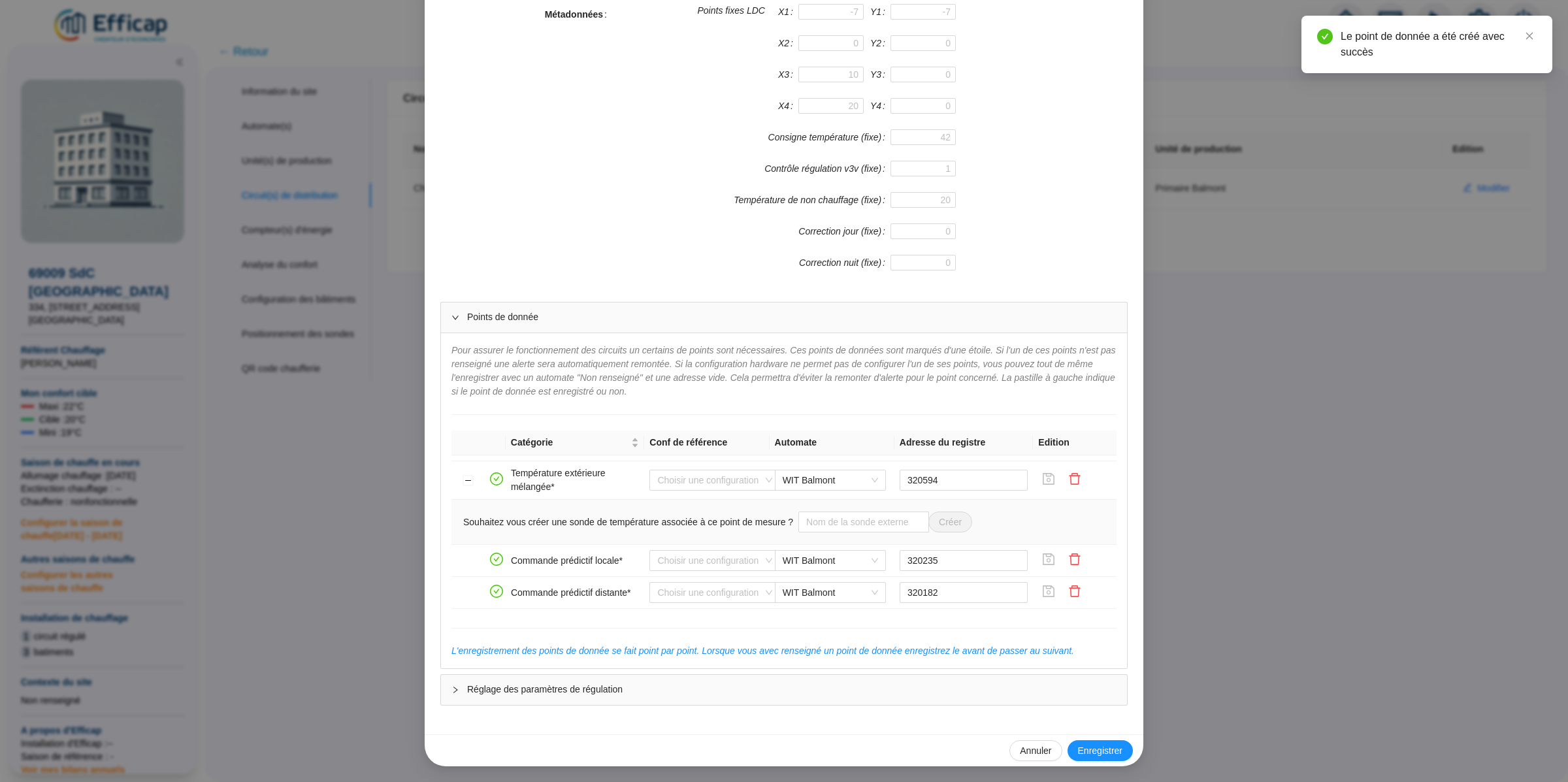
scroll to position [305, 0]
click at [840, 519] on input "text" at bounding box center [864, 520] width 131 height 21
type input "Sonde extérieure WIT"
click at [941, 525] on button "Créer" at bounding box center [950, 520] width 44 height 21
click at [370, 405] on div "Enregistrer un circuit de distribution Nom du circuit de distribution Chauffage…" at bounding box center [784, 391] width 1568 height 782
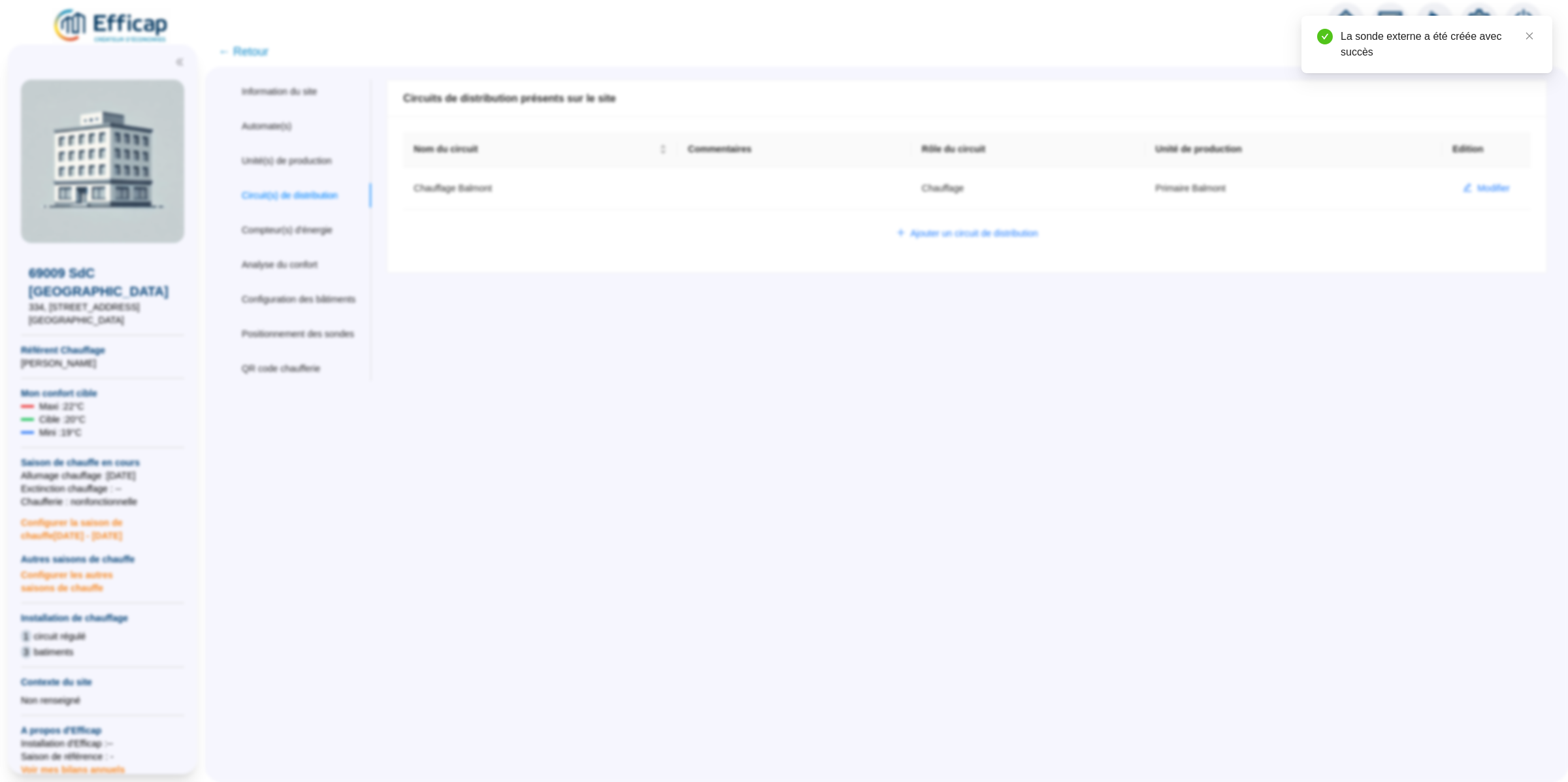
scroll to position [236, 0]
click at [241, 53] on span "← Retour" at bounding box center [243, 51] width 50 height 18
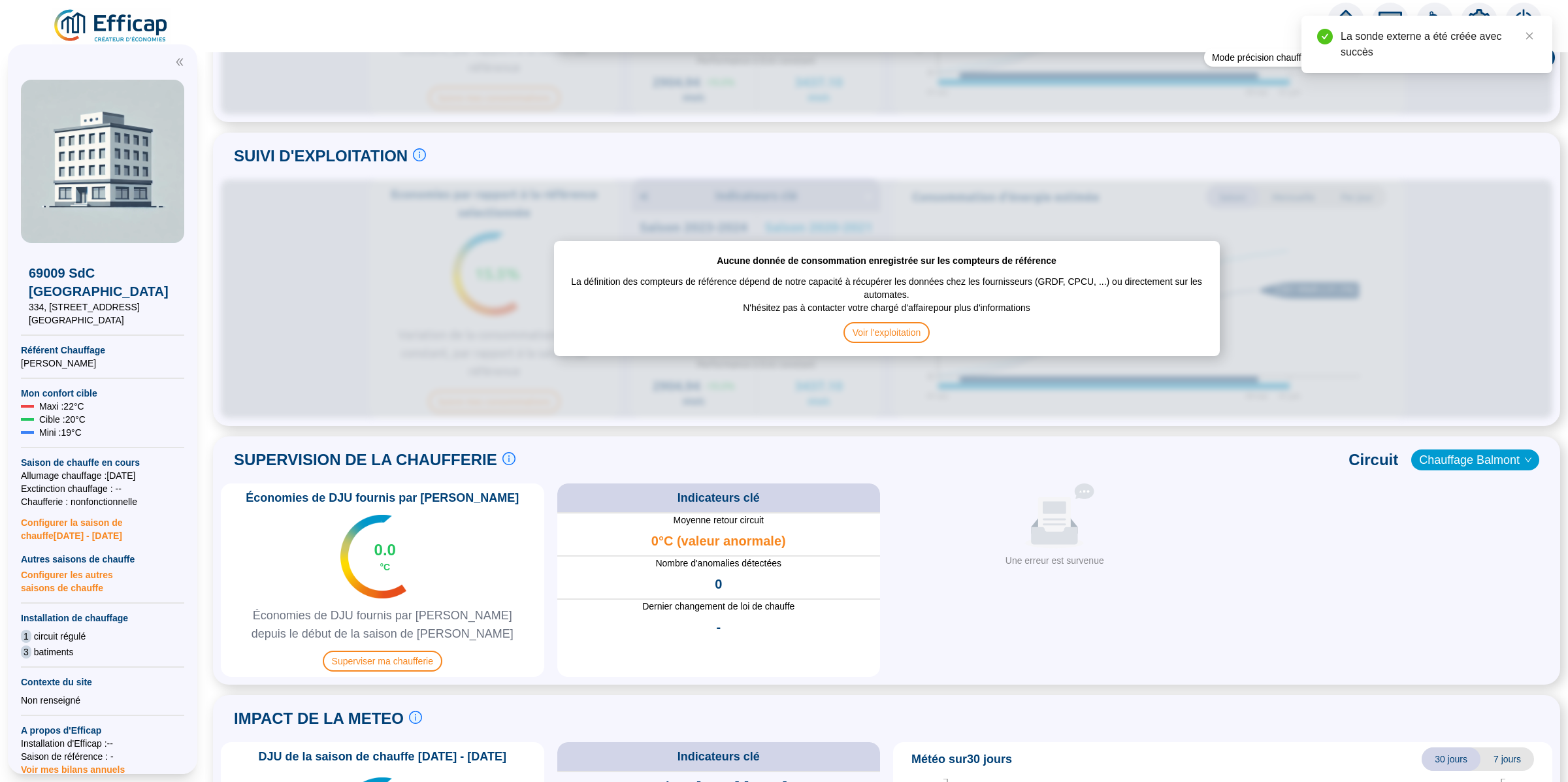
scroll to position [566, 0]
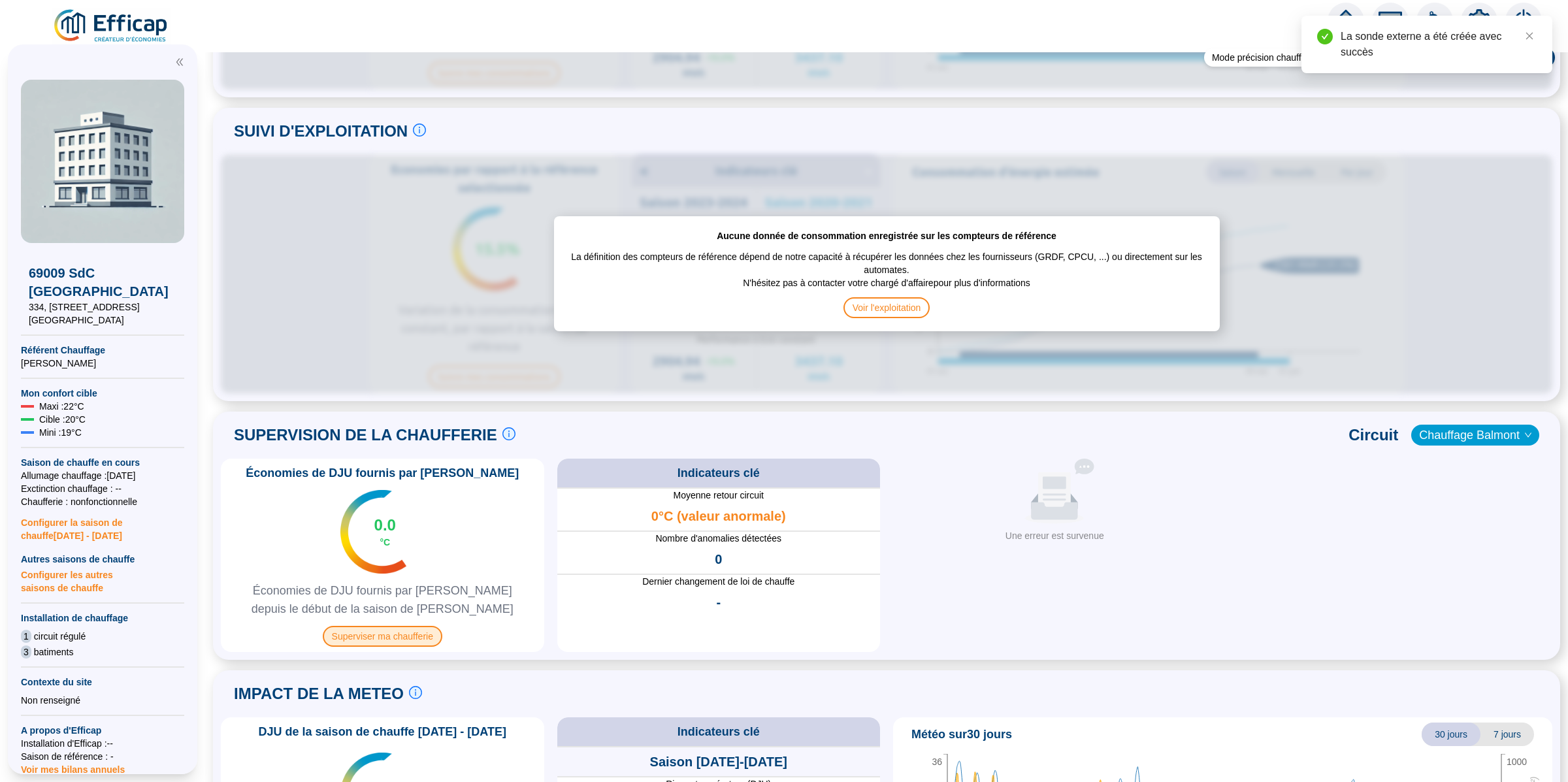
click at [412, 643] on span "Superviser ma chaufferie" at bounding box center [382, 636] width 120 height 21
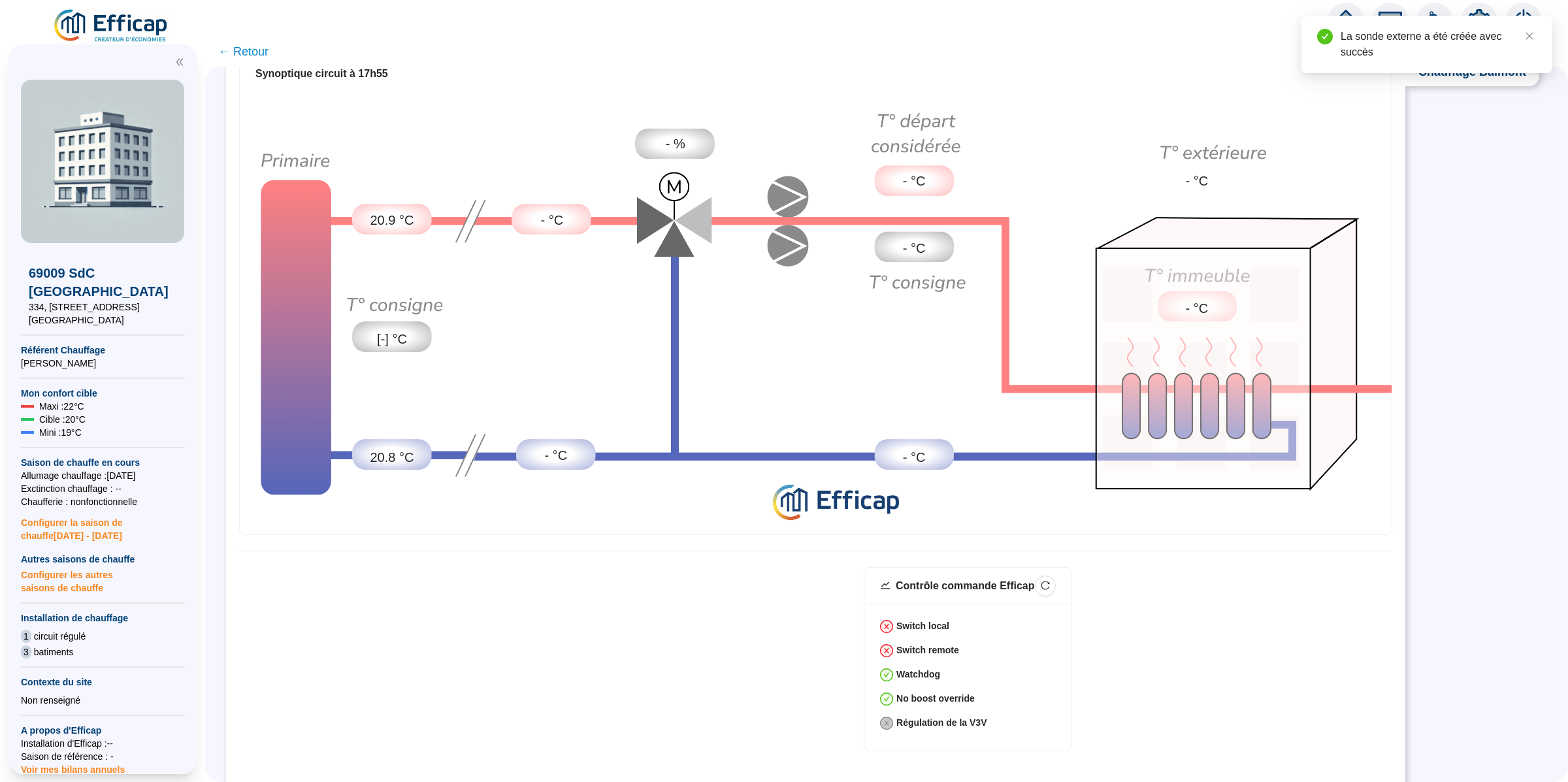
scroll to position [45, 0]
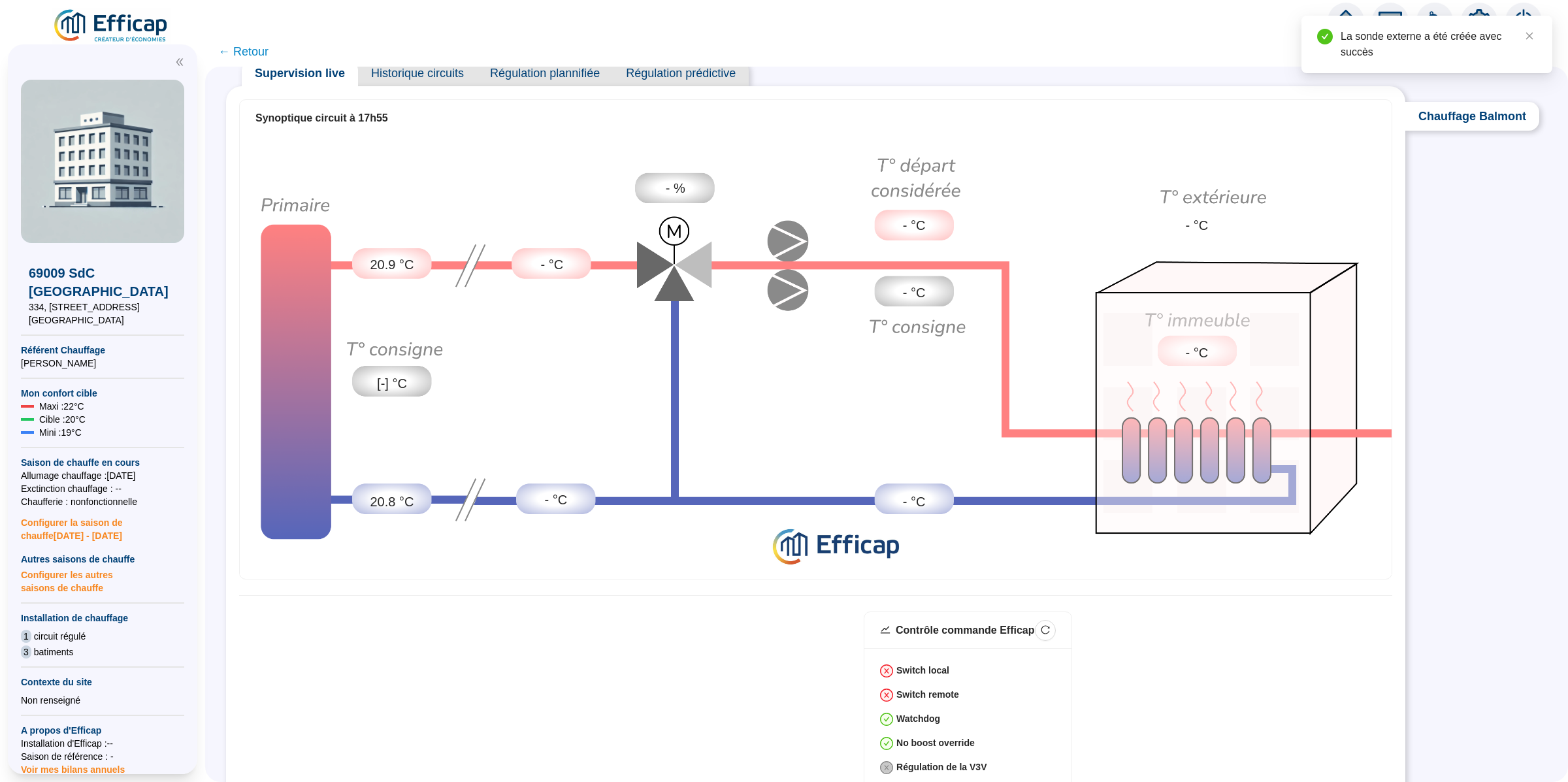
click at [390, 77] on span "Historique circuits" at bounding box center [417, 73] width 119 height 26
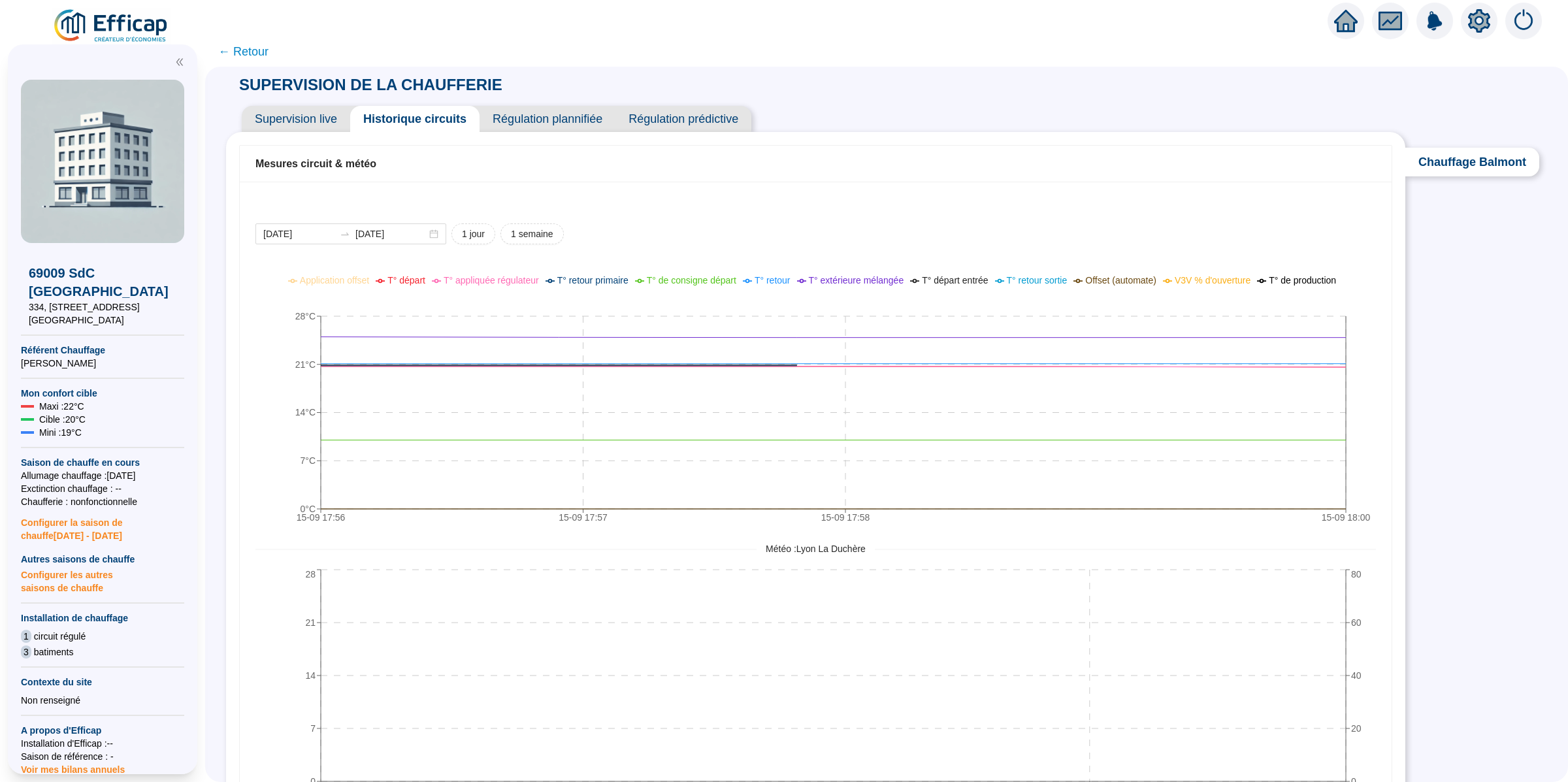
click at [321, 127] on span "Supervision live" at bounding box center [296, 119] width 108 height 26
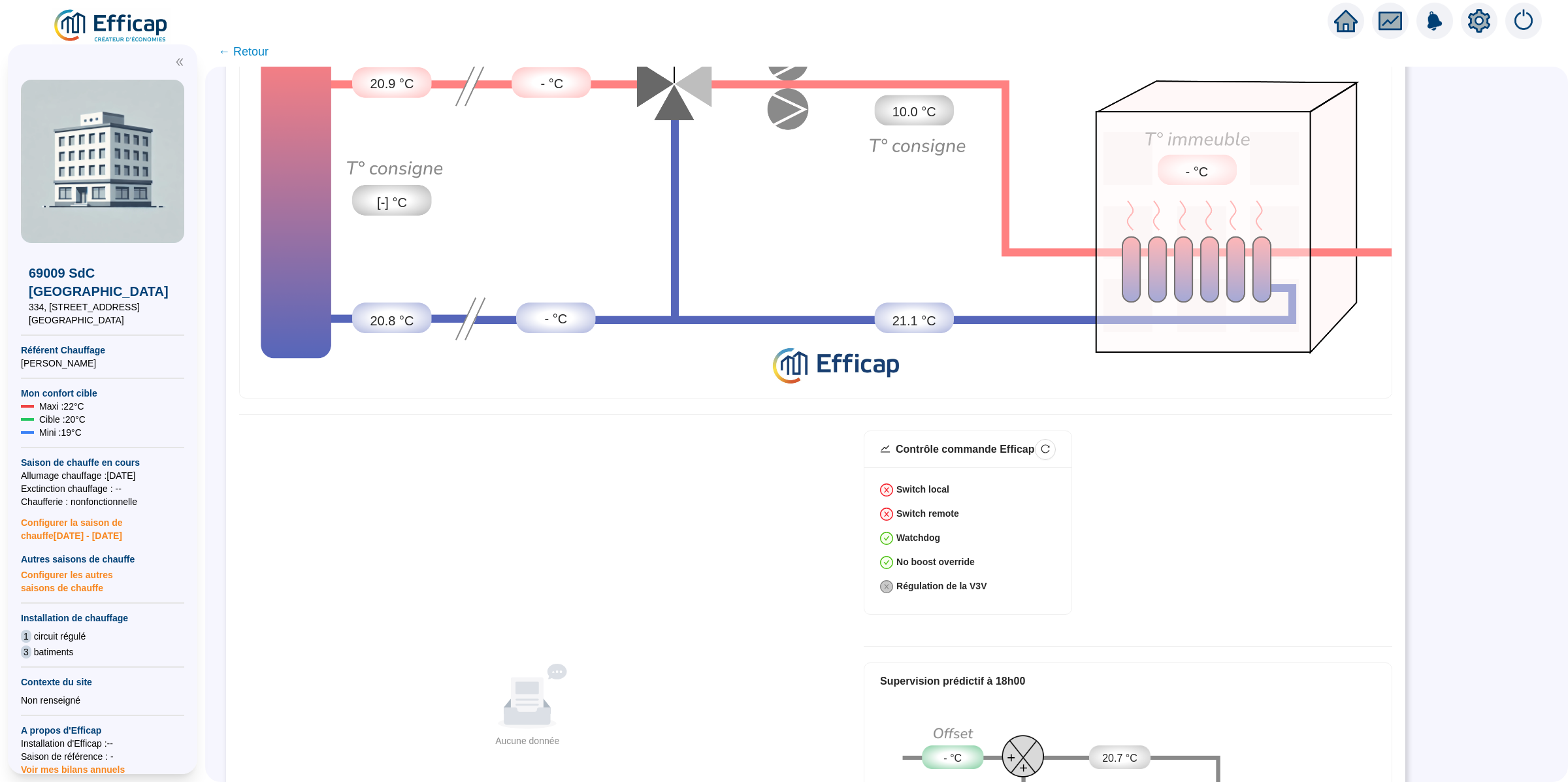
scroll to position [171, 0]
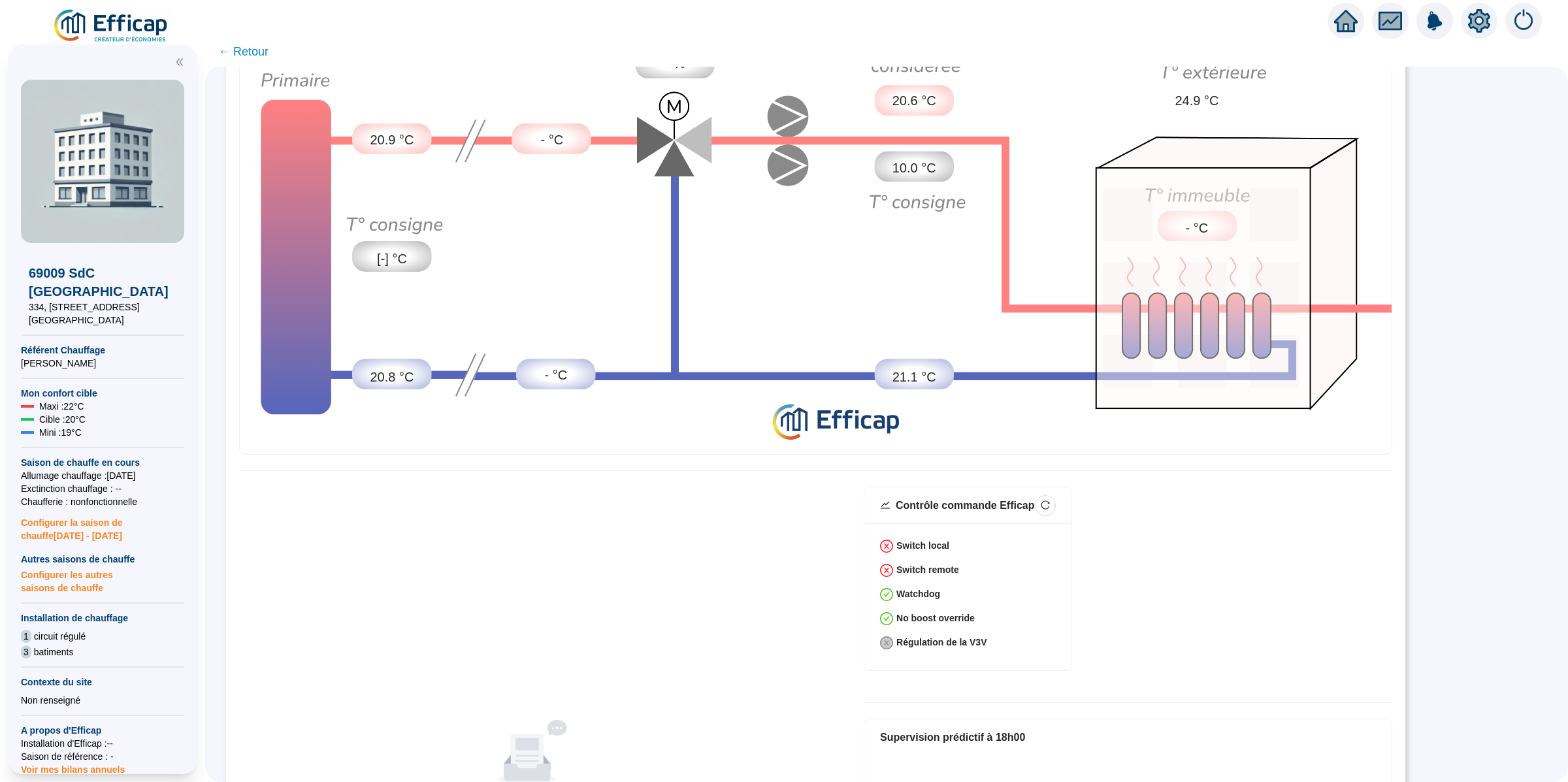
click at [724, 603] on div "Aucune donnée Aucune donnée Contrôle commande Efficap Switch local Switch remot…" at bounding box center [815, 763] width 1153 height 552
